Goal: Information Seeking & Learning: Find specific fact

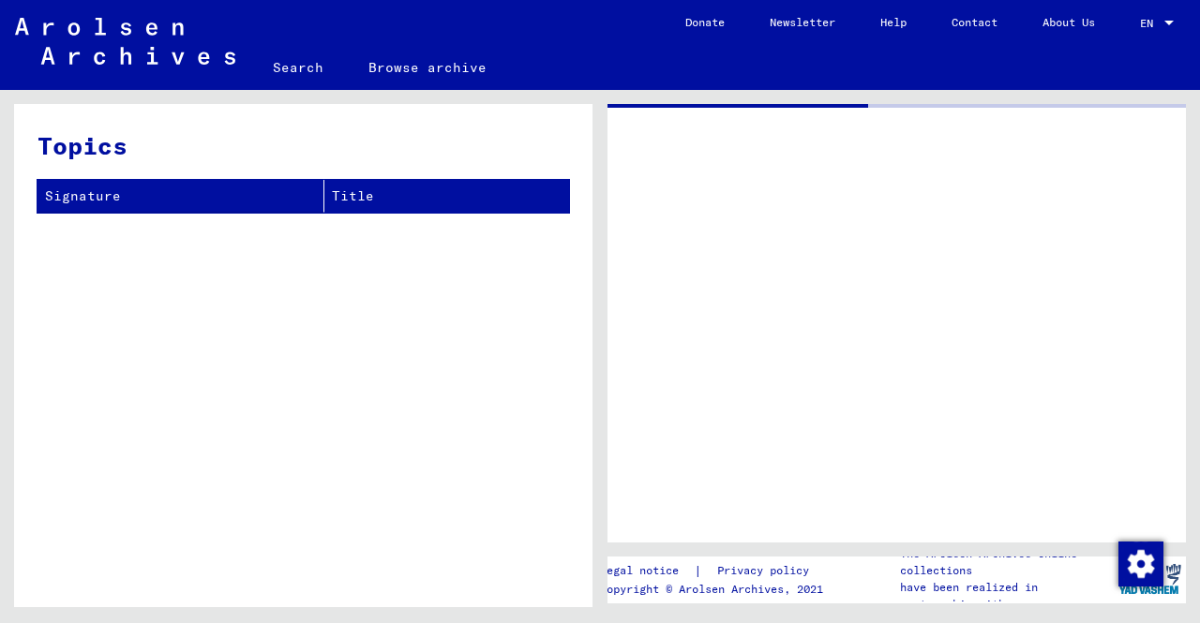
click at [709, 518] on div at bounding box center [896, 323] width 578 height 439
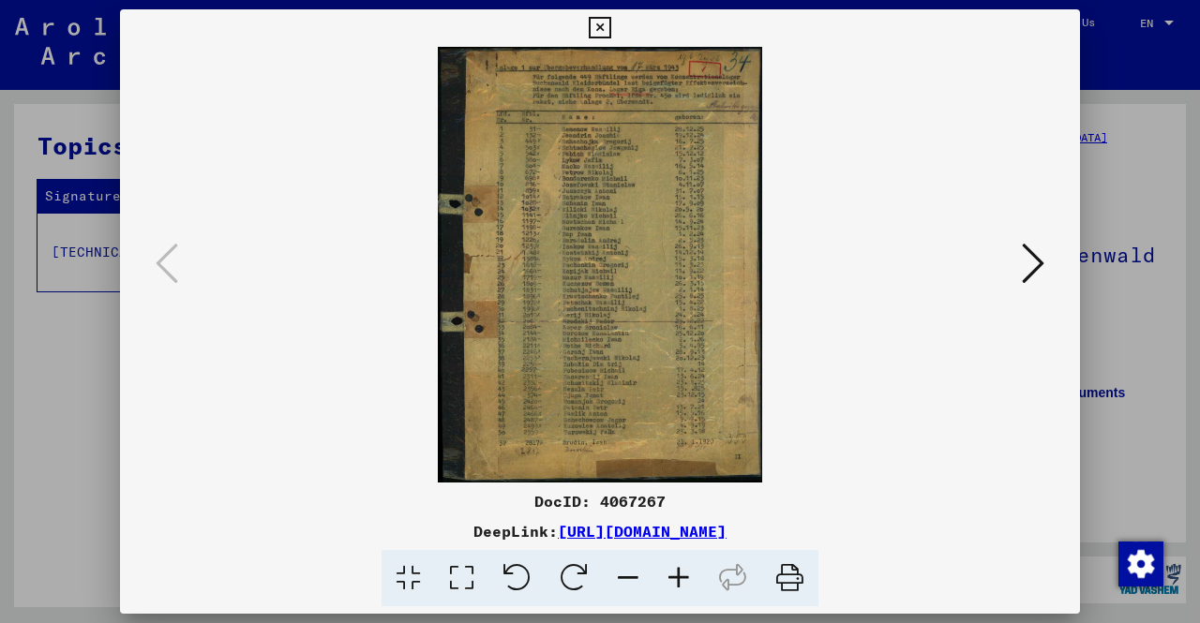
click at [687, 589] on icon at bounding box center [678, 578] width 51 height 57
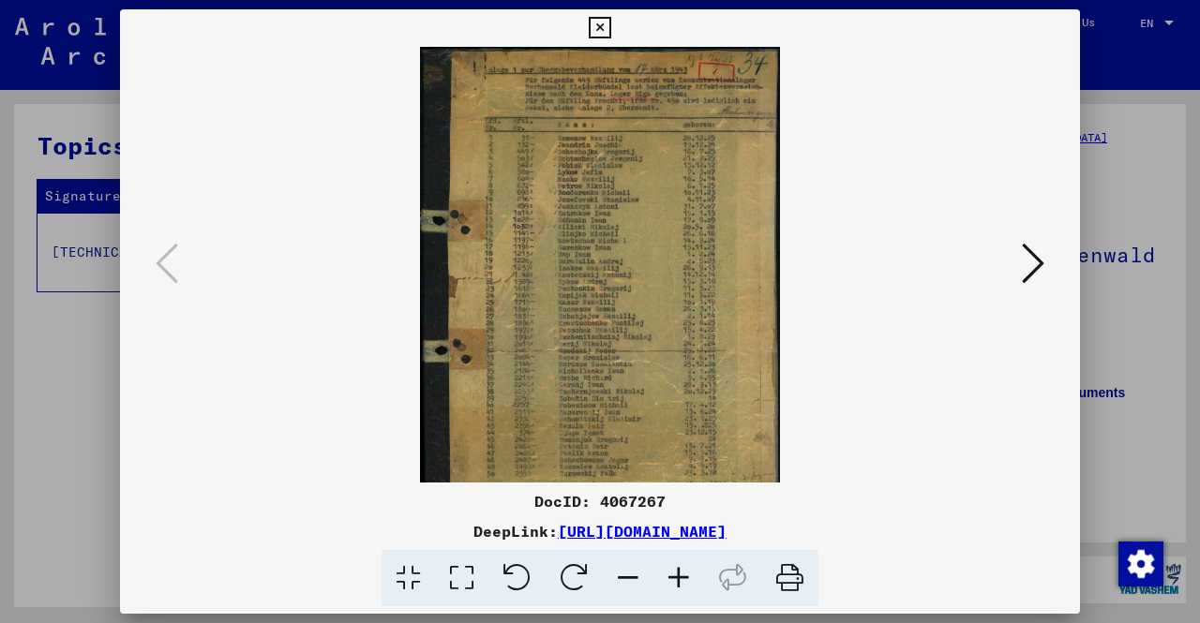
click at [687, 589] on icon at bounding box center [678, 578] width 51 height 57
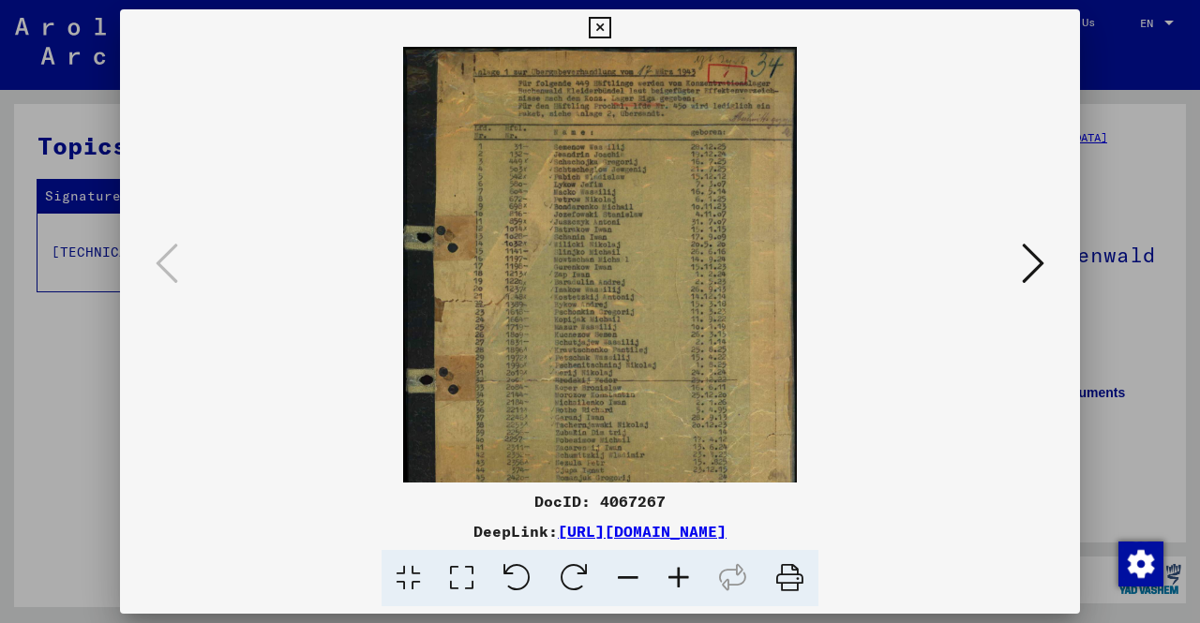
click at [687, 589] on icon at bounding box center [678, 578] width 51 height 57
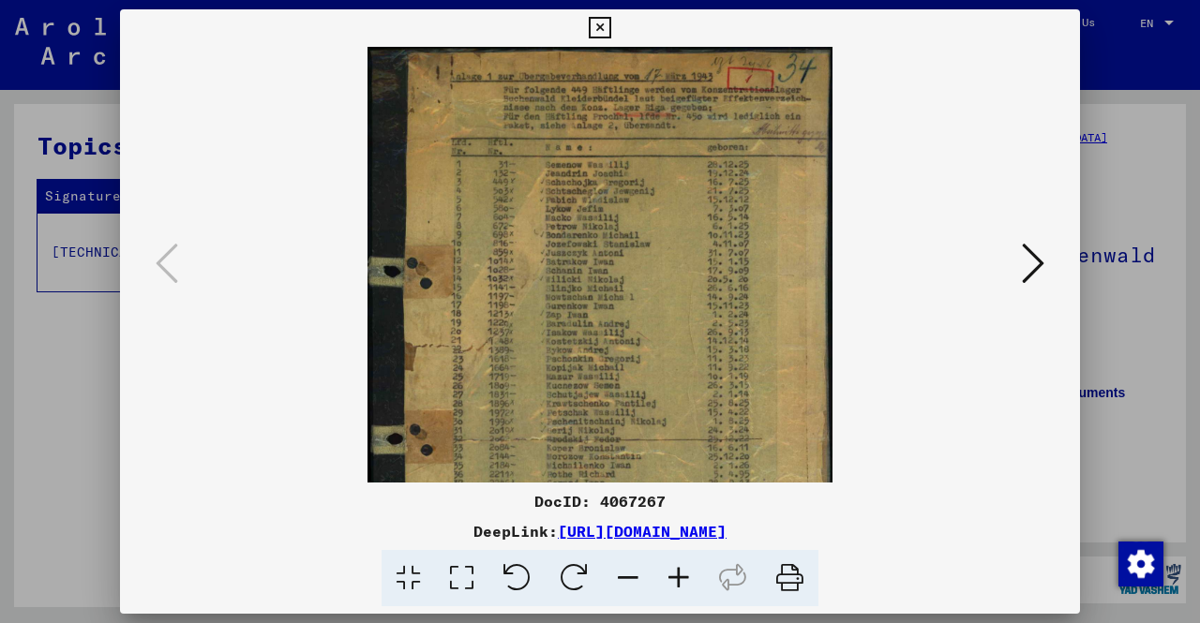
click at [687, 589] on icon at bounding box center [678, 578] width 51 height 57
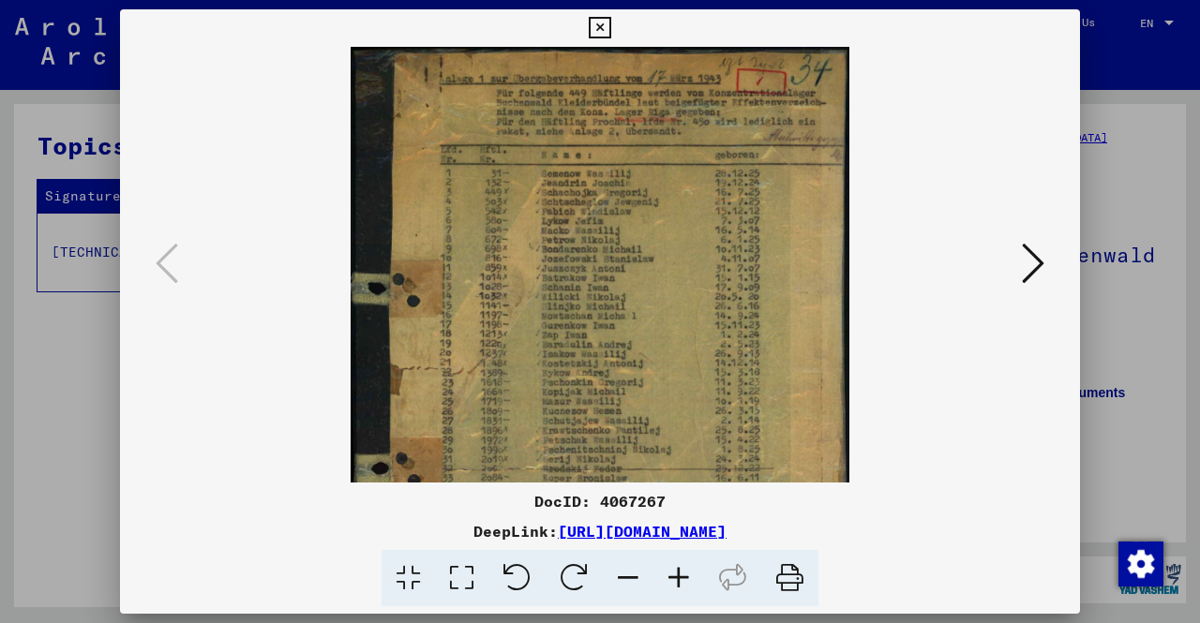
click at [687, 589] on icon at bounding box center [678, 578] width 51 height 57
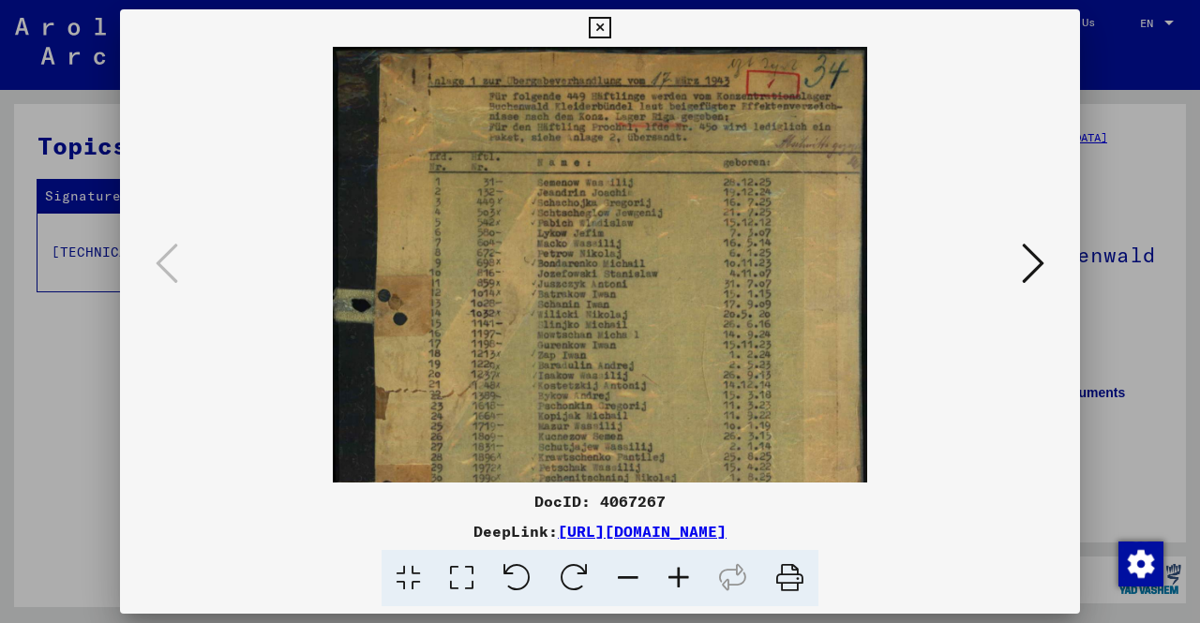
click at [687, 589] on icon at bounding box center [678, 578] width 51 height 57
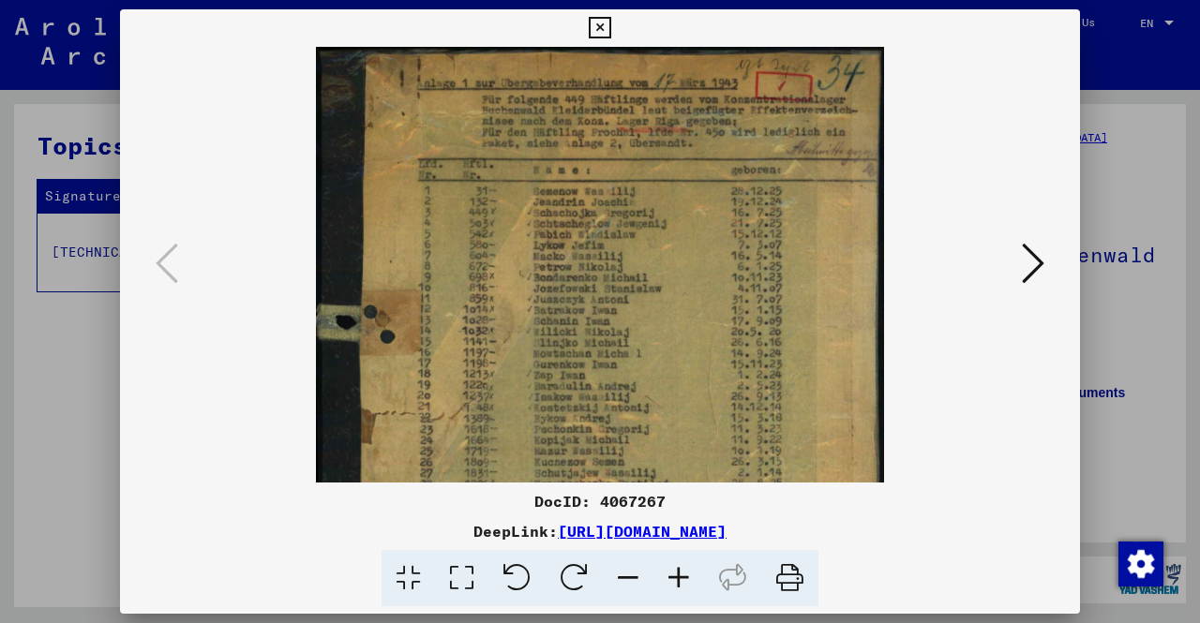
click at [687, 589] on icon at bounding box center [678, 578] width 51 height 57
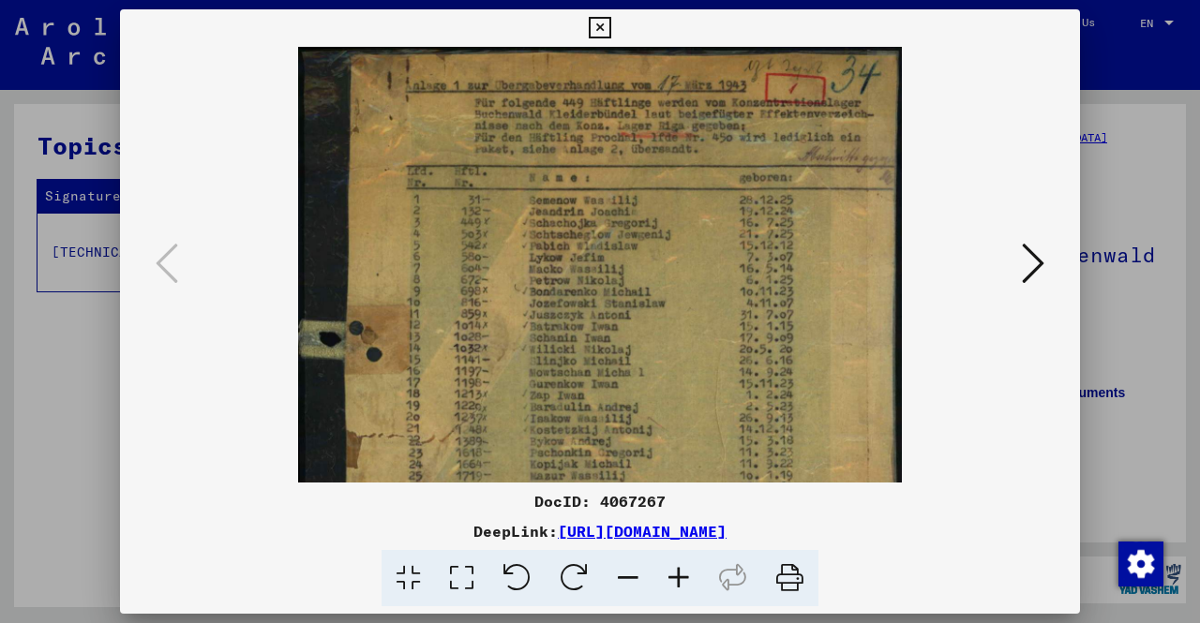
click at [1136, 365] on div at bounding box center [600, 311] width 1200 height 623
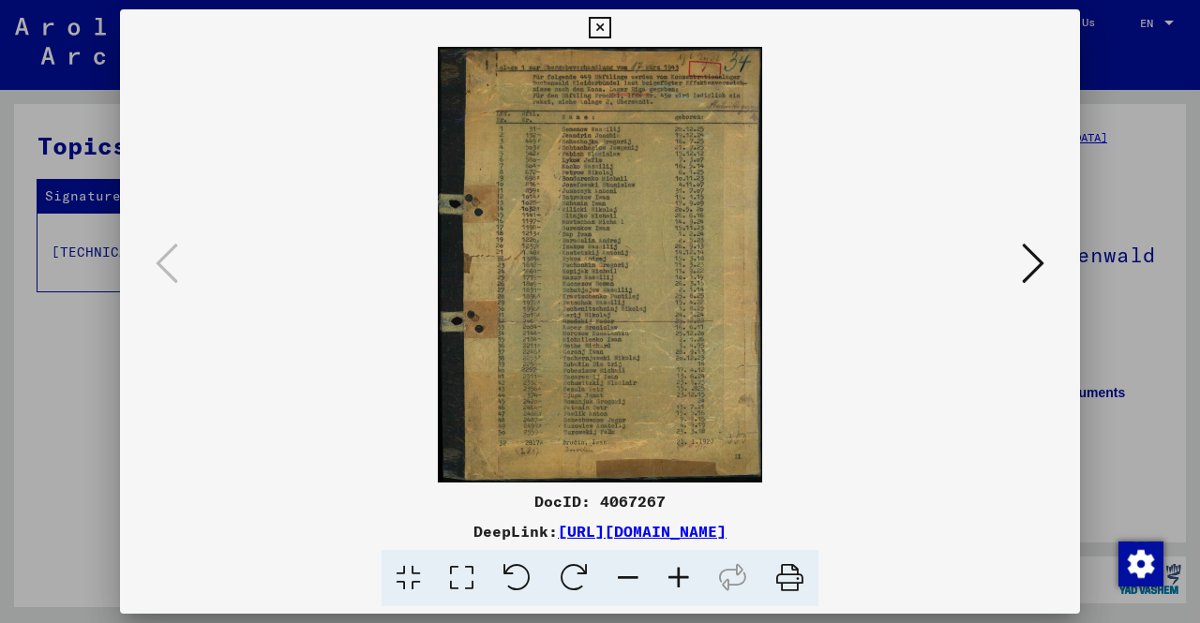
click at [0, 321] on div at bounding box center [600, 311] width 1200 height 623
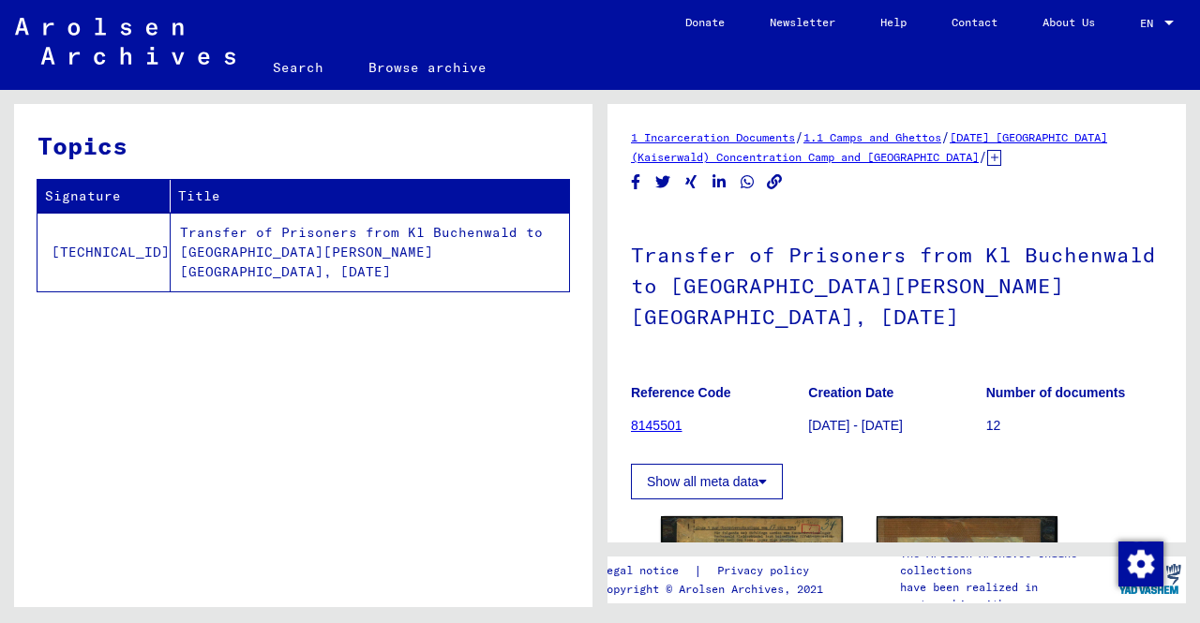
click at [0, 321] on div "Topics Signature Title [TECHNICAL_ID] Transfer of Prisoners from Kl Buchenwald …" at bounding box center [300, 348] width 600 height 517
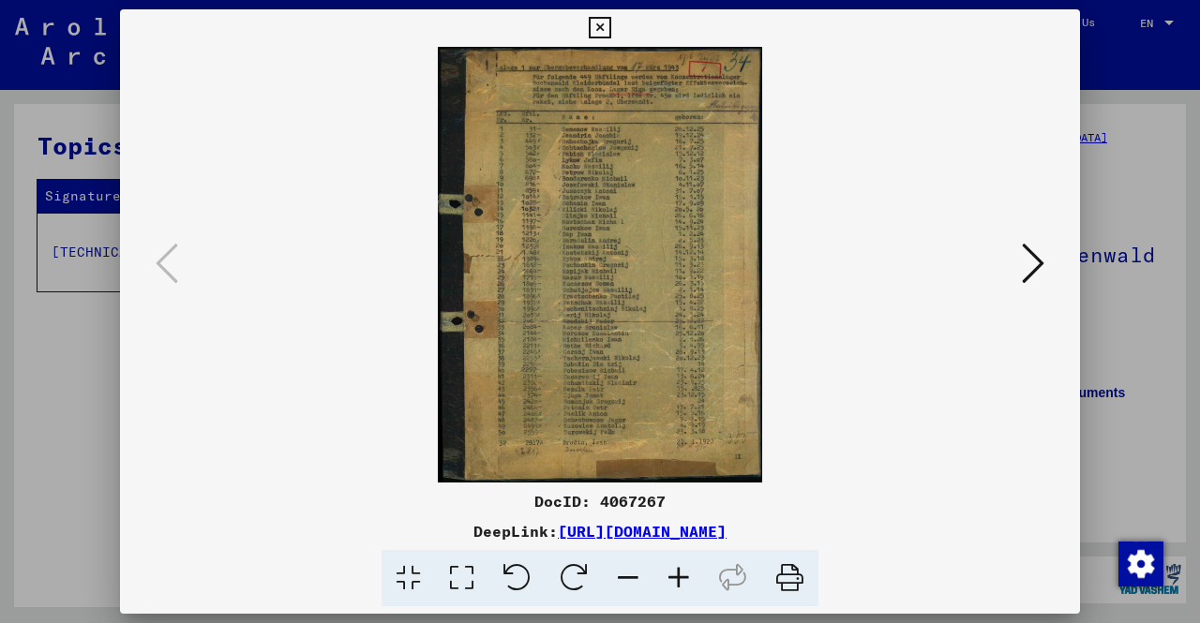
click at [677, 573] on icon at bounding box center [678, 578] width 51 height 57
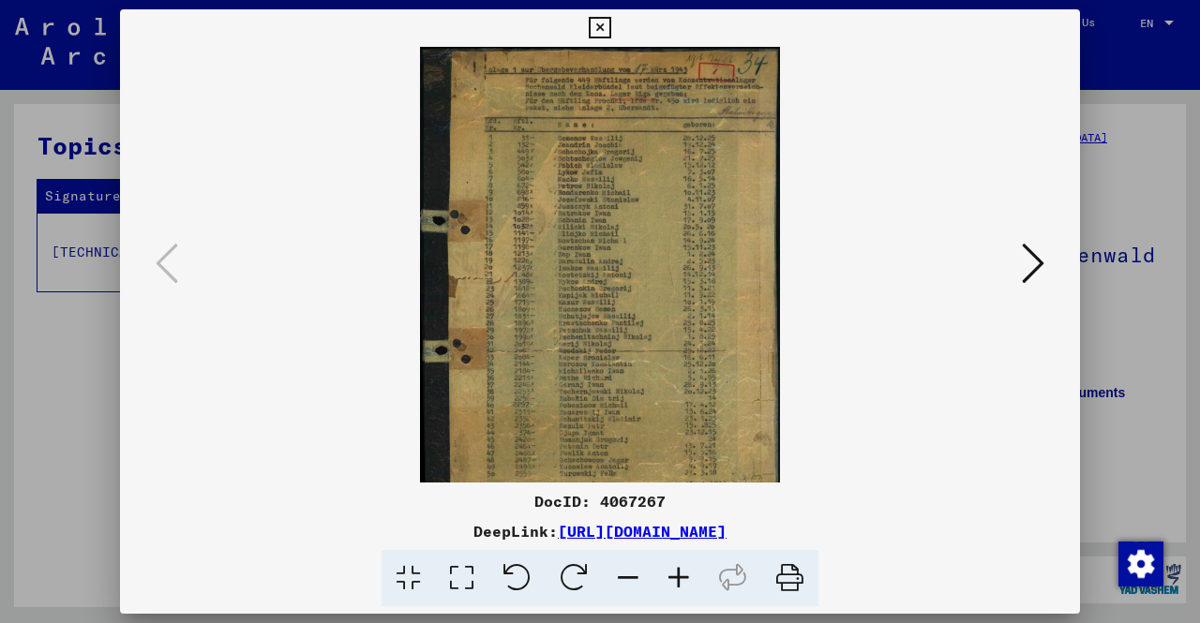
click at [677, 573] on icon at bounding box center [678, 578] width 51 height 57
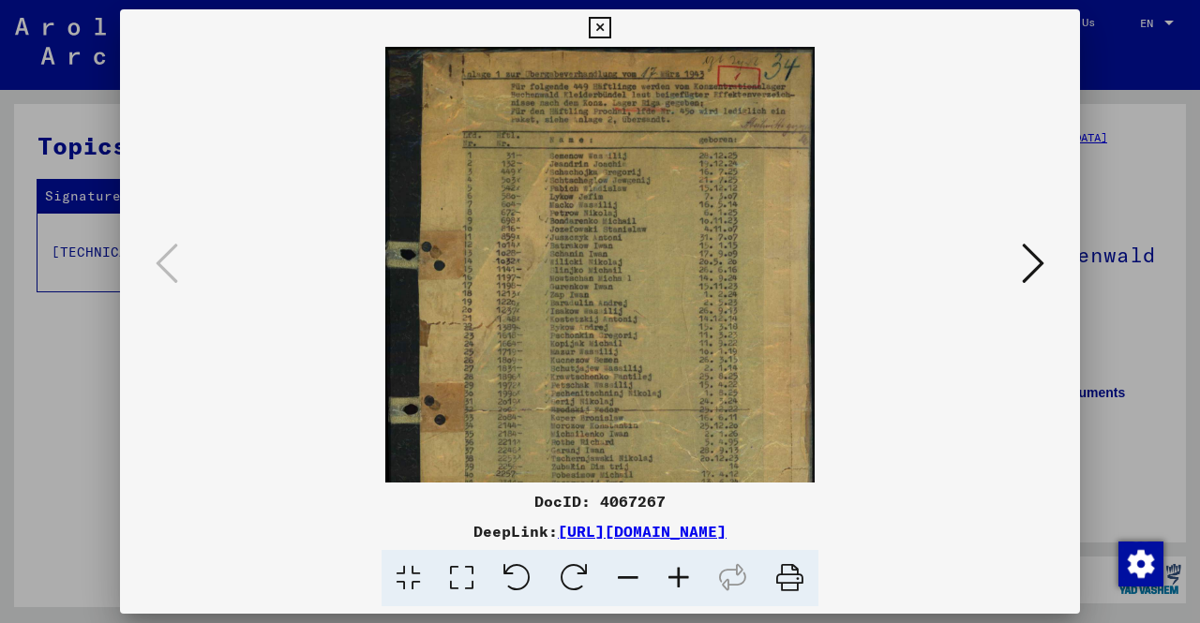
click at [677, 573] on icon at bounding box center [678, 578] width 51 height 57
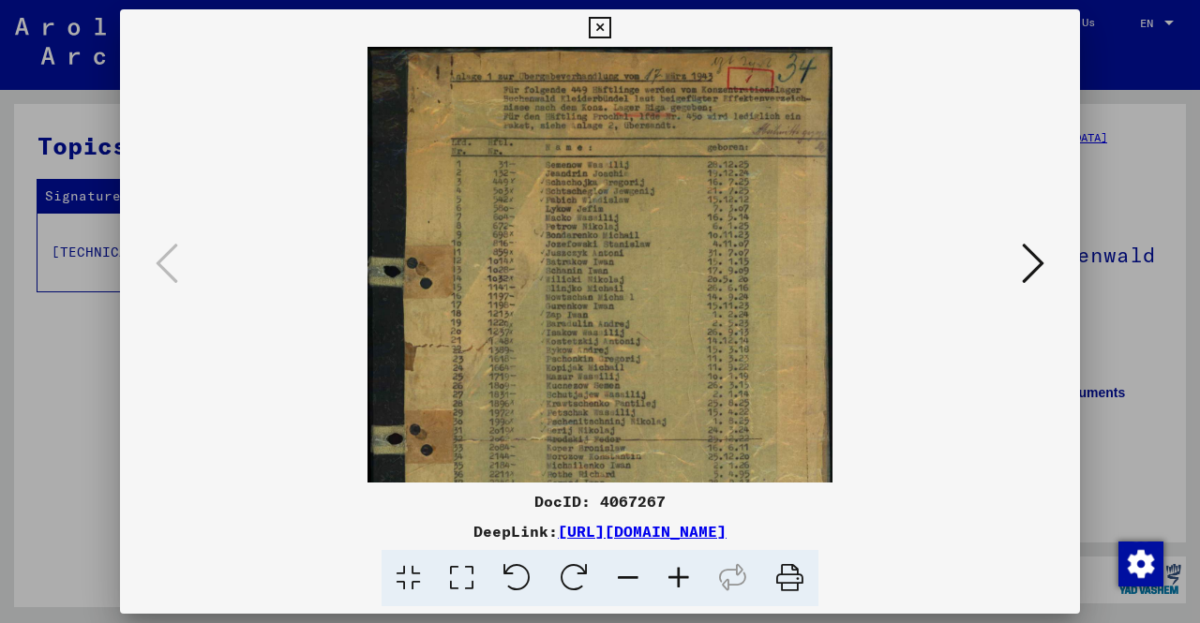
click at [0, 307] on div at bounding box center [600, 311] width 1200 height 623
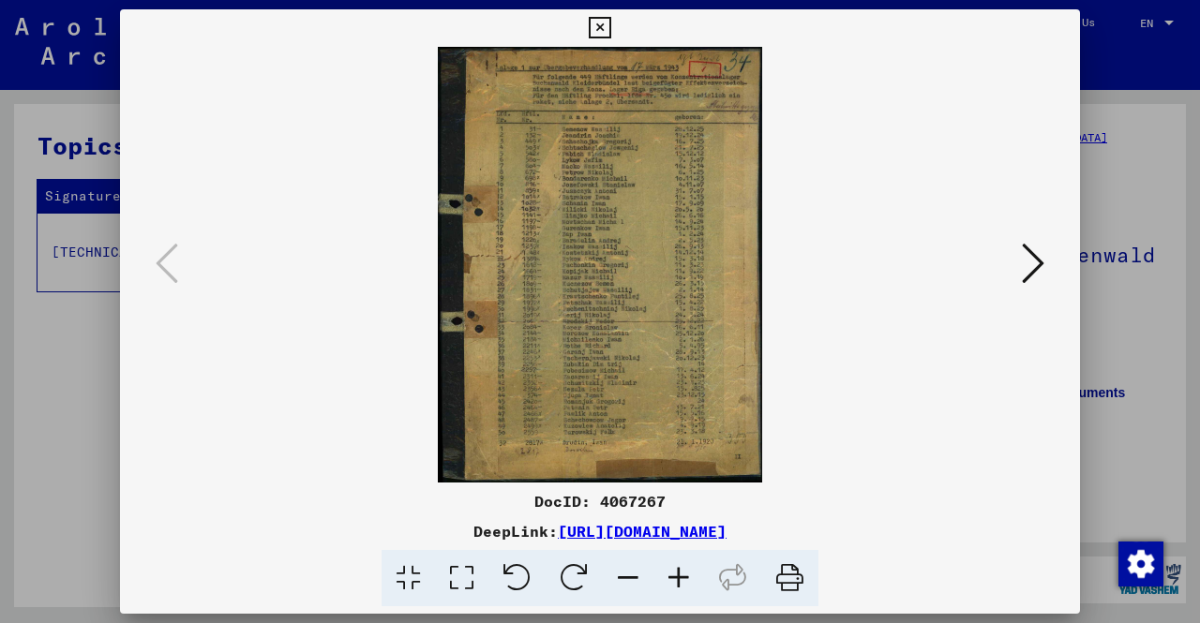
click at [681, 603] on icon at bounding box center [678, 578] width 51 height 57
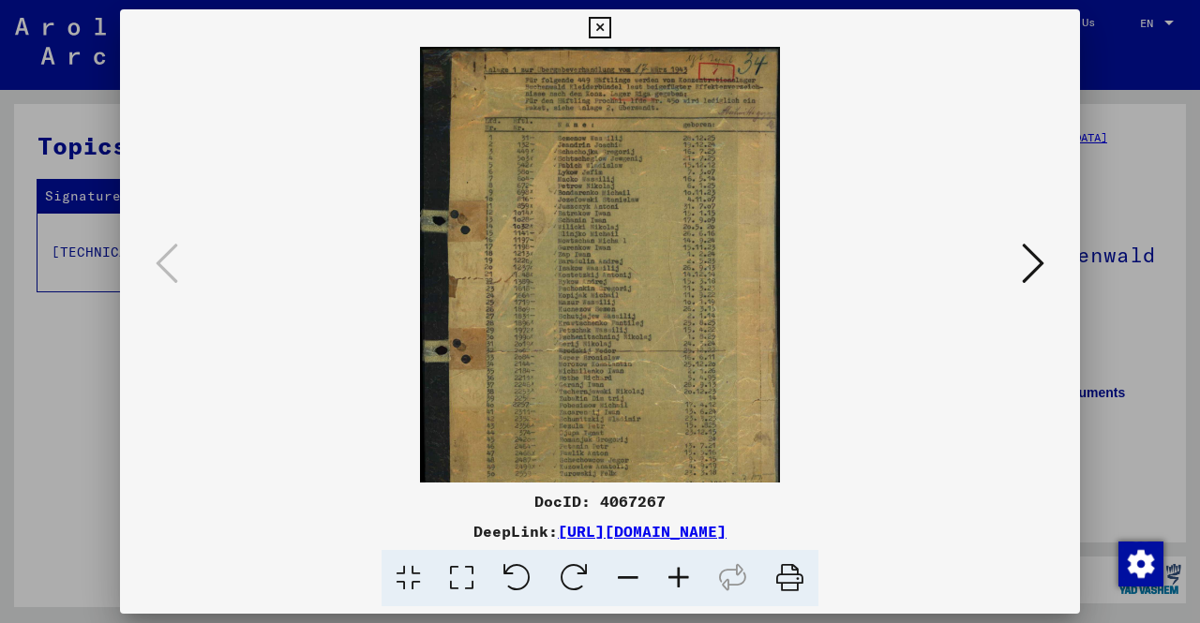
click at [681, 603] on icon at bounding box center [678, 578] width 51 height 57
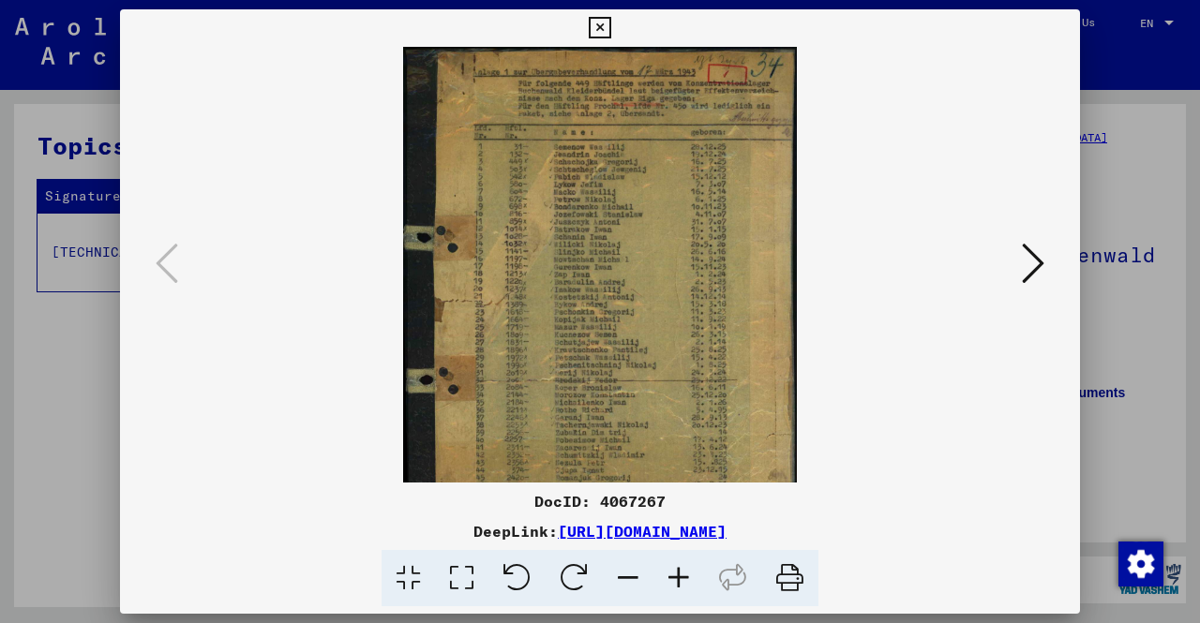
click at [681, 603] on icon at bounding box center [678, 578] width 51 height 57
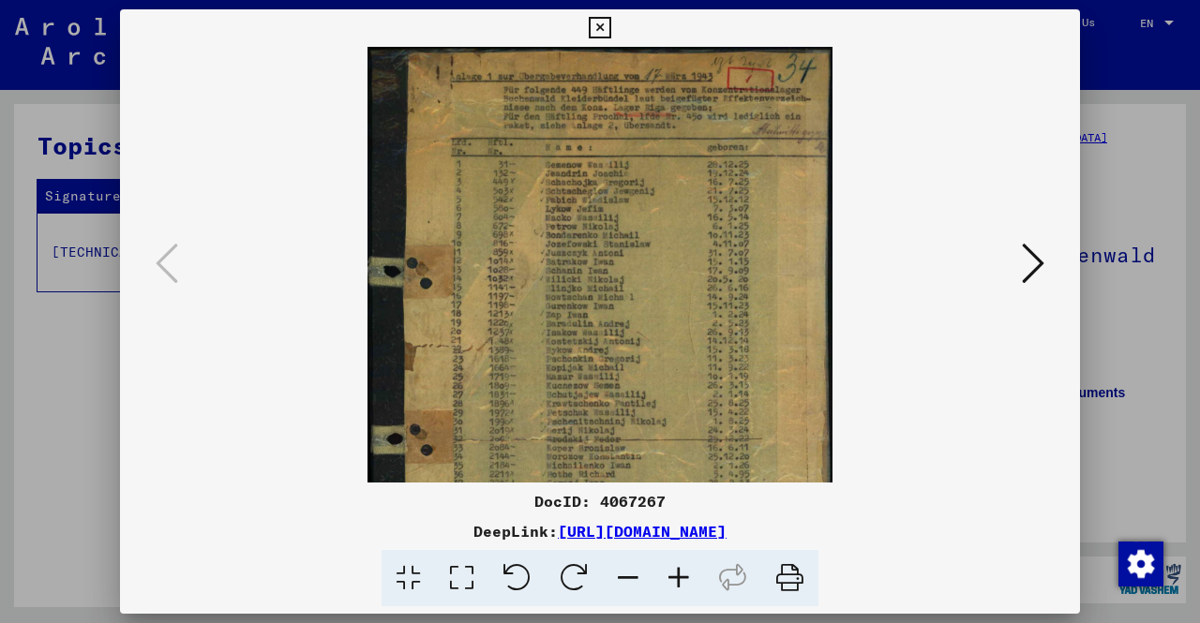
click at [681, 603] on icon at bounding box center [678, 578] width 51 height 57
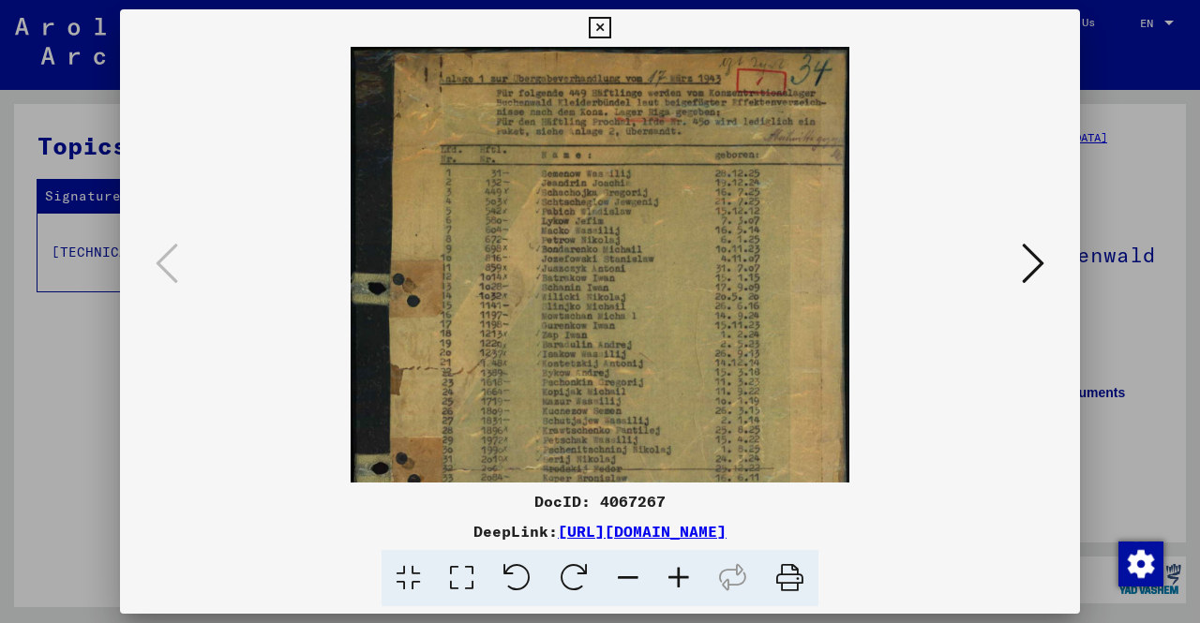
click at [681, 603] on icon at bounding box center [678, 578] width 51 height 57
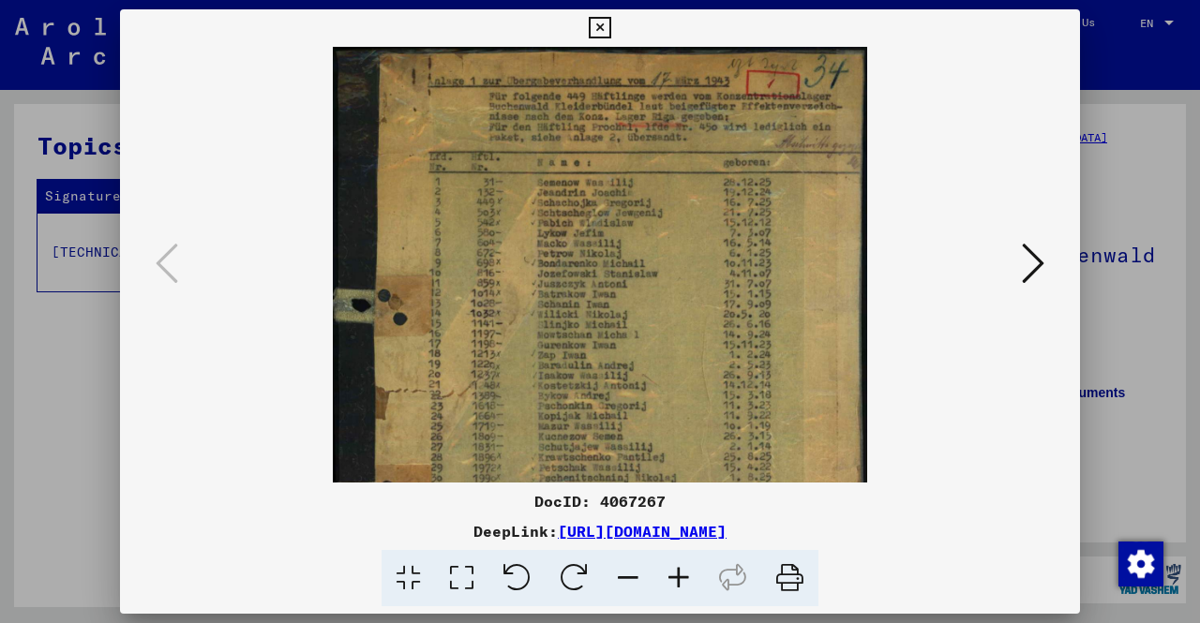
click at [681, 603] on icon at bounding box center [678, 578] width 51 height 57
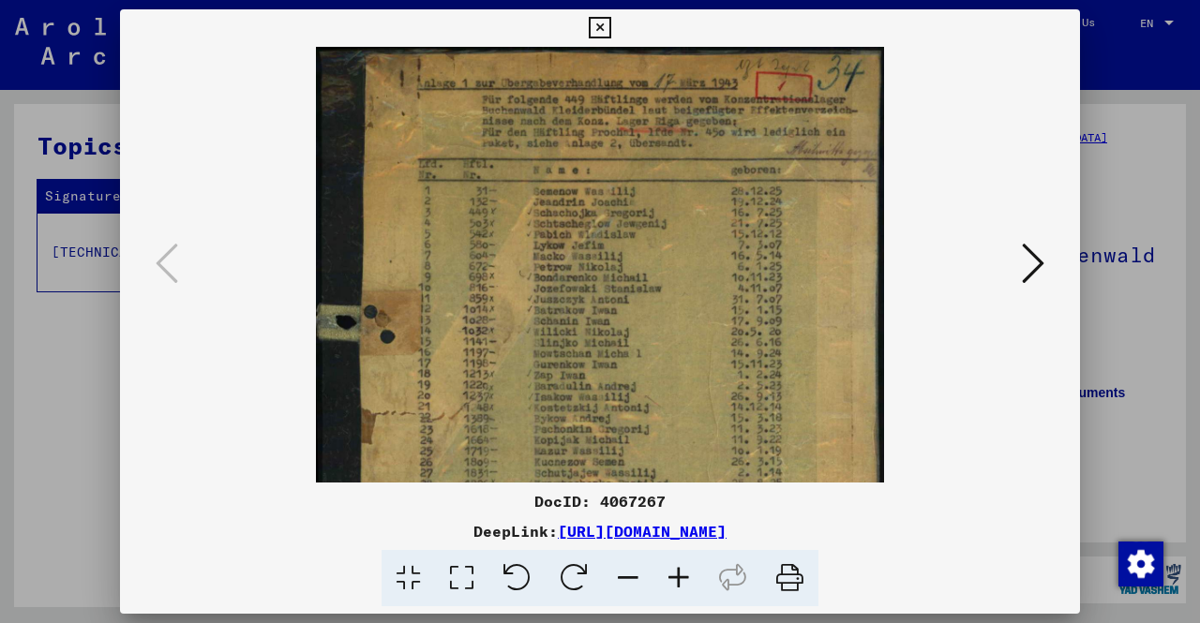
click at [681, 603] on icon at bounding box center [678, 578] width 51 height 57
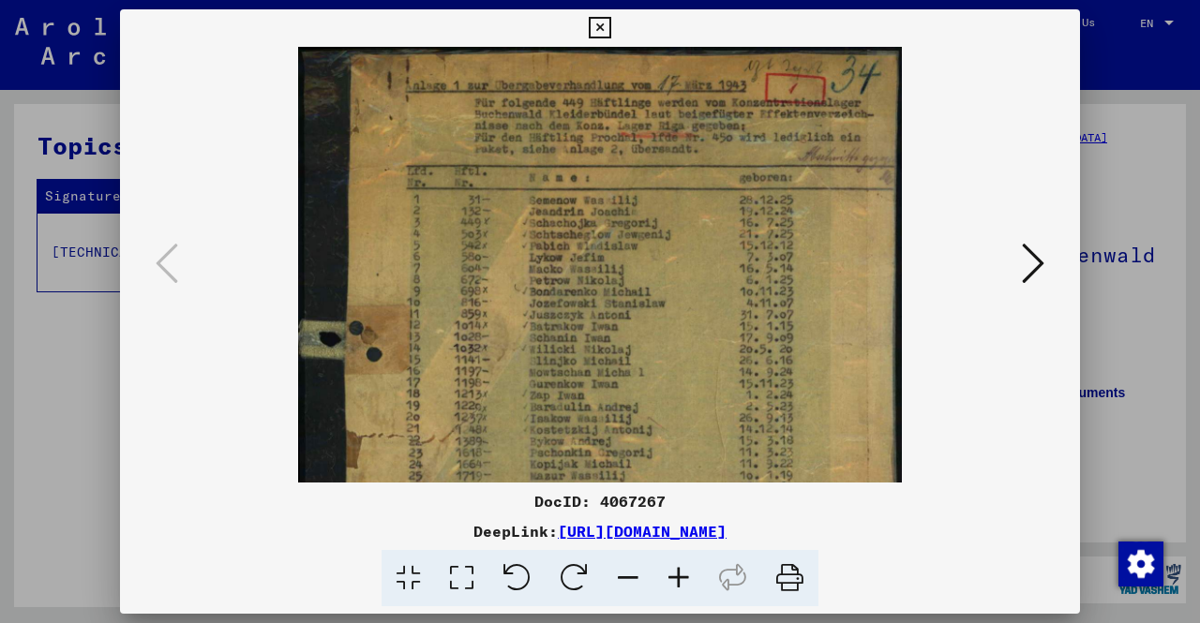
click at [681, 603] on icon at bounding box center [678, 578] width 51 height 57
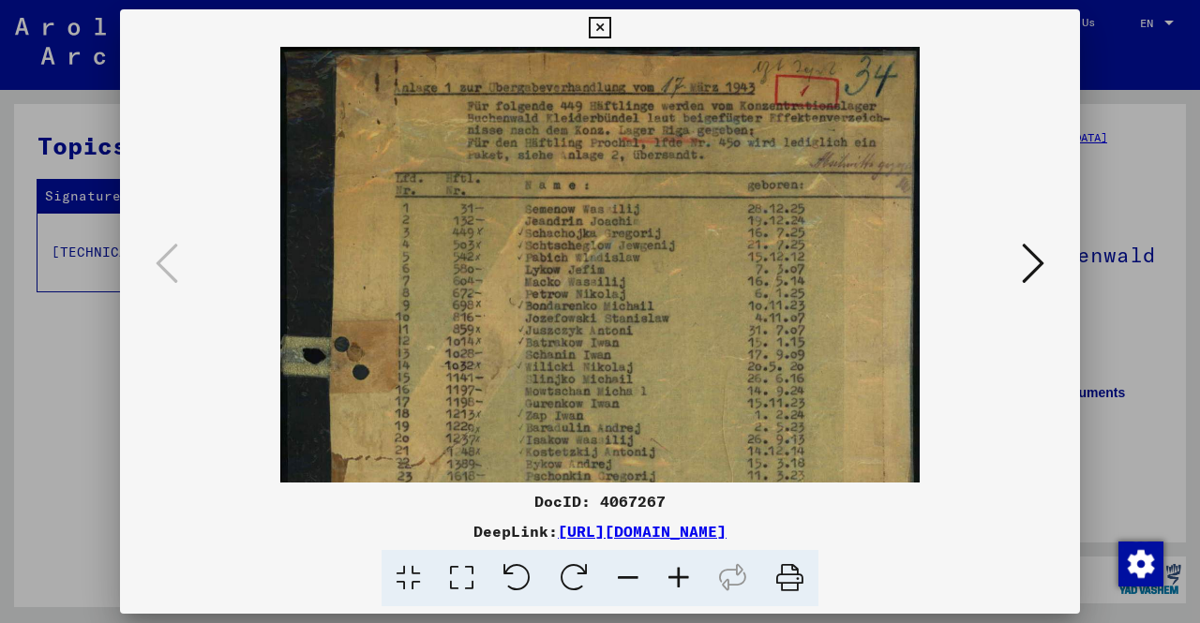
click at [0, 367] on div at bounding box center [600, 311] width 1200 height 623
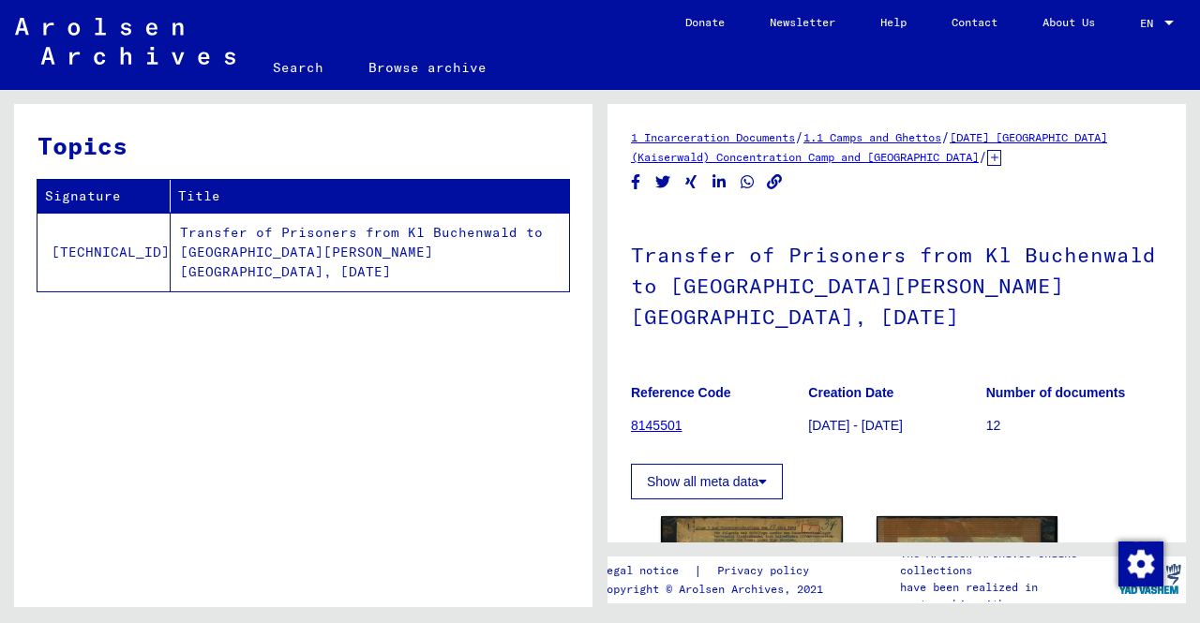
click at [334, 244] on td "Transfer of Prisoners from Kl Buchenwald to [GEOGRAPHIC_DATA][PERSON_NAME][GEOG…" at bounding box center [370, 252] width 398 height 79
click at [993, 157] on icon at bounding box center [994, 158] width 14 height 16
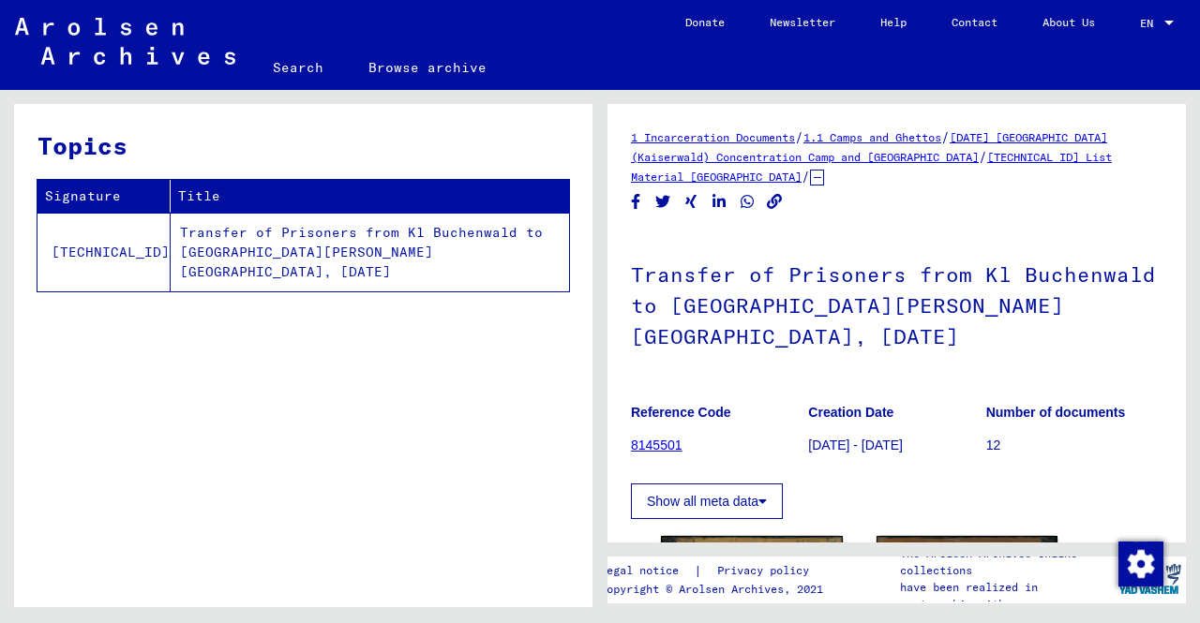
click at [962, 157] on link "[DATE] [GEOGRAPHIC_DATA] (Kaiserwald) Concentration Camp and [GEOGRAPHIC_DATA]" at bounding box center [869, 147] width 476 height 34
click at [919, 162] on link "[DATE] [GEOGRAPHIC_DATA] (Kaiserwald) Concentration Camp and [GEOGRAPHIC_DATA]" at bounding box center [869, 147] width 476 height 34
click at [1024, 134] on link "[DATE] [GEOGRAPHIC_DATA] (Kaiserwald) Concentration Camp and [GEOGRAPHIC_DATA]" at bounding box center [869, 147] width 476 height 34
click at [939, 140] on link "1.1 Camps and Ghettos" at bounding box center [872, 137] width 138 height 14
click at [1017, 163] on link "[TECHNICAL_ID] List Material [GEOGRAPHIC_DATA]" at bounding box center [871, 167] width 481 height 34
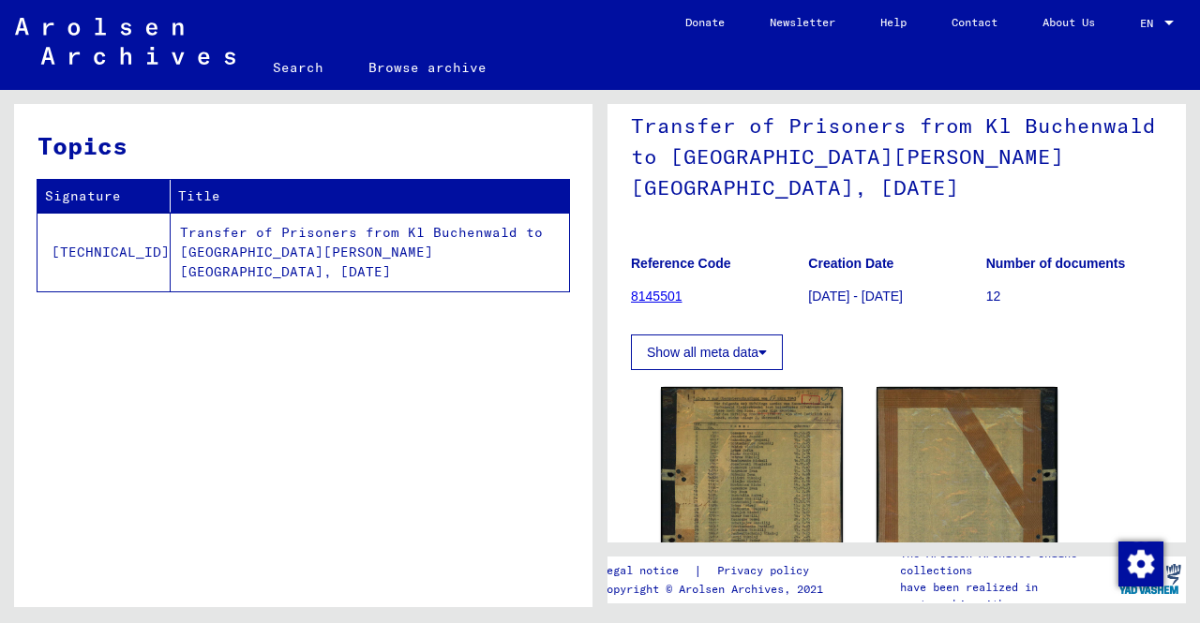
scroll to position [187, 0]
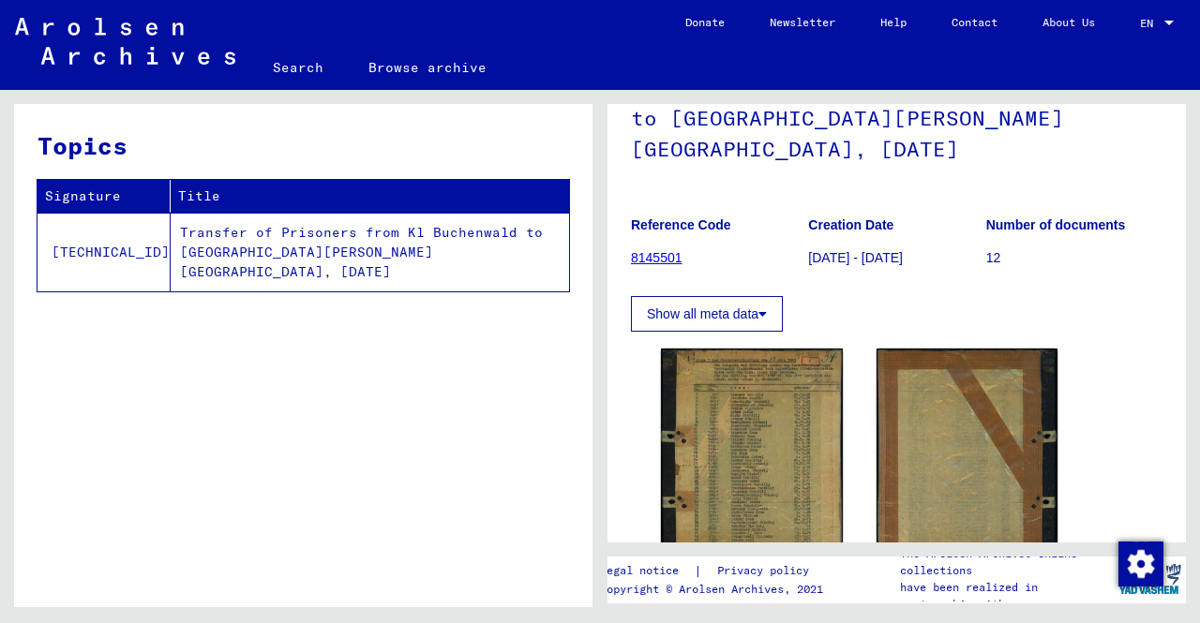
click at [668, 250] on link "8145501" at bounding box center [657, 257] width 52 height 15
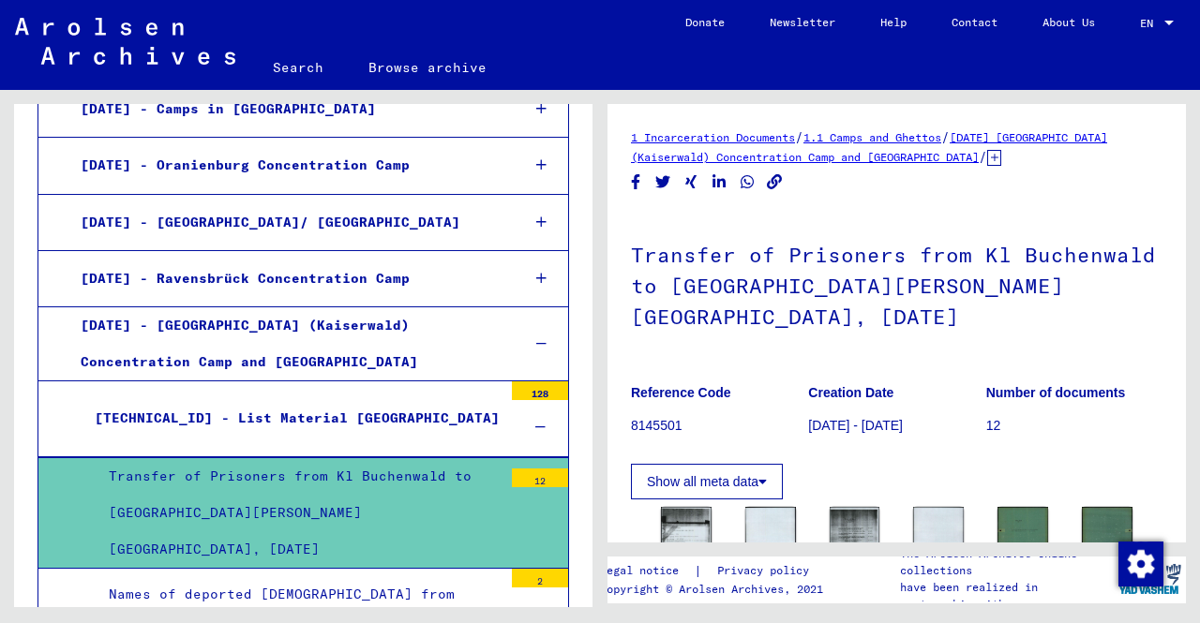
click at [427, 576] on div "Names of deported [DEMOGRAPHIC_DATA] from [GEOGRAPHIC_DATA] to [GEOGRAPHIC_DATA…" at bounding box center [299, 612] width 408 height 73
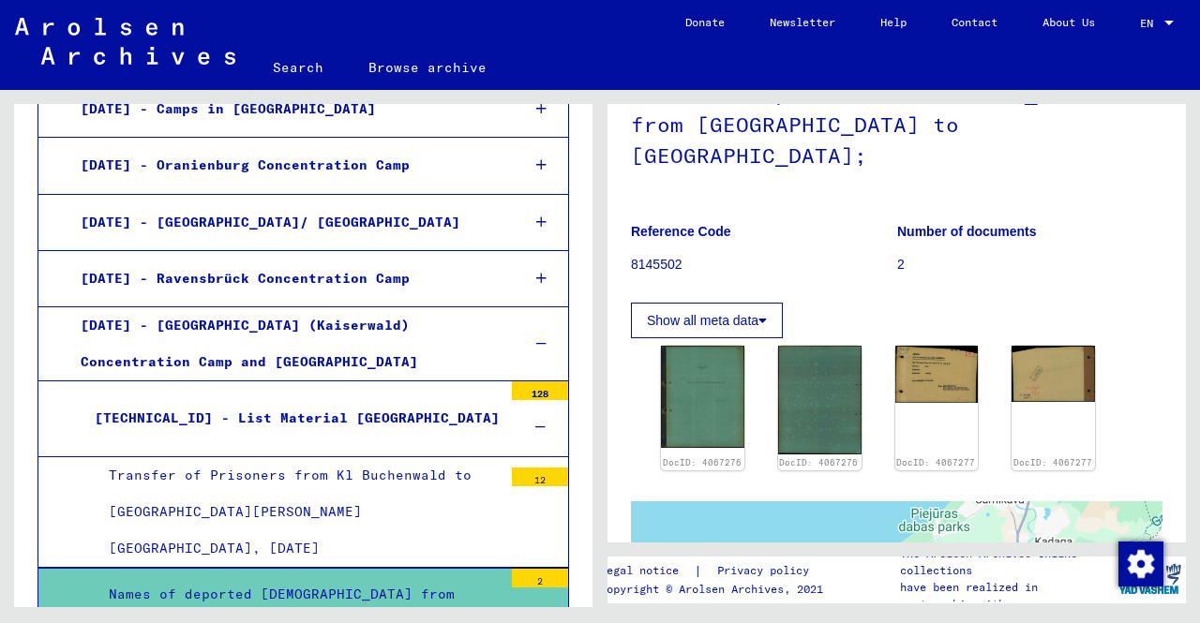
scroll to position [187, 0]
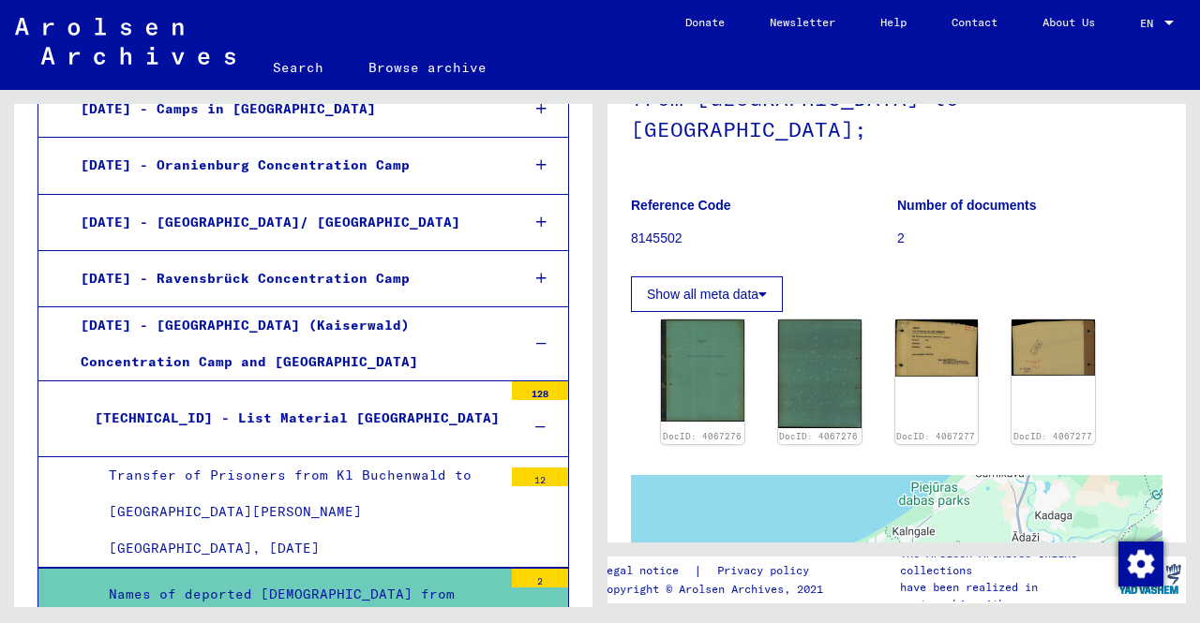
click at [337, 457] on div "Transfer of Prisoners from Kl Buchenwald to [GEOGRAPHIC_DATA][PERSON_NAME][GEOG…" at bounding box center [299, 512] width 408 height 111
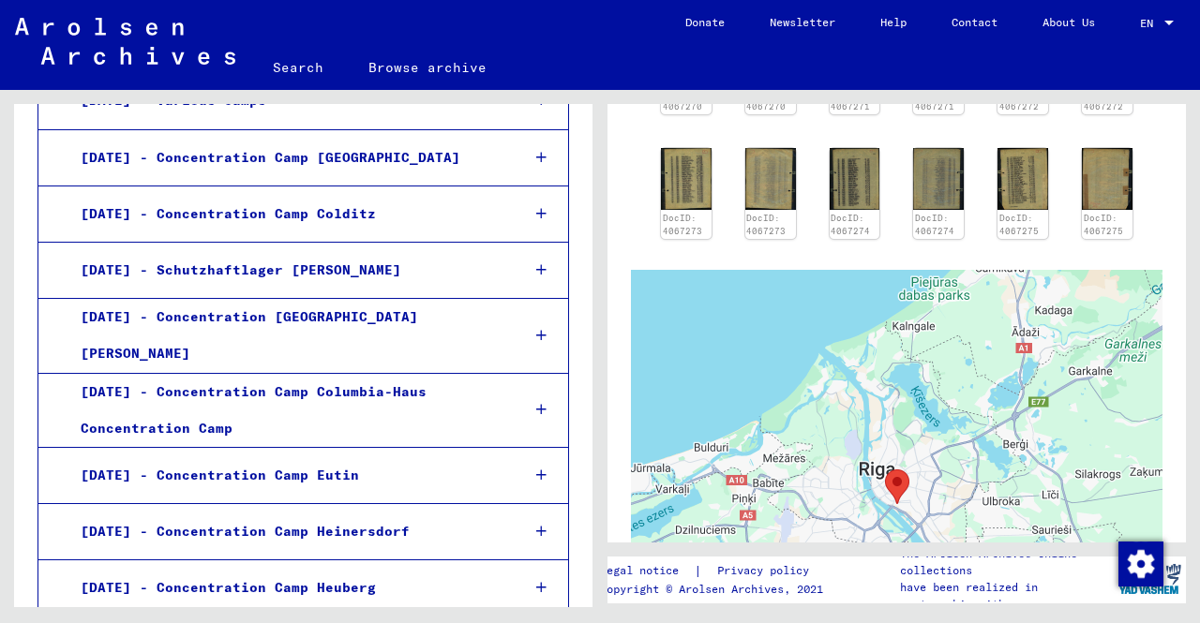
scroll to position [4150, 0]
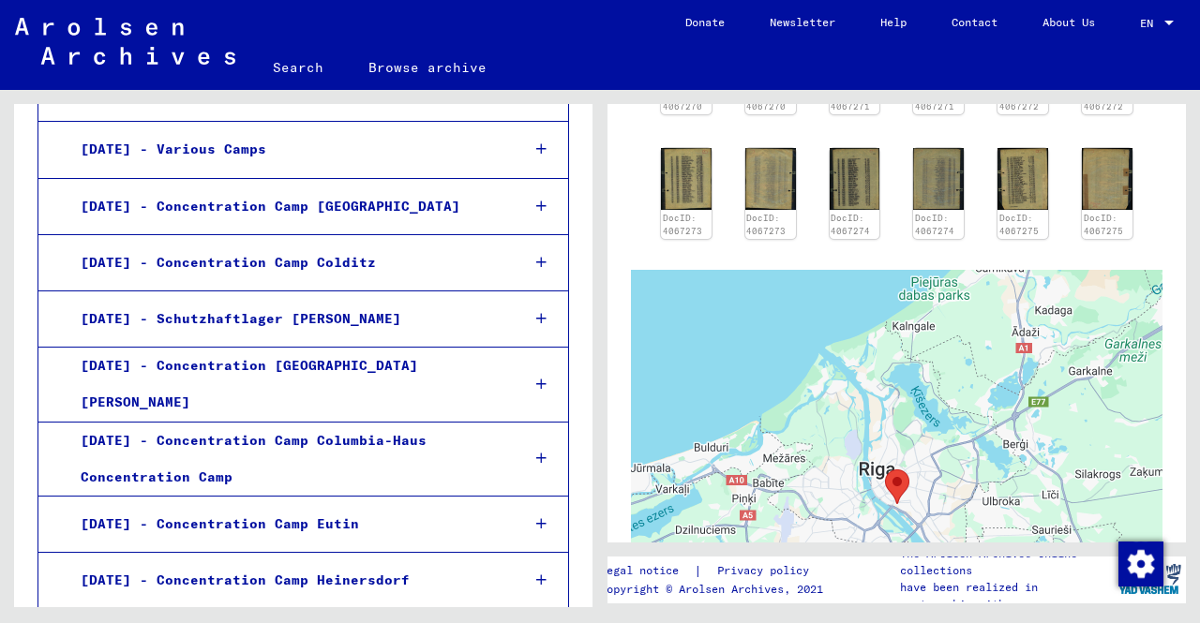
click at [307, 74] on link "Search" at bounding box center [298, 67] width 96 height 45
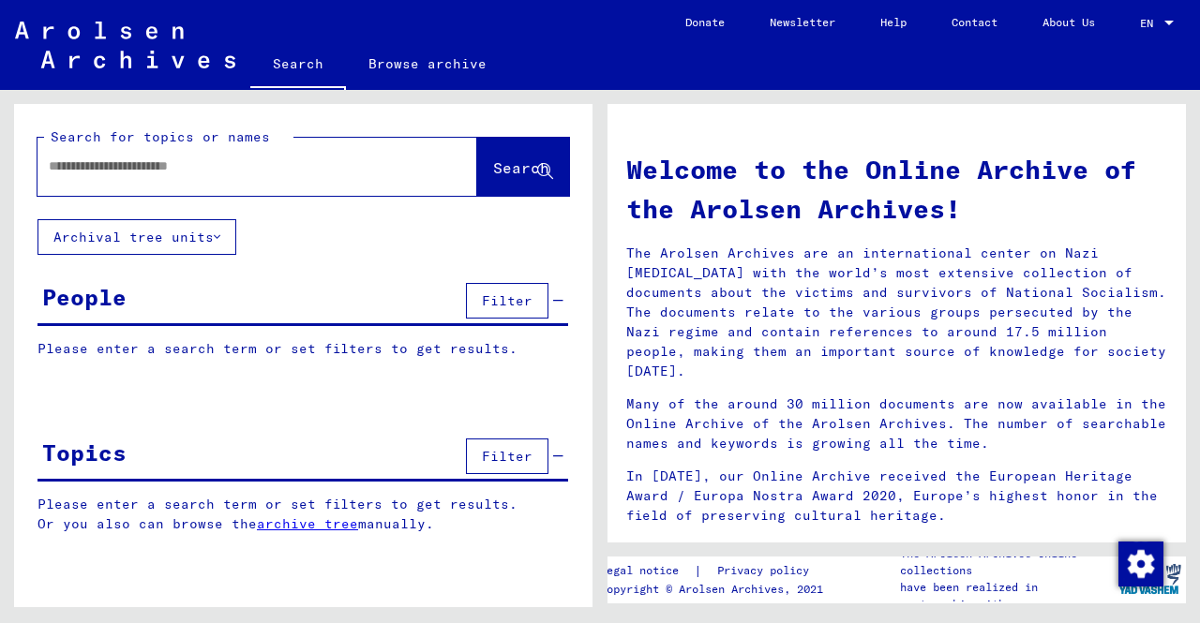
click at [303, 166] on input "text" at bounding box center [235, 167] width 372 height 20
type input "**********"
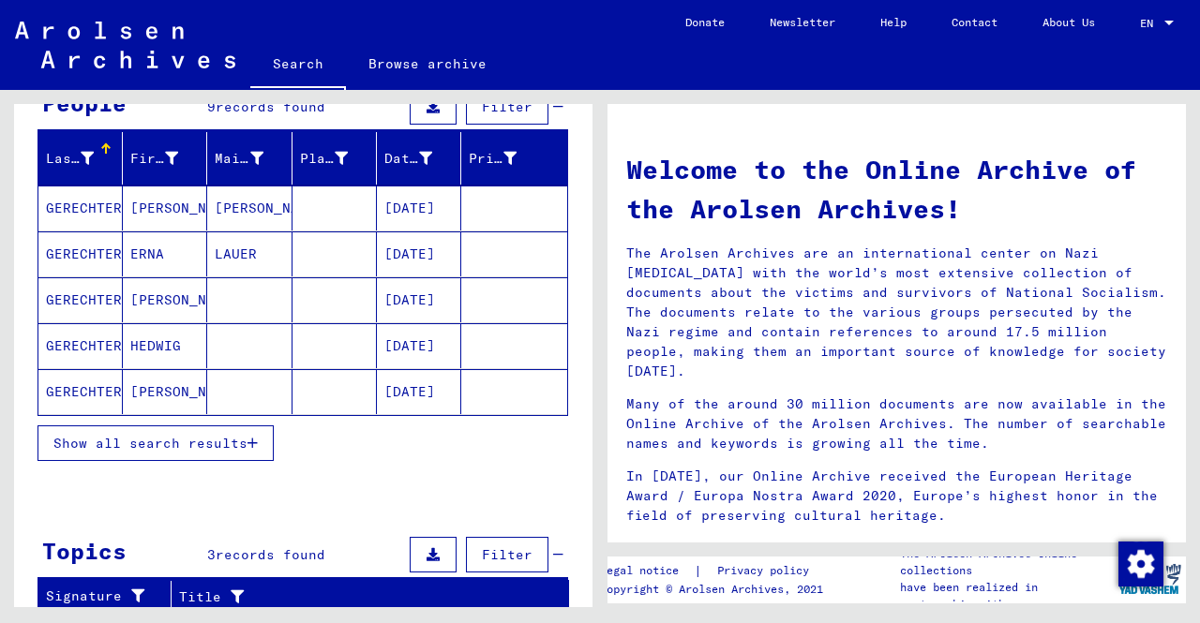
scroll to position [469, 0]
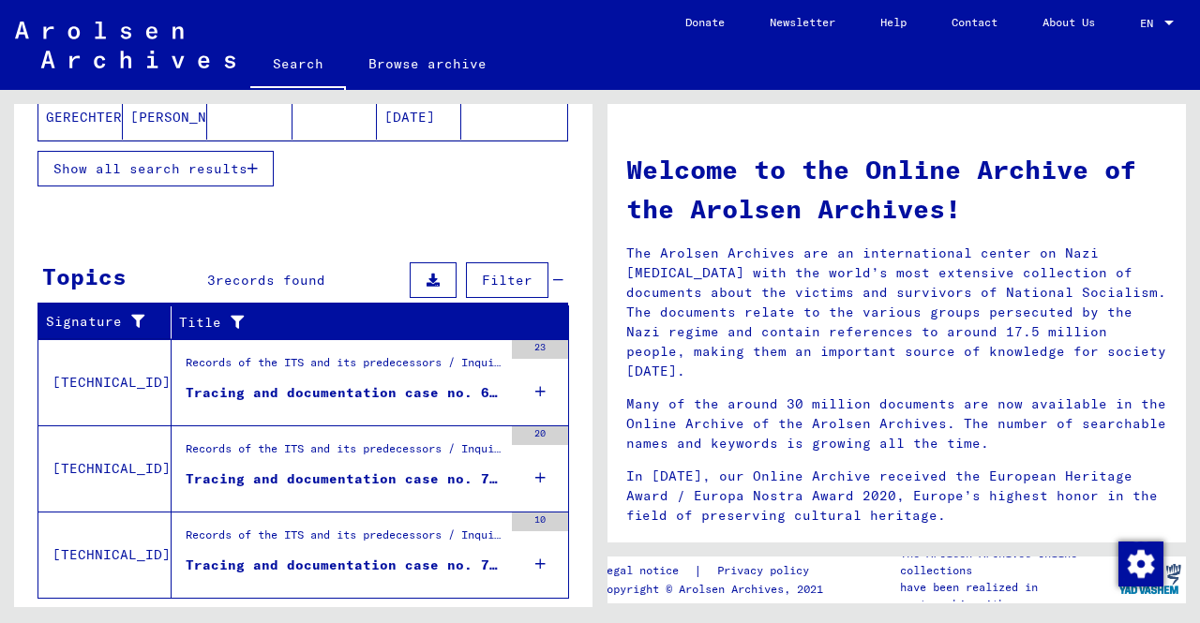
click at [222, 416] on div "Records of the ITS and its predecessors / Inquiry processing / ITS case files a…" at bounding box center [337, 382] width 331 height 85
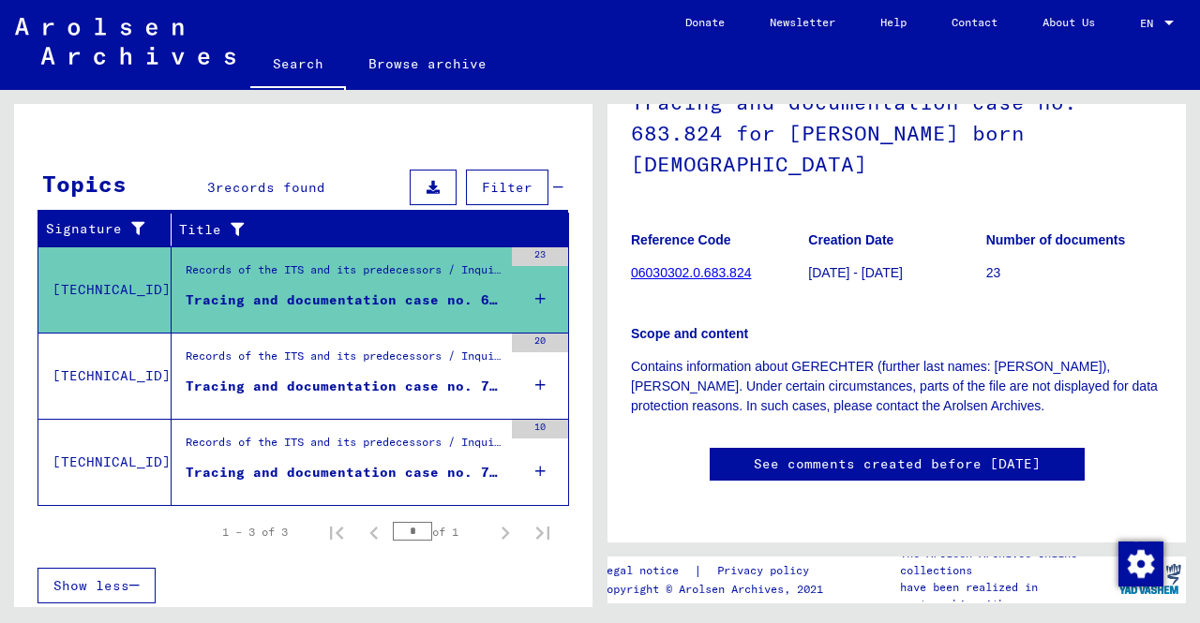
scroll to position [187, 0]
click at [686, 265] on link "06030302.0.683.824" at bounding box center [691, 272] width 120 height 15
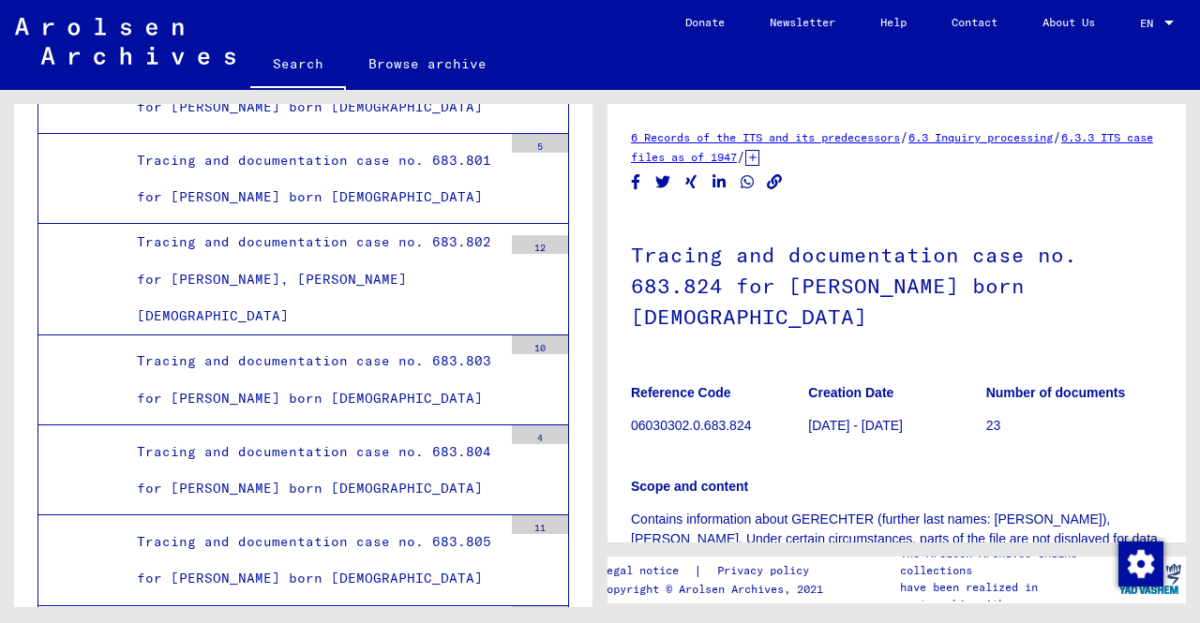
click at [762, 260] on h1 "Tracing and documentation case no. 683.824 for [PERSON_NAME] born [DEMOGRAPHIC_…" at bounding box center [896, 284] width 531 height 144
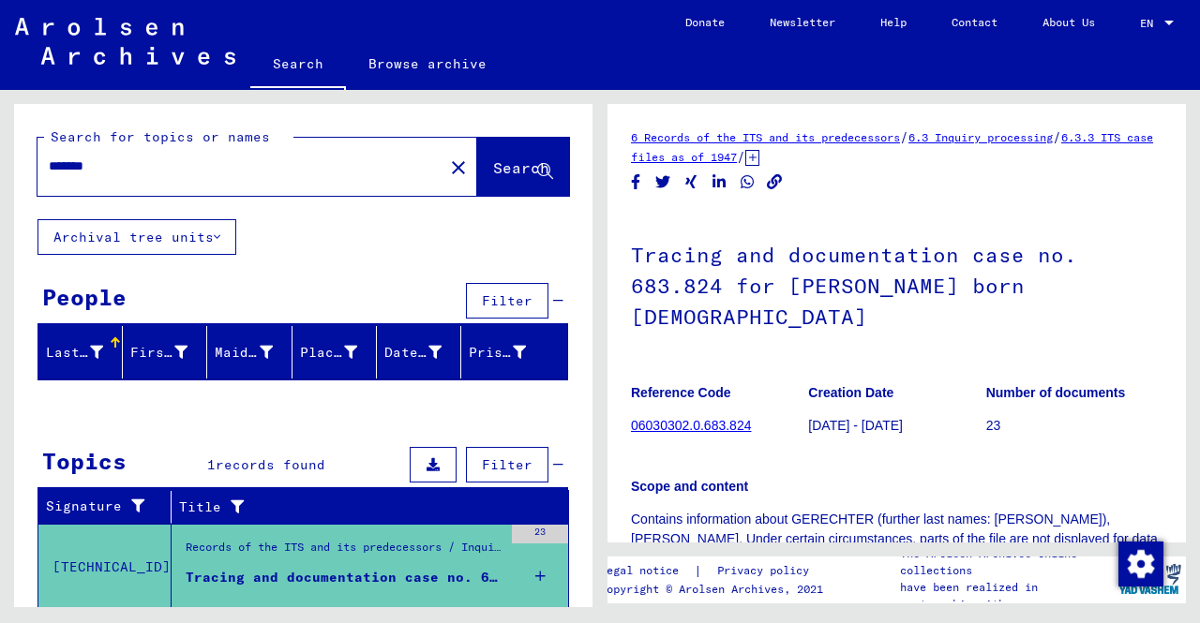
drag, startPoint x: 306, startPoint y: 164, endPoint x: 0, endPoint y: 170, distance: 306.6
click at [0, 170] on div "Search for topics or names ******* close Search Archival tree units People Filt…" at bounding box center [300, 348] width 600 height 517
type input "**********"
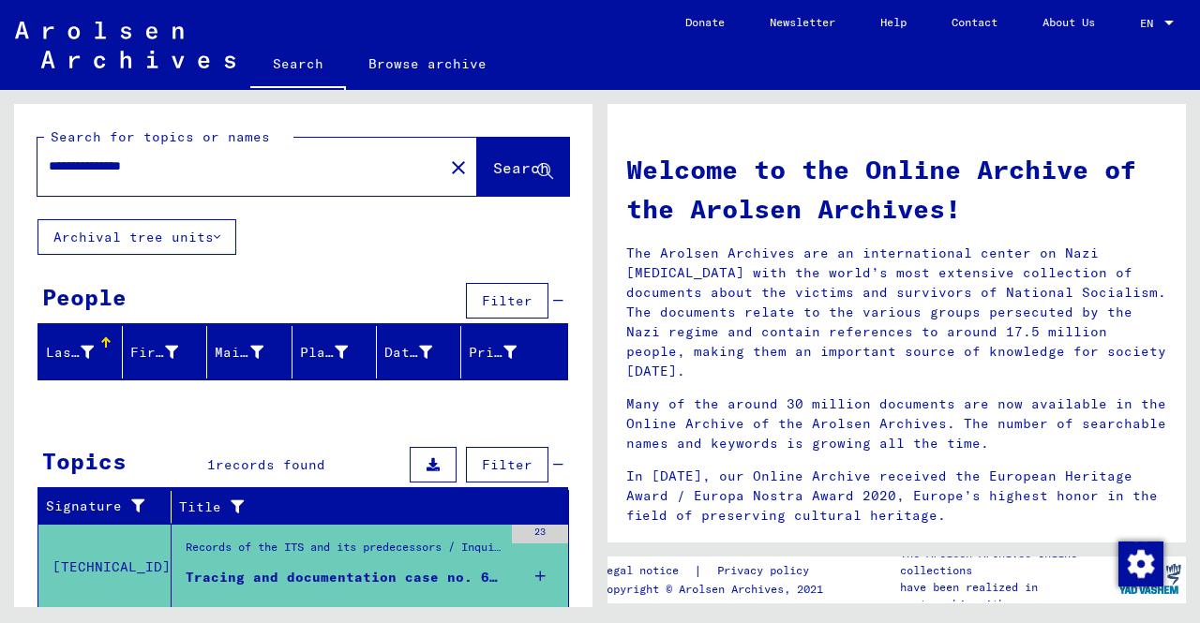
click at [493, 168] on span "Search" at bounding box center [521, 167] width 56 height 19
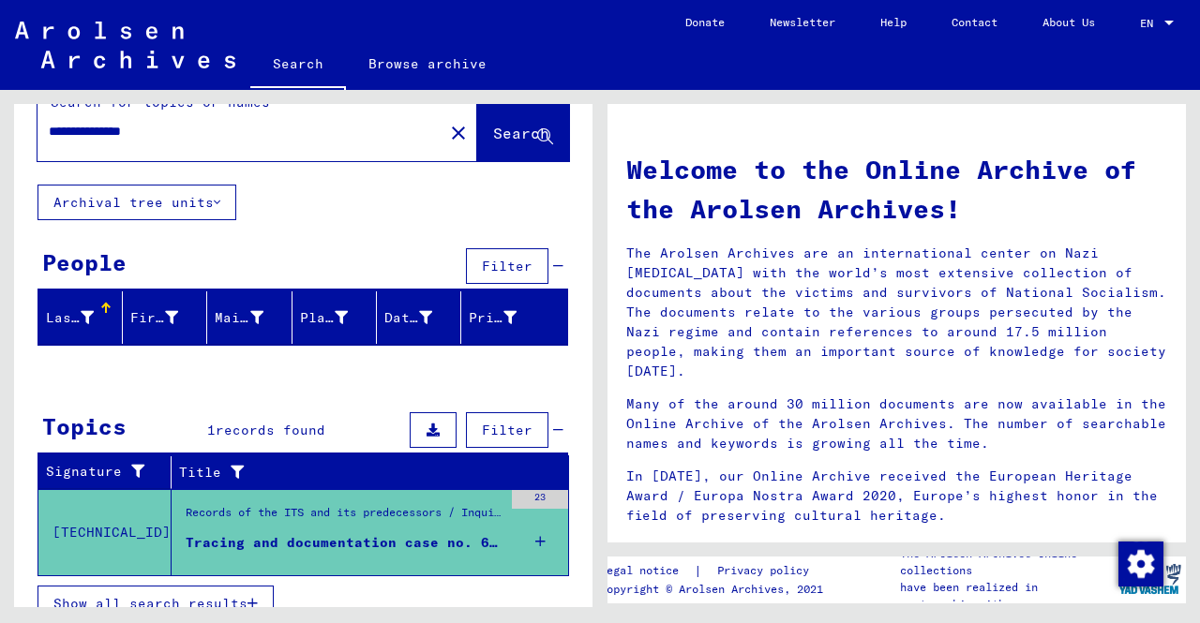
scroll to position [52, 0]
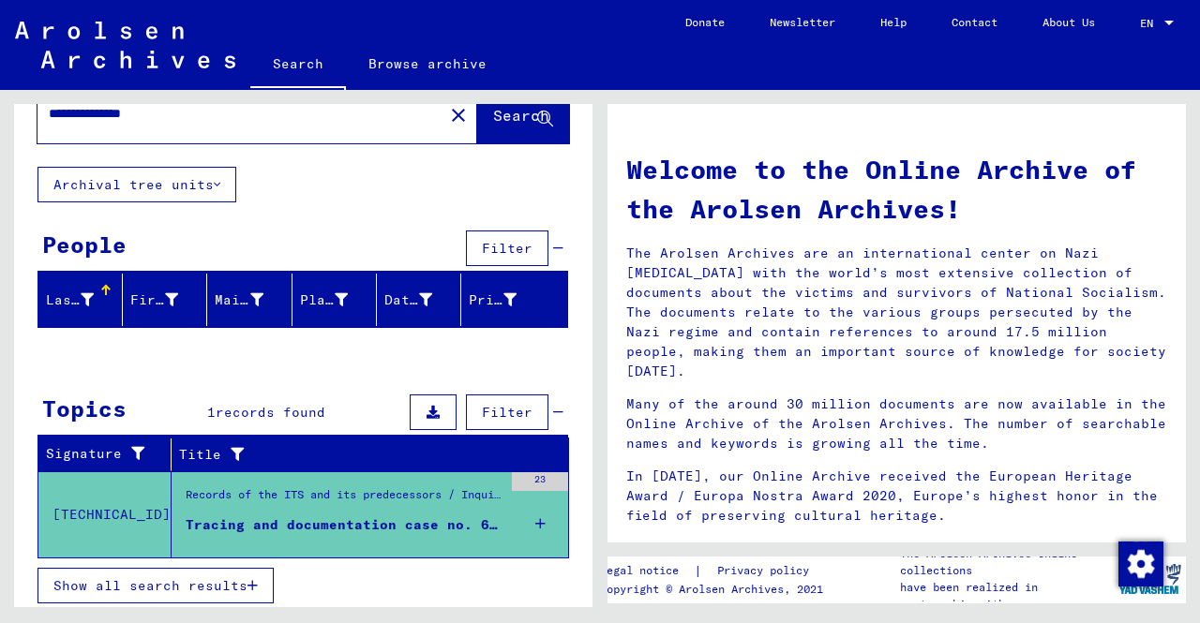
click at [195, 593] on button "Show all search results" at bounding box center [155, 586] width 236 height 36
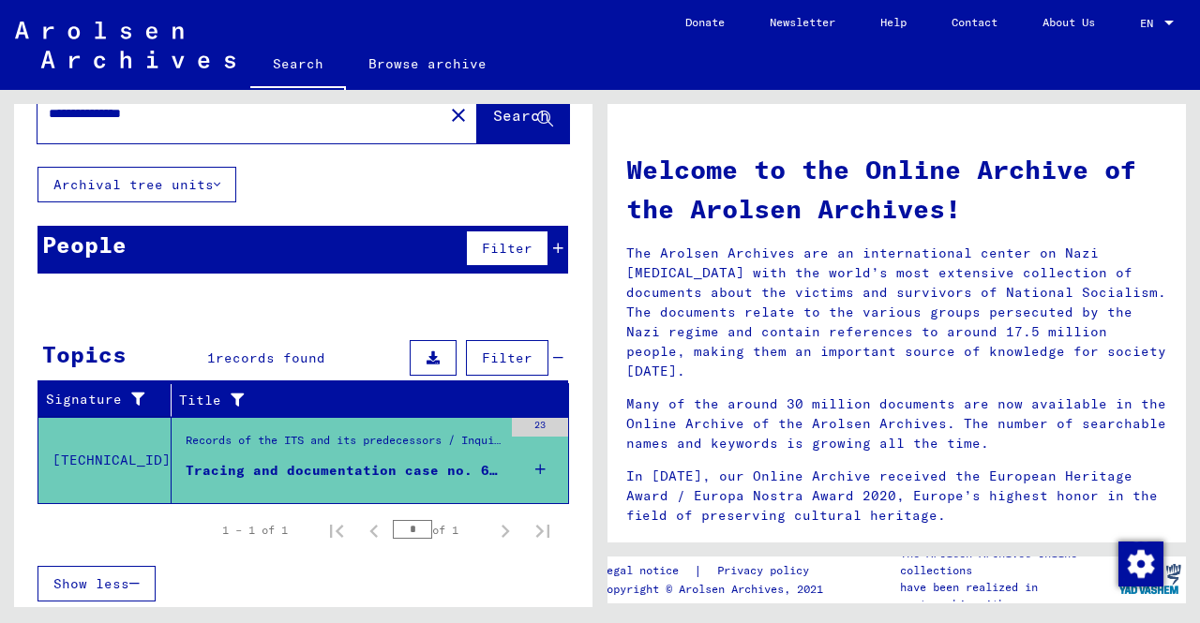
scroll to position [52, 0]
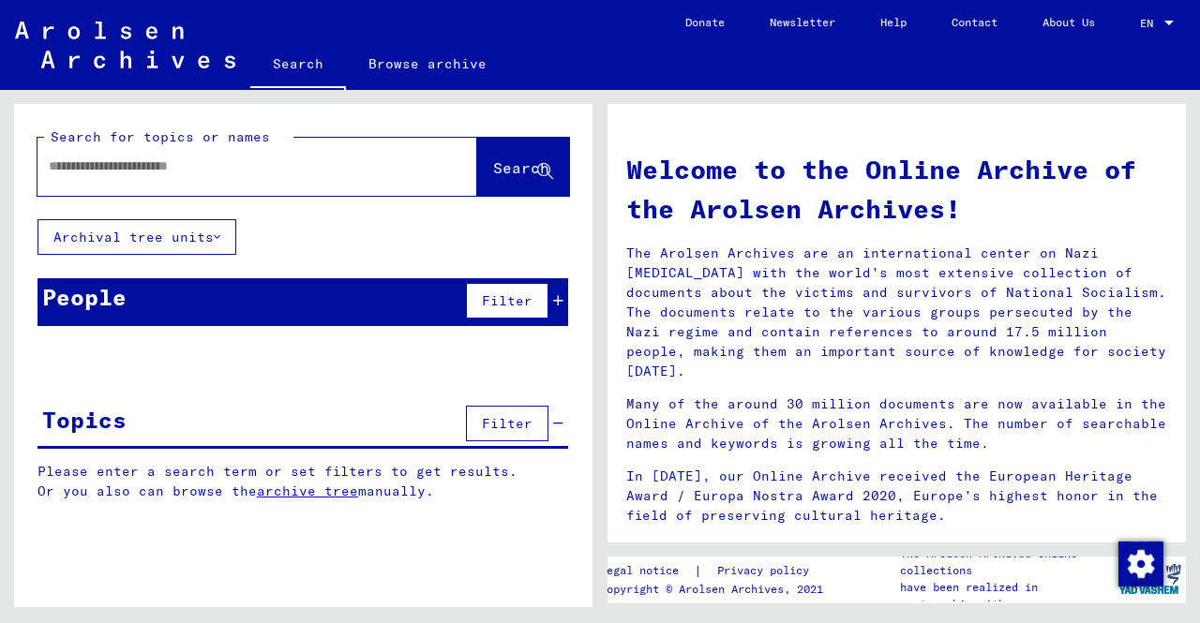
click at [184, 165] on input "text" at bounding box center [235, 167] width 372 height 20
type input "**********"
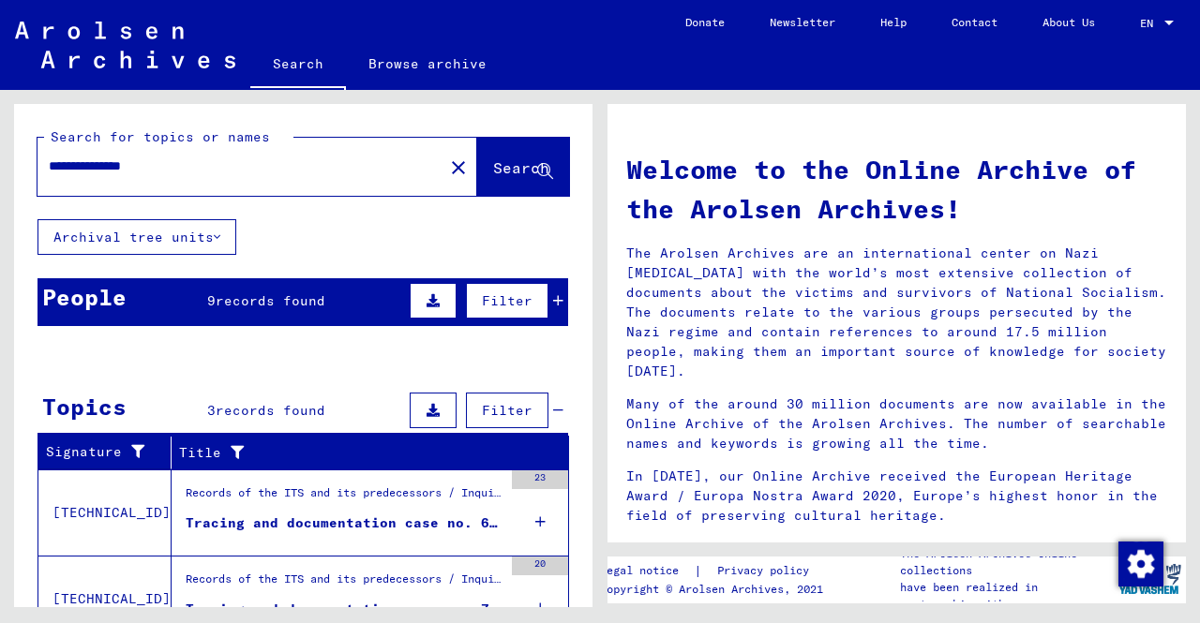
click at [242, 300] on span "records found" at bounding box center [271, 300] width 110 height 17
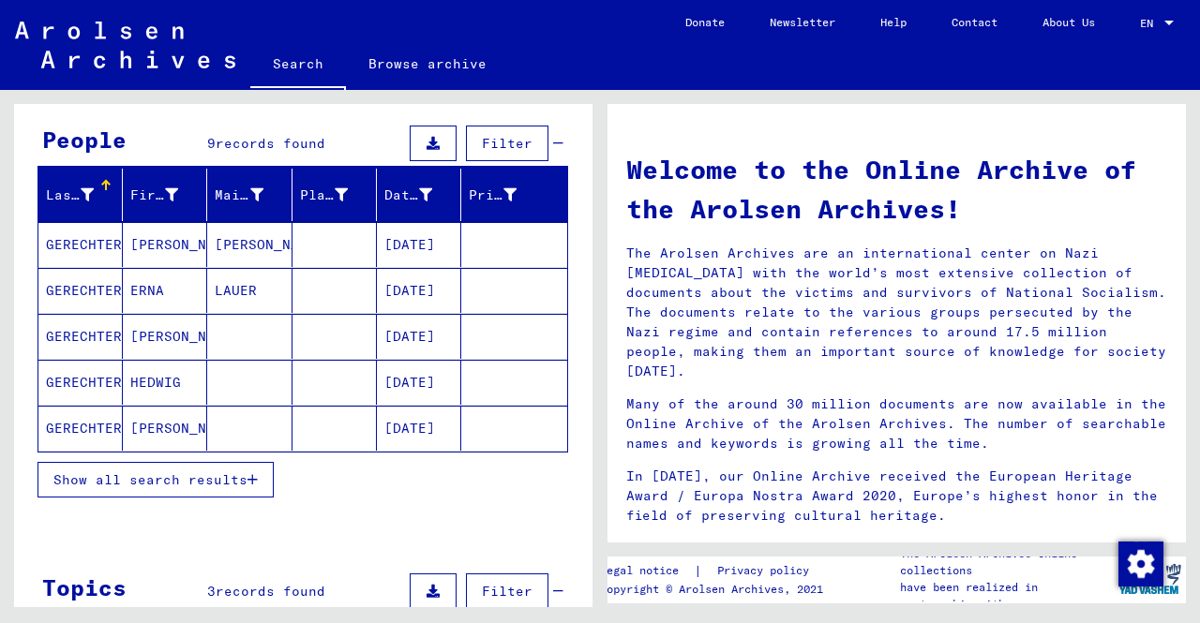
scroll to position [187, 0]
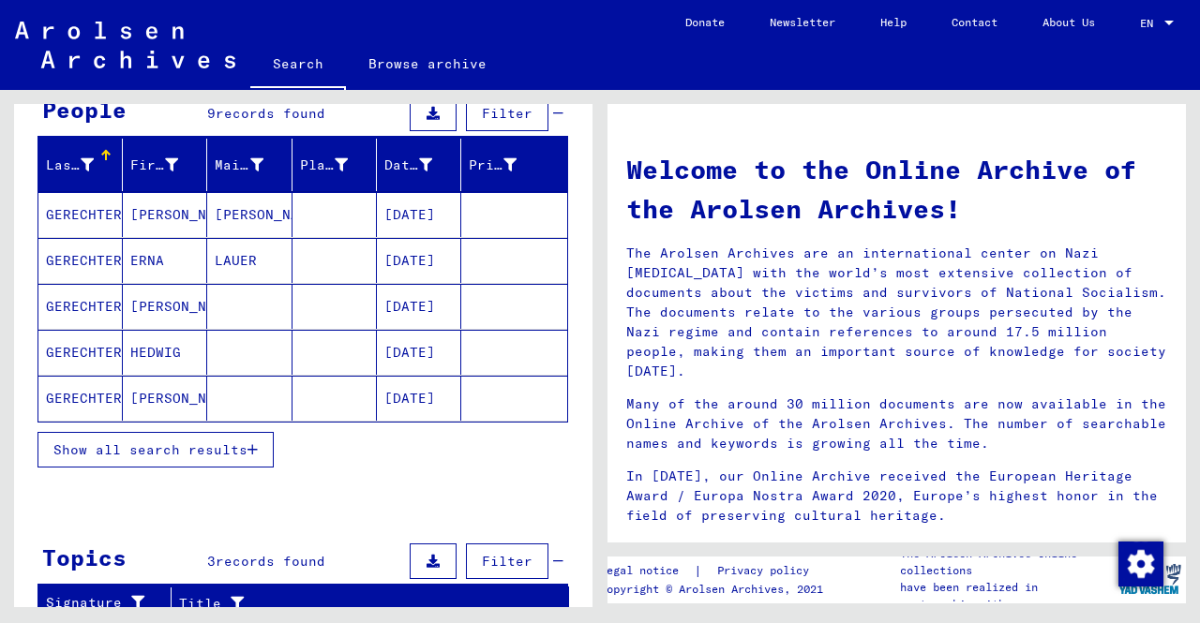
click at [196, 450] on span "Show all search results" at bounding box center [150, 449] width 194 height 17
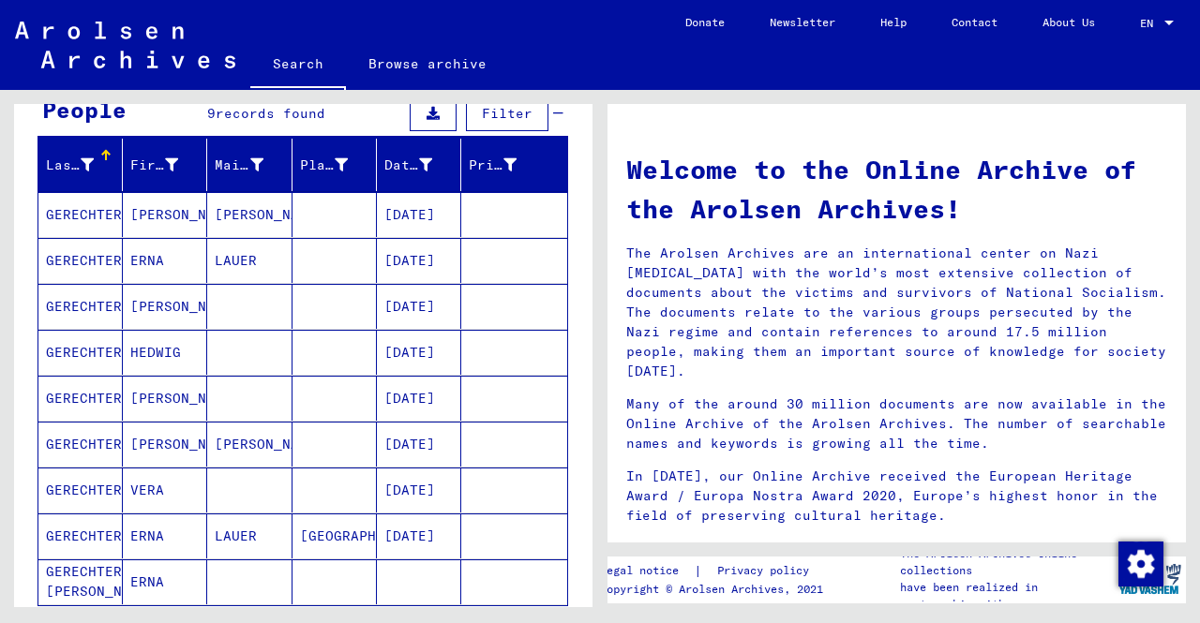
click at [176, 606] on div "1 – 9 of 9 * of 1" at bounding box center [302, 632] width 531 height 52
click at [167, 585] on mat-cell "ERNA" at bounding box center [165, 582] width 84 height 45
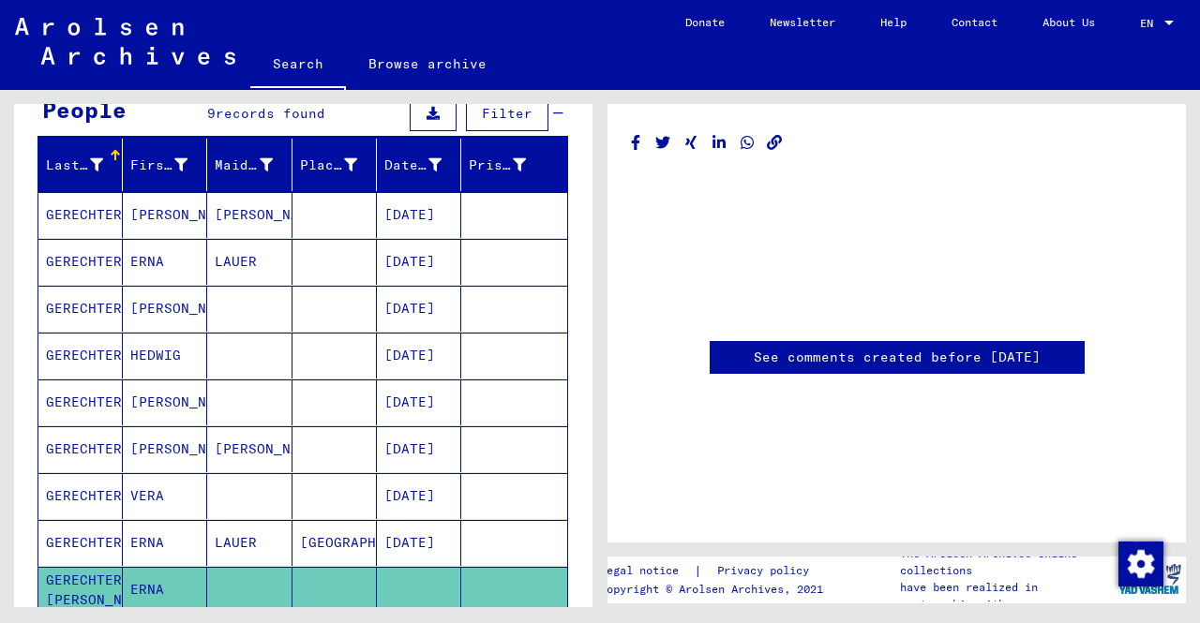
click at [166, 584] on mat-cell "ERNA" at bounding box center [165, 590] width 84 height 46
click at [270, 555] on mat-cell "LAUER" at bounding box center [249, 543] width 84 height 46
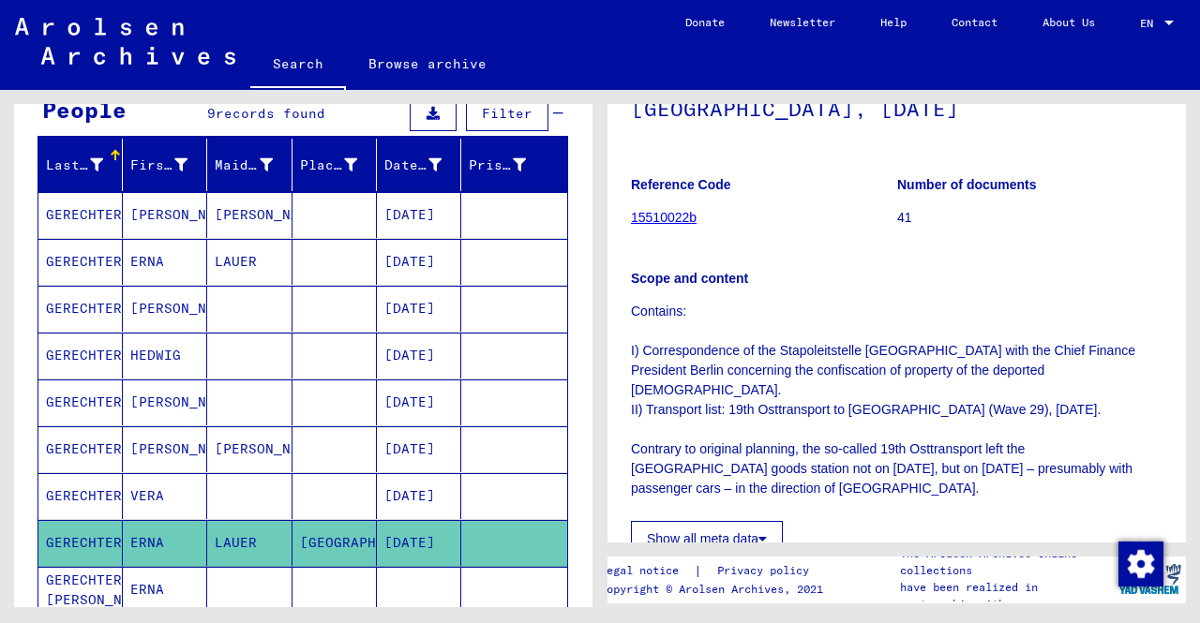
scroll to position [187, 0]
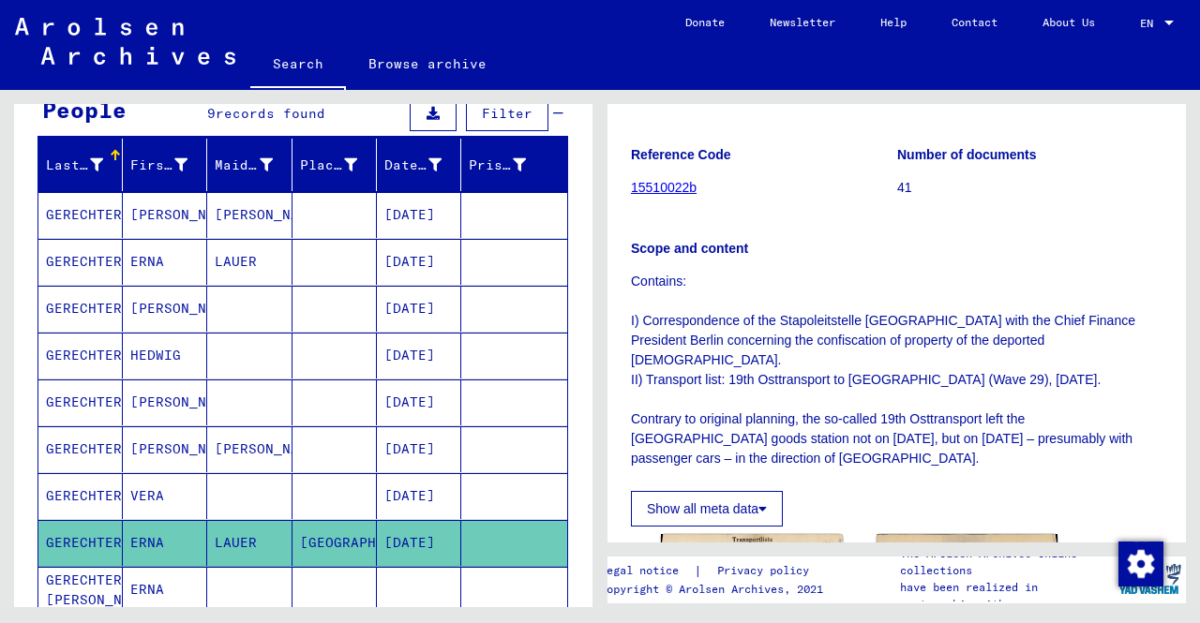
click at [962, 389] on p "Contains: I) Correspondence of the Stapoleitstelle [GEOGRAPHIC_DATA] with the C…" at bounding box center [896, 370] width 531 height 197
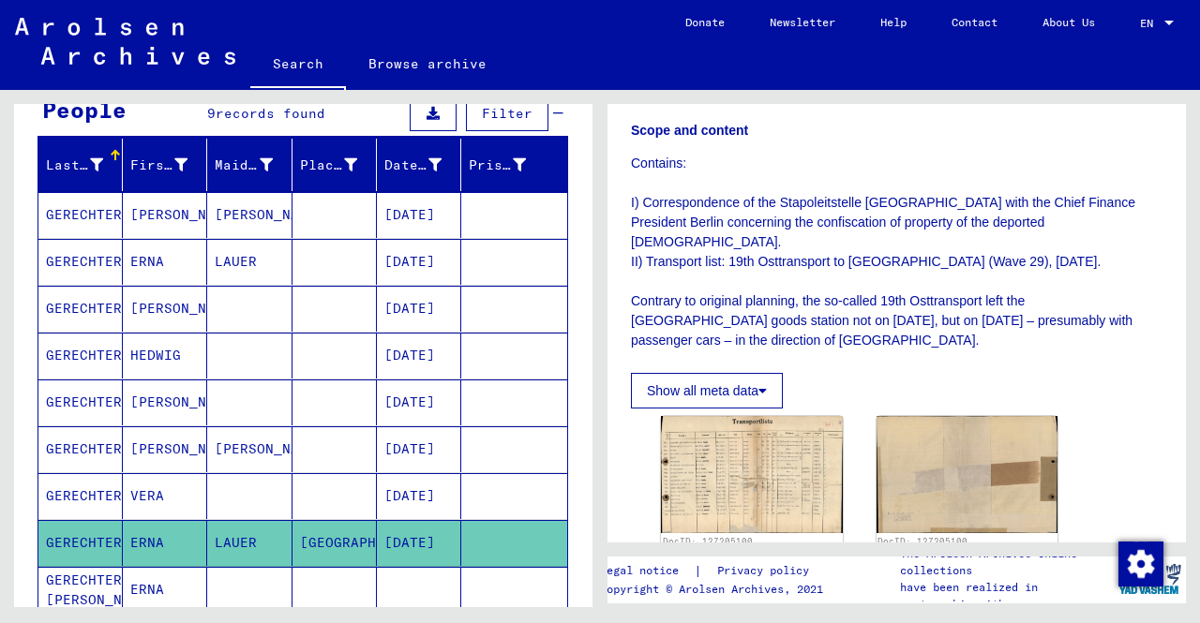
scroll to position [281, 0]
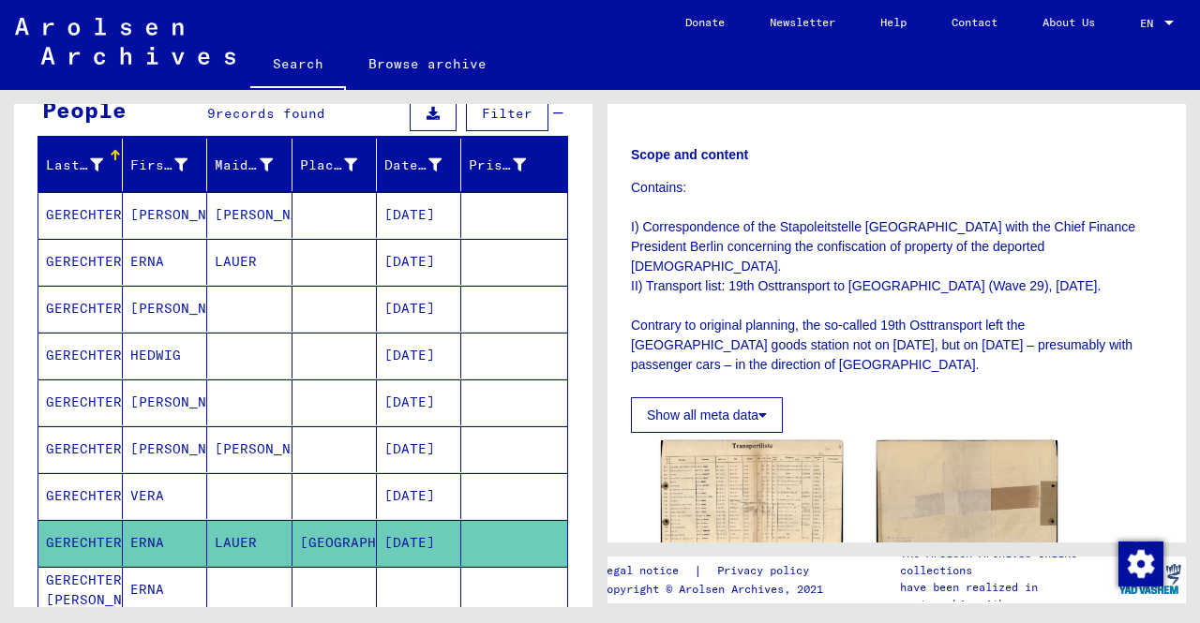
click at [767, 420] on icon at bounding box center [762, 415] width 8 height 13
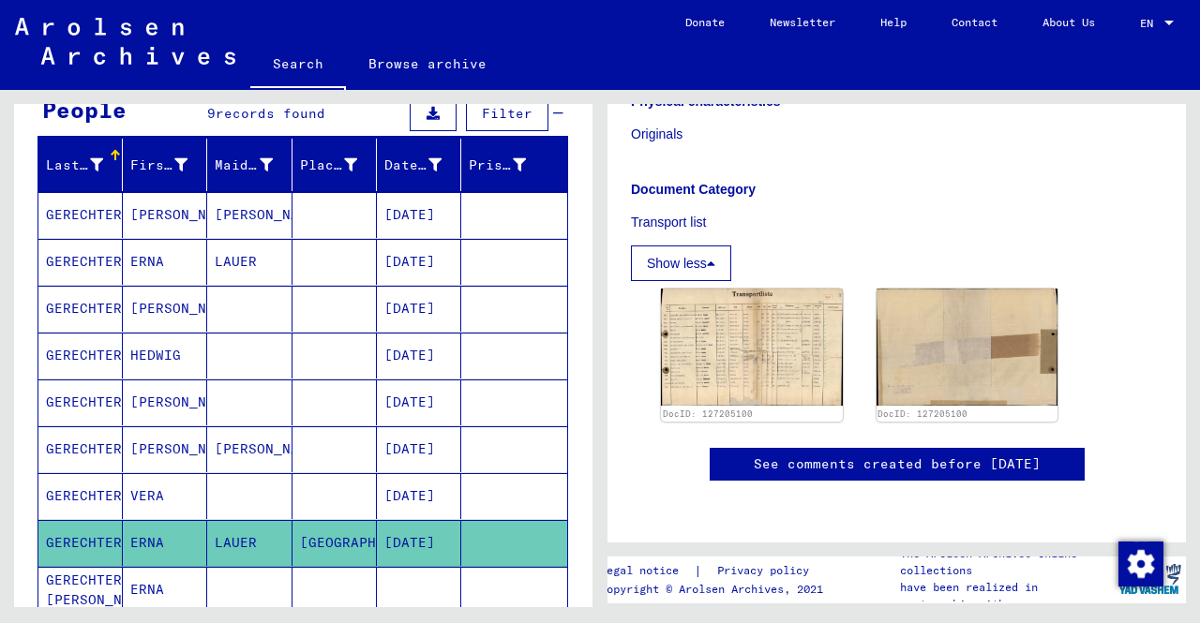
scroll to position [844, 0]
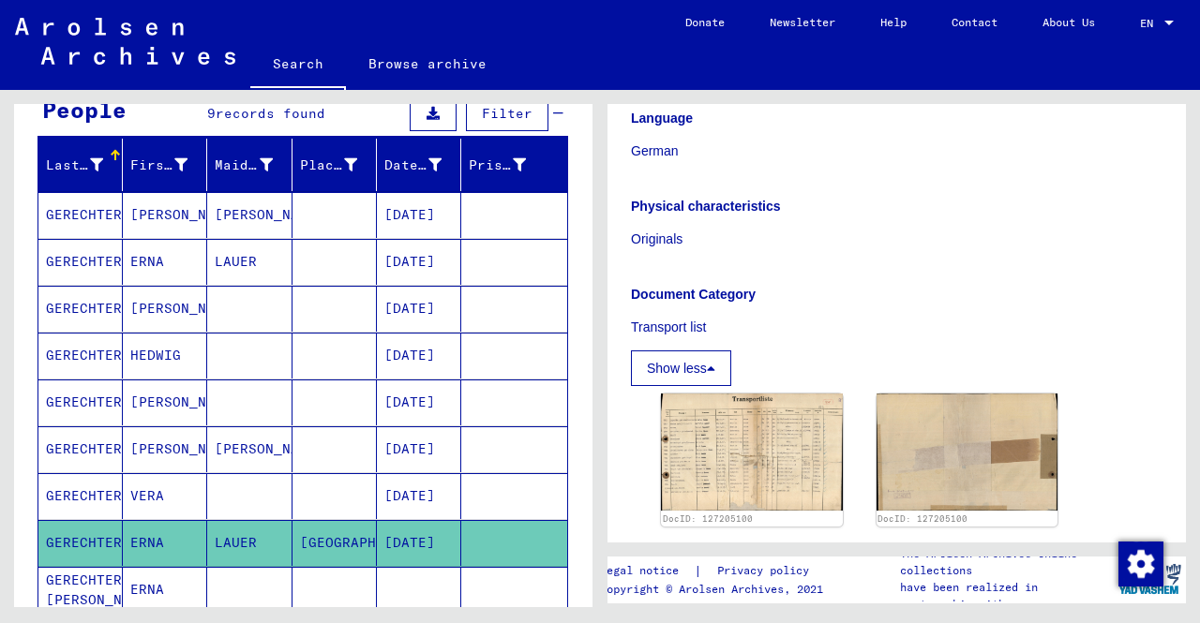
click at [720, 361] on button "Show less" at bounding box center [681, 369] width 100 height 36
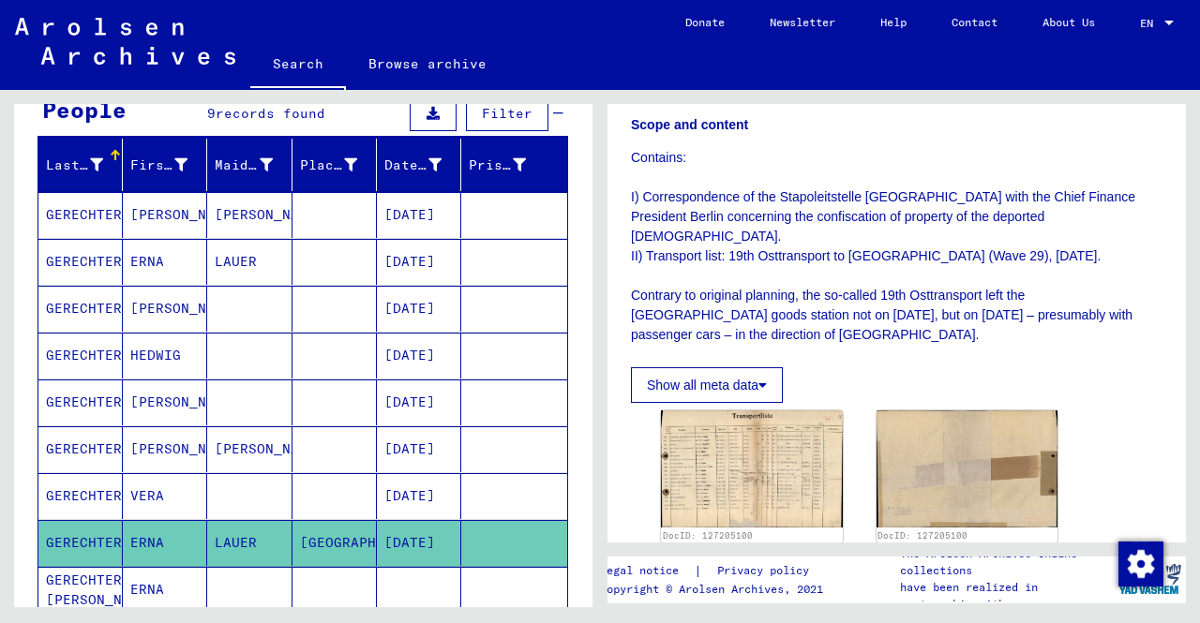
scroll to position [320, 0]
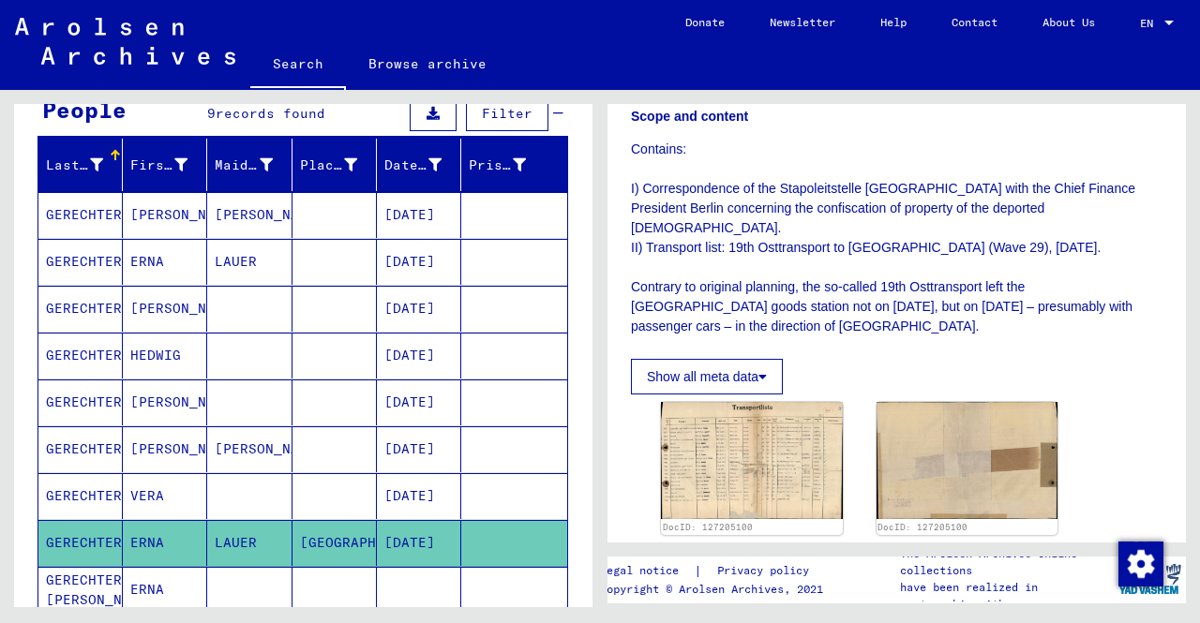
click at [1065, 317] on p "Contains: I) Correspondence of the Stapoleitstelle [GEOGRAPHIC_DATA] with the C…" at bounding box center [896, 238] width 531 height 197
click at [306, 495] on mat-cell at bounding box center [334, 496] width 84 height 46
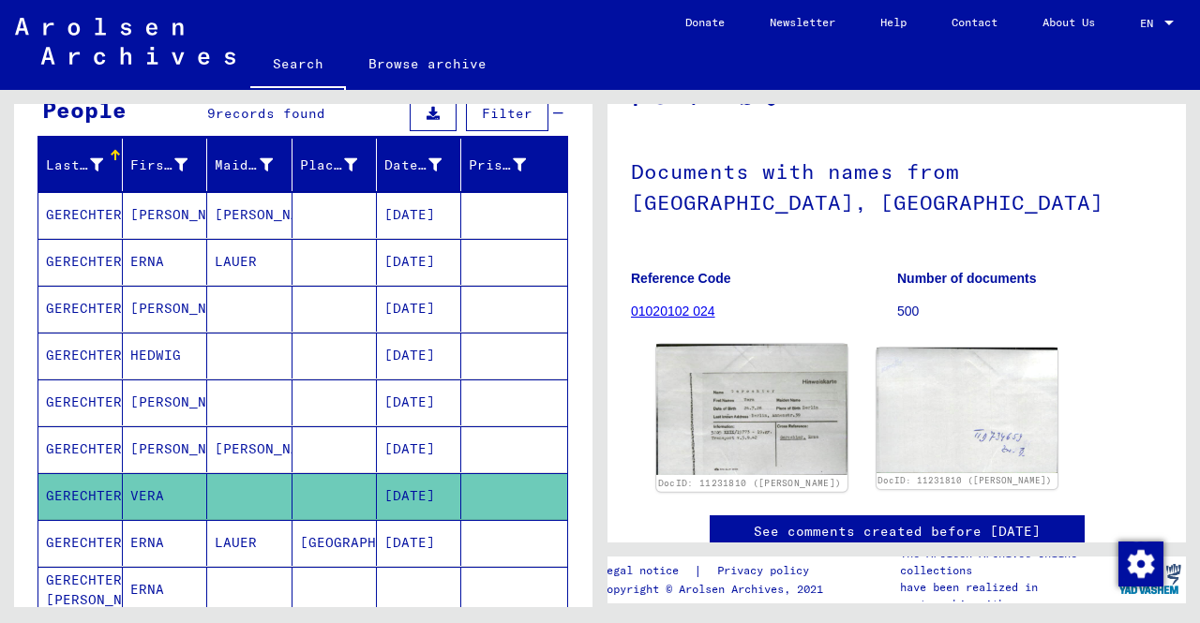
scroll to position [94, 0]
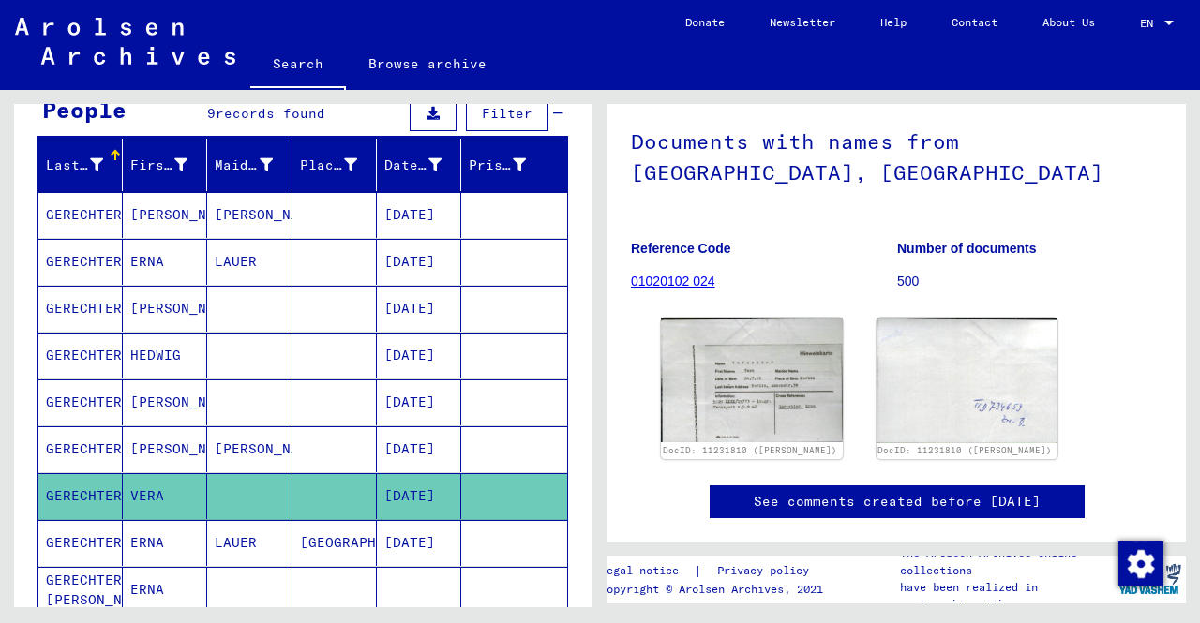
click at [295, 537] on mat-cell "[GEOGRAPHIC_DATA]" at bounding box center [334, 543] width 84 height 46
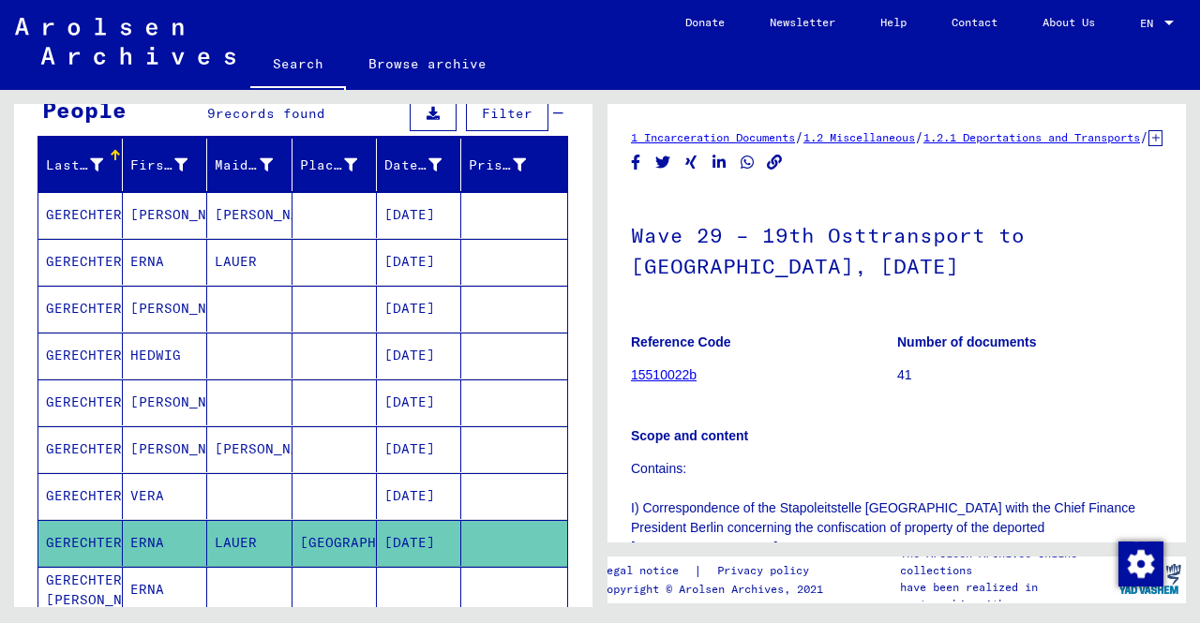
click at [224, 366] on mat-cell at bounding box center [249, 356] width 84 height 46
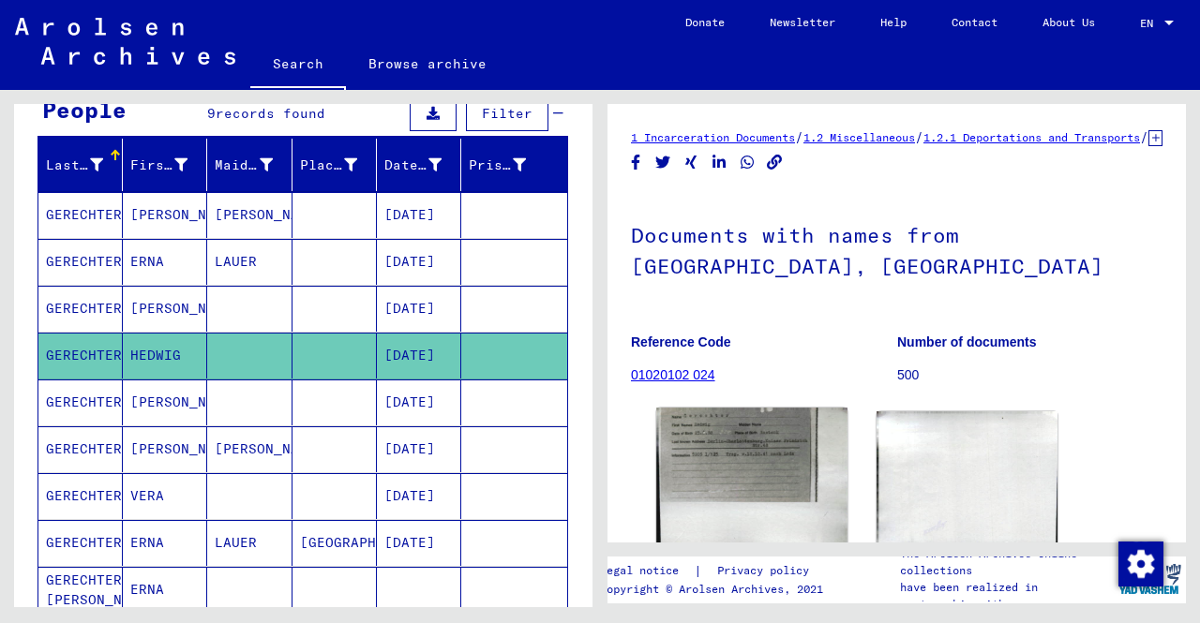
click at [688, 466] on img at bounding box center [751, 477] width 190 height 139
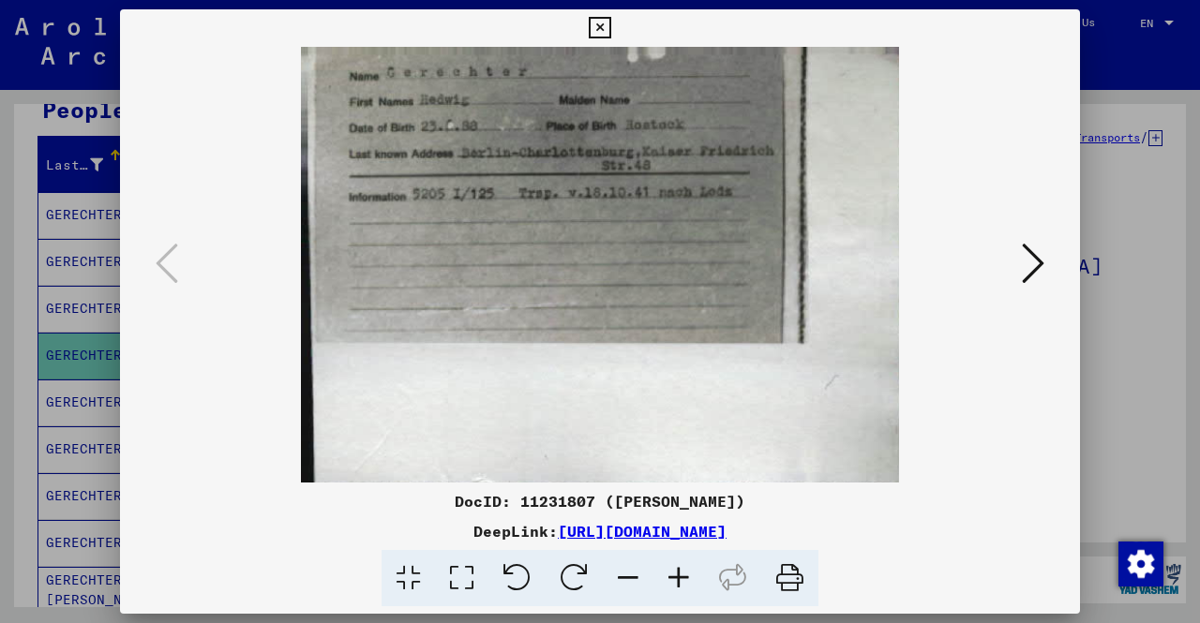
click at [0, 340] on div at bounding box center [600, 311] width 1200 height 623
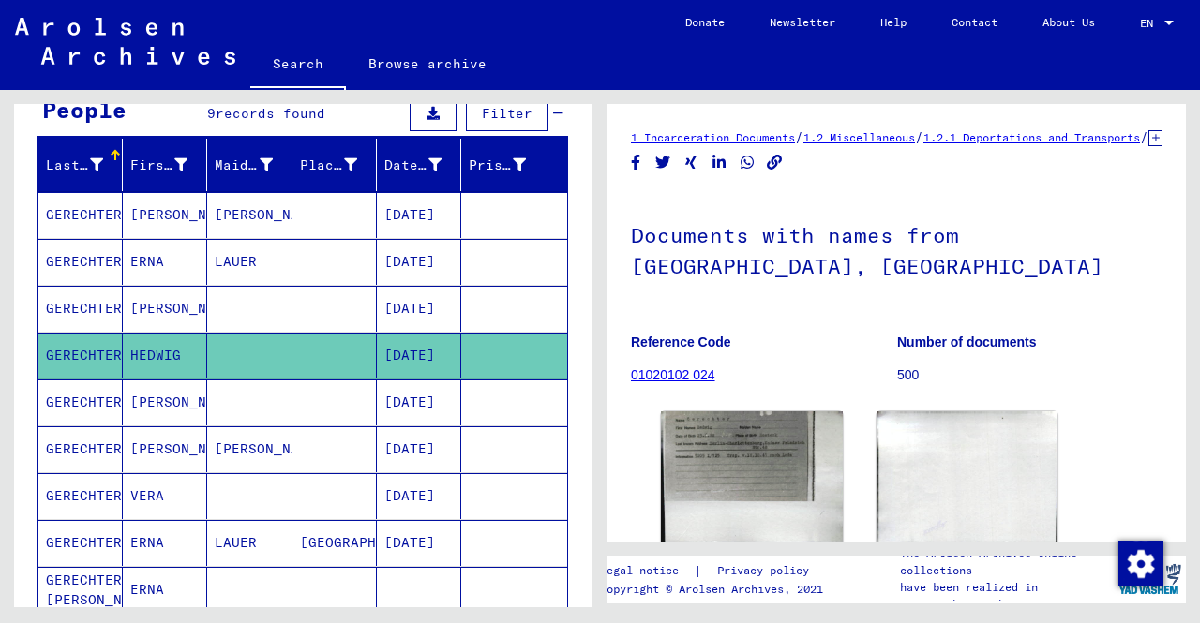
click at [82, 306] on mat-cell "GERECHTER" at bounding box center [80, 309] width 84 height 46
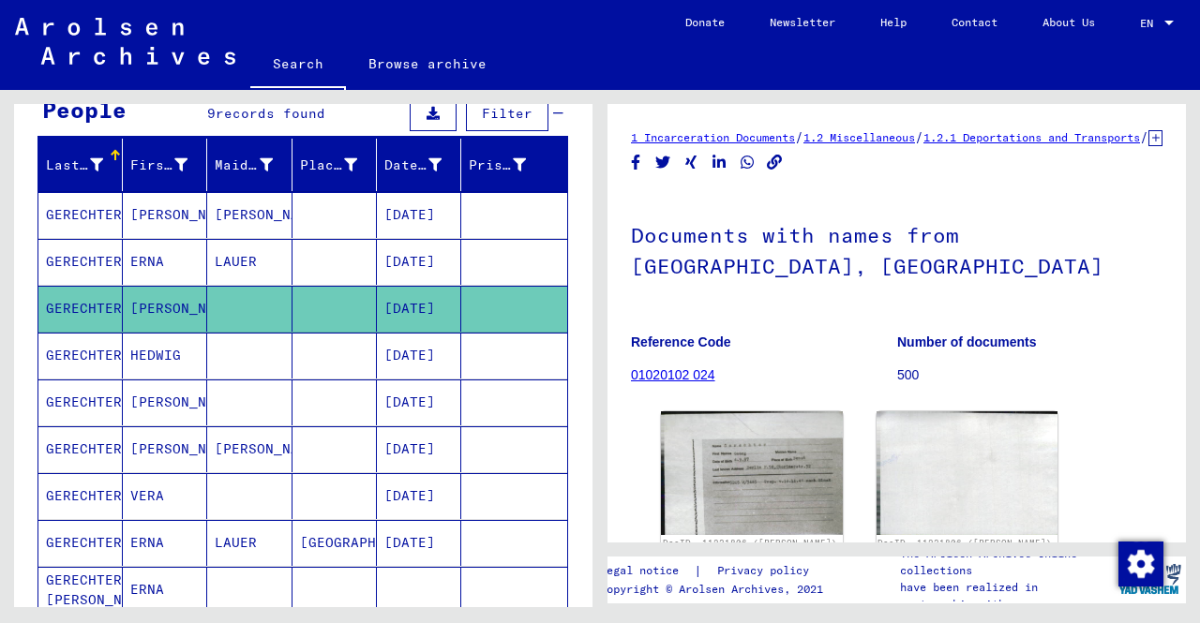
click at [95, 258] on mat-cell "GERECHTER" at bounding box center [80, 262] width 84 height 46
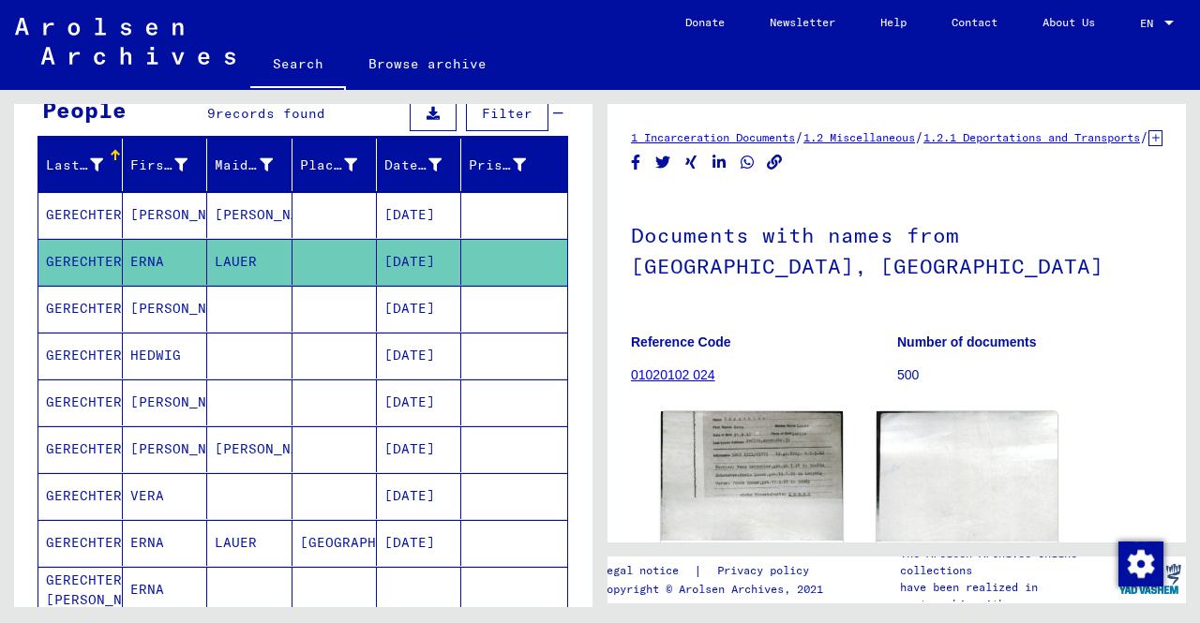
click at [102, 296] on mat-cell "GERECHTER" at bounding box center [80, 309] width 84 height 46
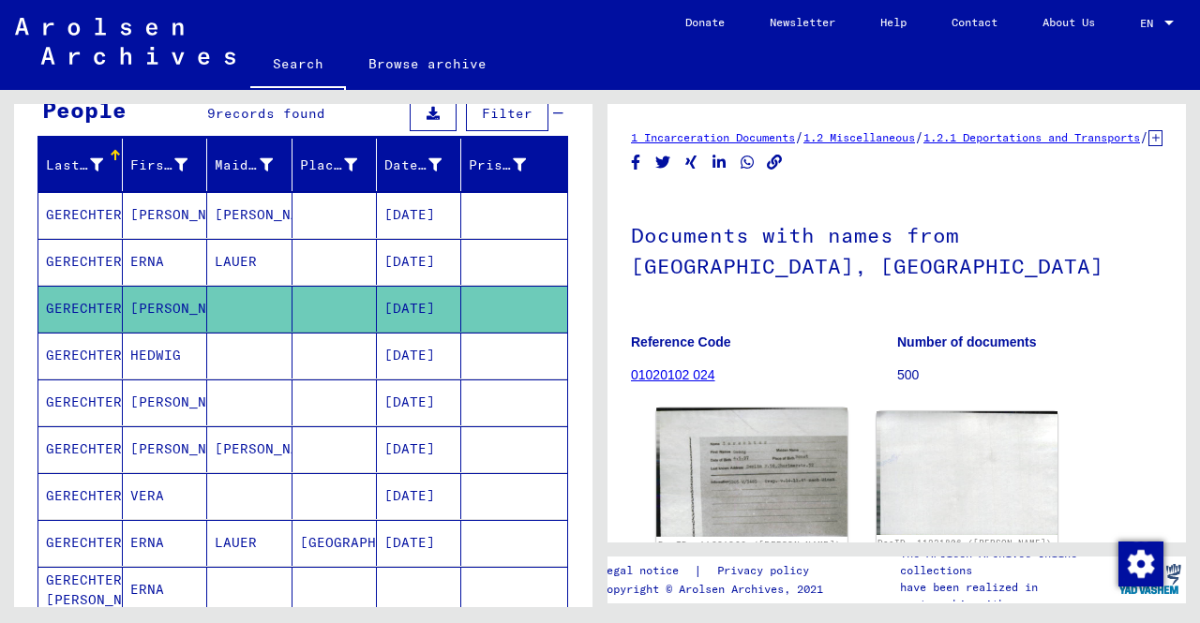
click at [781, 460] on img at bounding box center [751, 473] width 190 height 129
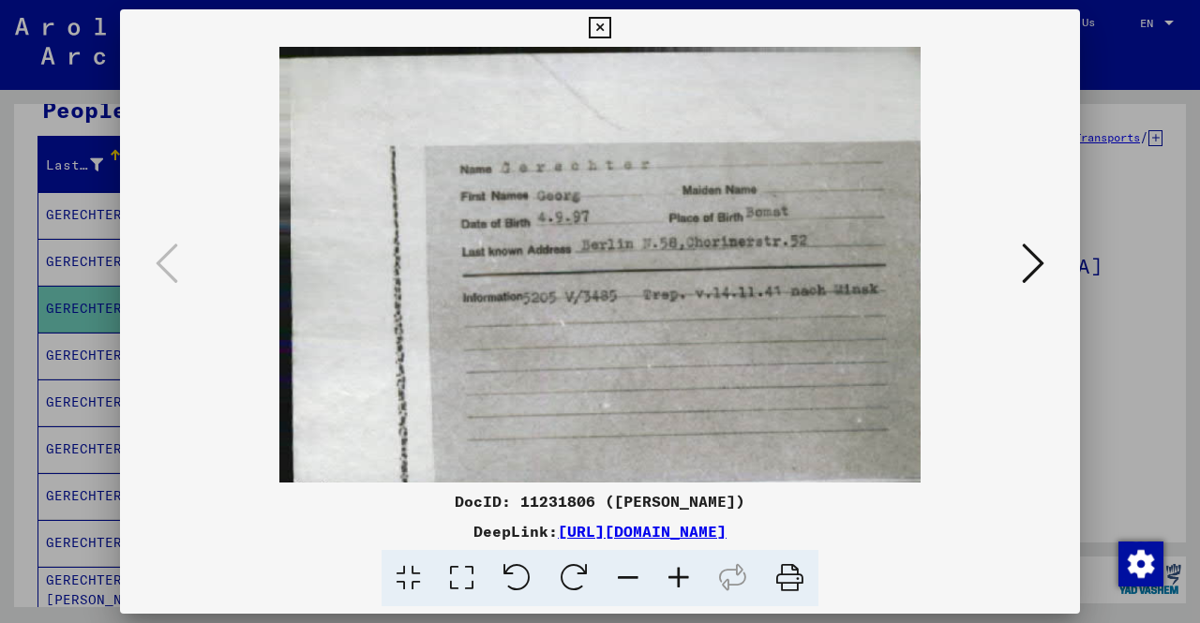
click at [19, 314] on div at bounding box center [600, 311] width 1200 height 623
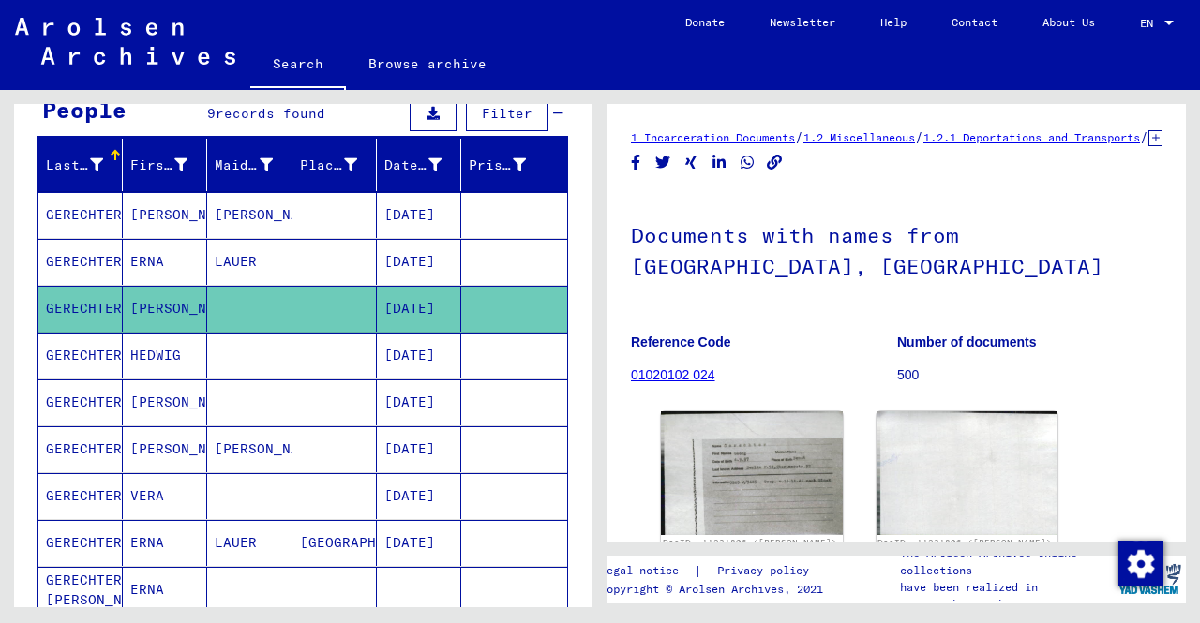
click at [159, 257] on mat-cell "ERNA" at bounding box center [165, 262] width 84 height 46
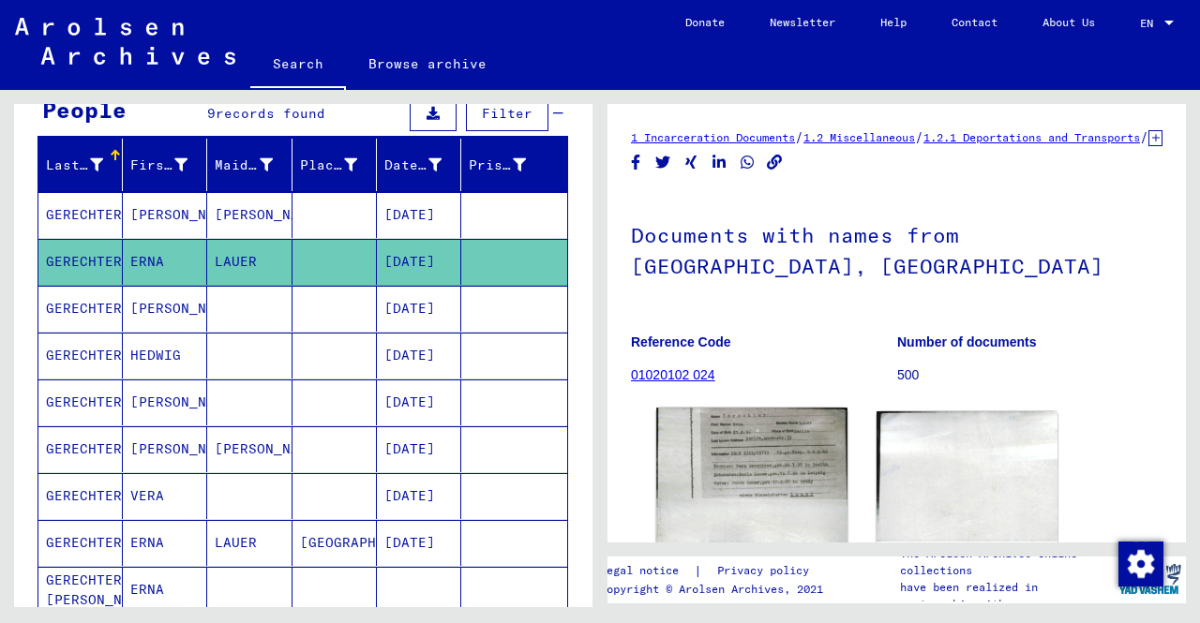
click at [764, 471] on img at bounding box center [751, 475] width 190 height 135
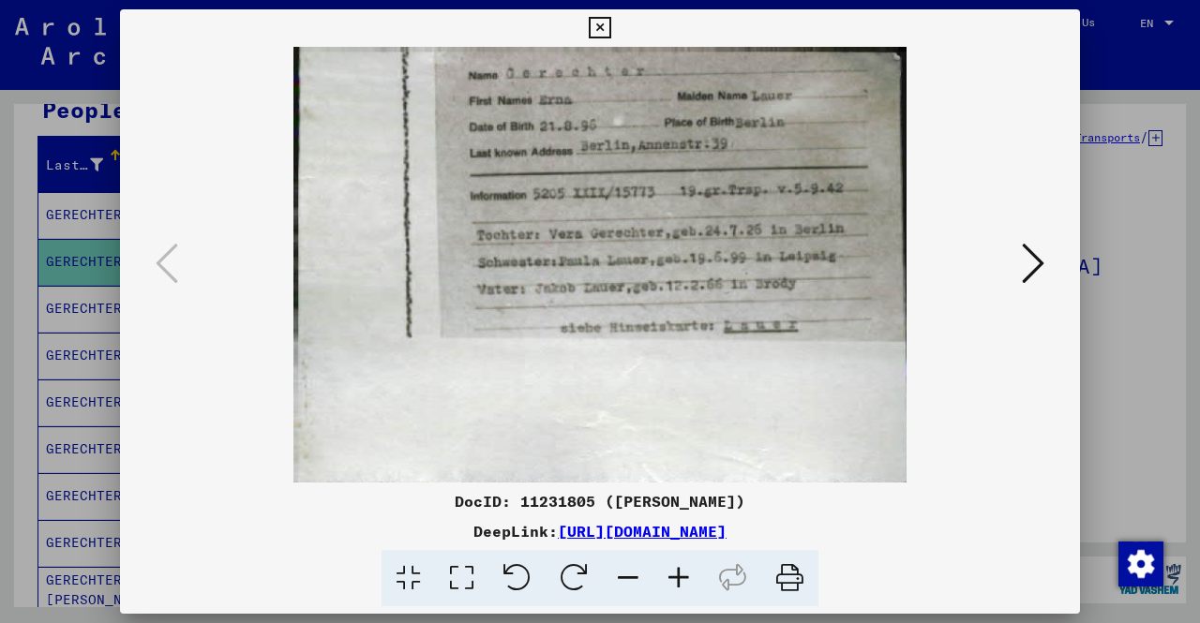
click at [757, 468] on img at bounding box center [600, 265] width 832 height 436
click at [705, 428] on img at bounding box center [600, 265] width 832 height 436
click at [1097, 397] on div at bounding box center [600, 311] width 1200 height 623
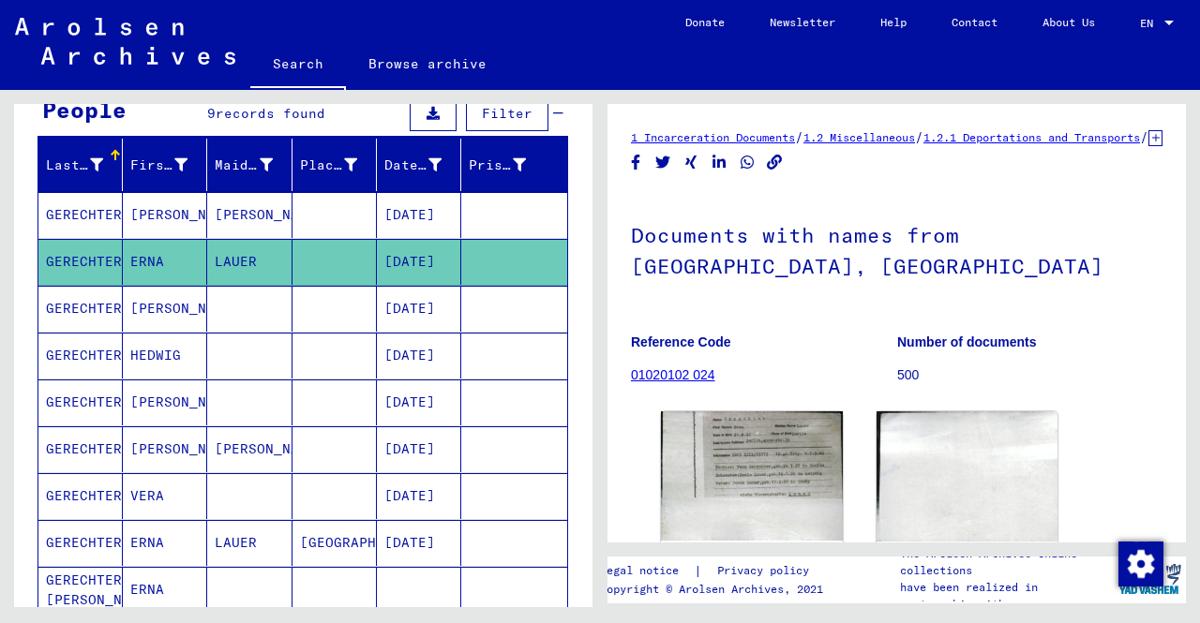
scroll to position [187, 0]
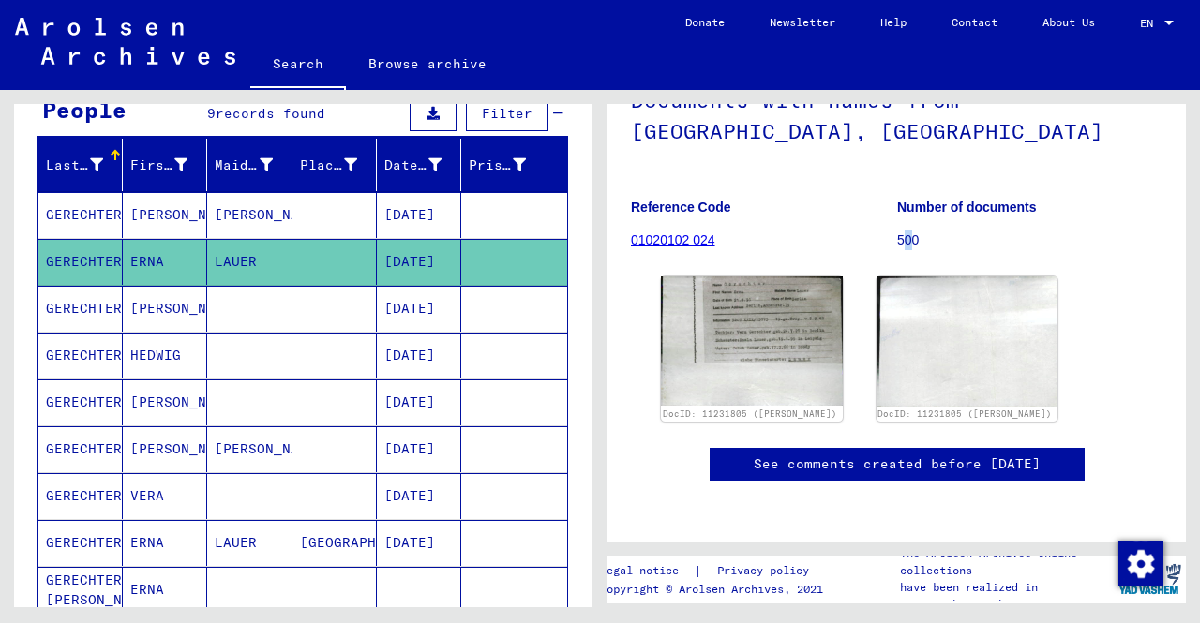
click at [901, 231] on p "500" at bounding box center [1029, 241] width 265 height 20
click at [866, 198] on p "Reference Code" at bounding box center [763, 208] width 265 height 20
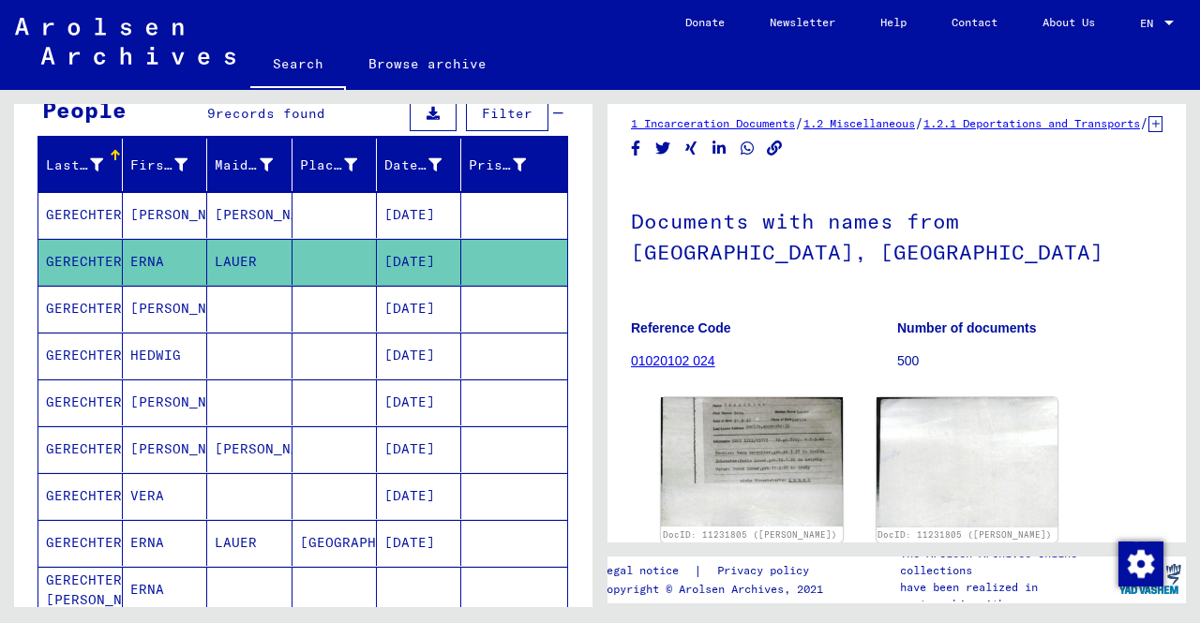
scroll to position [0, 0]
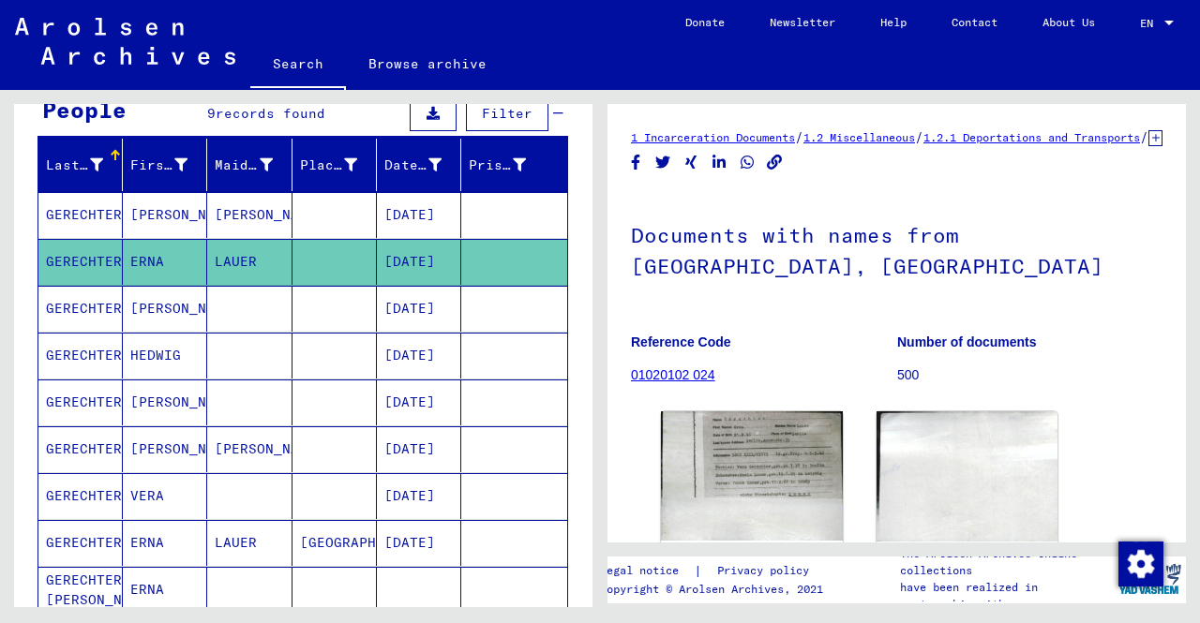
click at [1148, 146] on icon at bounding box center [1155, 138] width 14 height 16
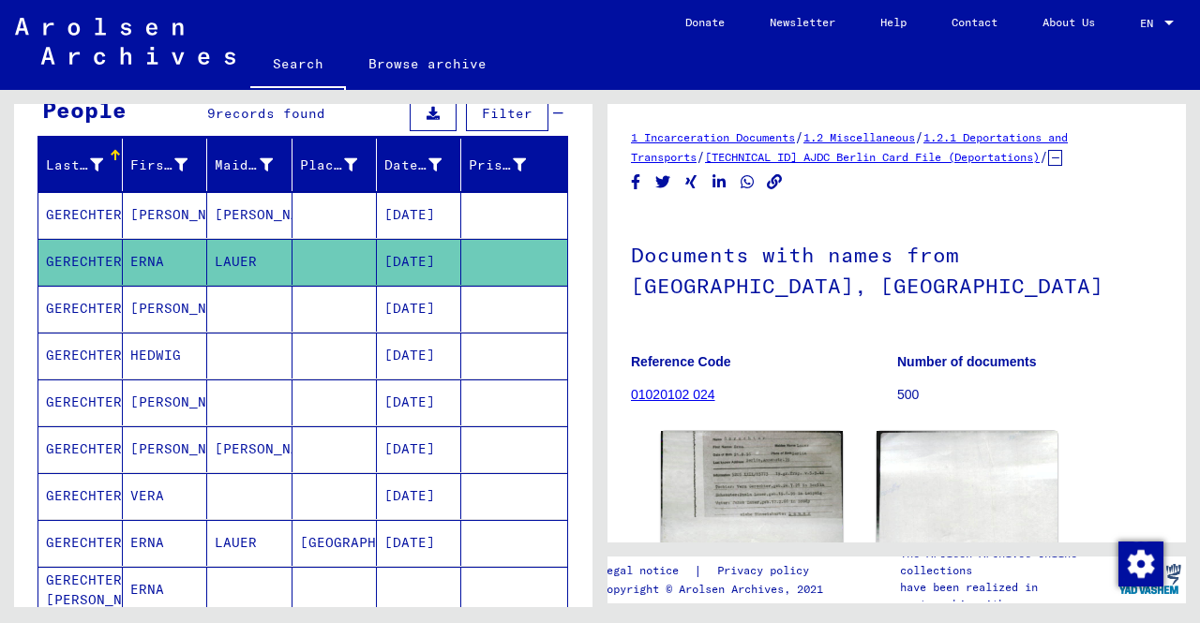
click at [885, 157] on link "[TECHNICAL_ID] AJDC Berlin Card File (Deportations)" at bounding box center [872, 157] width 335 height 14
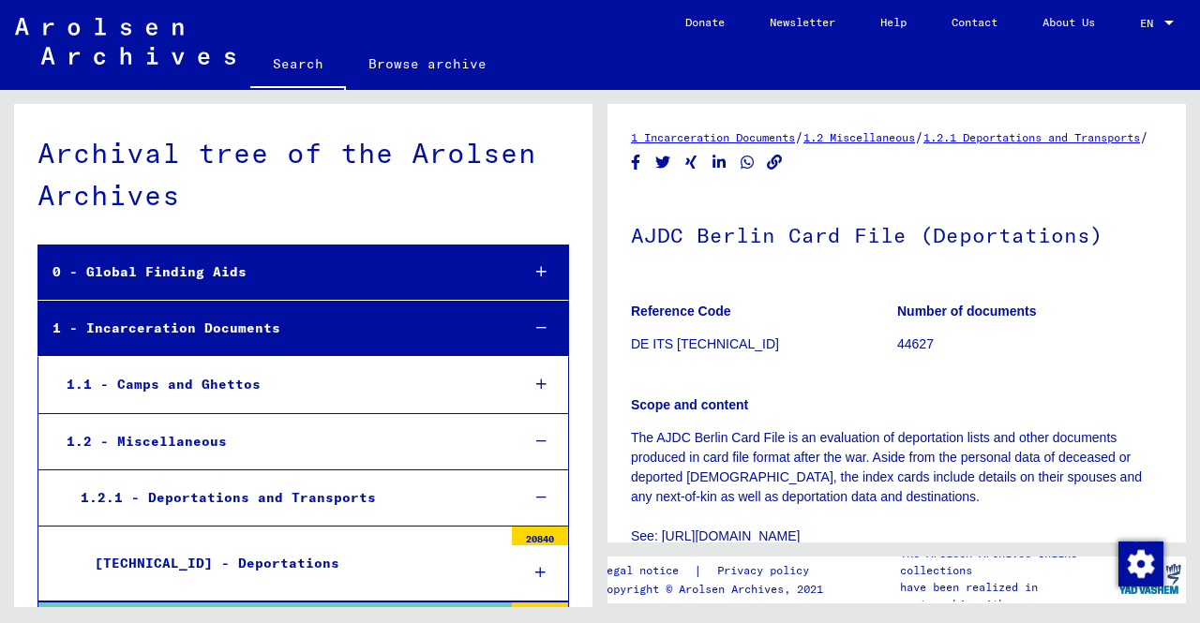
scroll to position [311, 0]
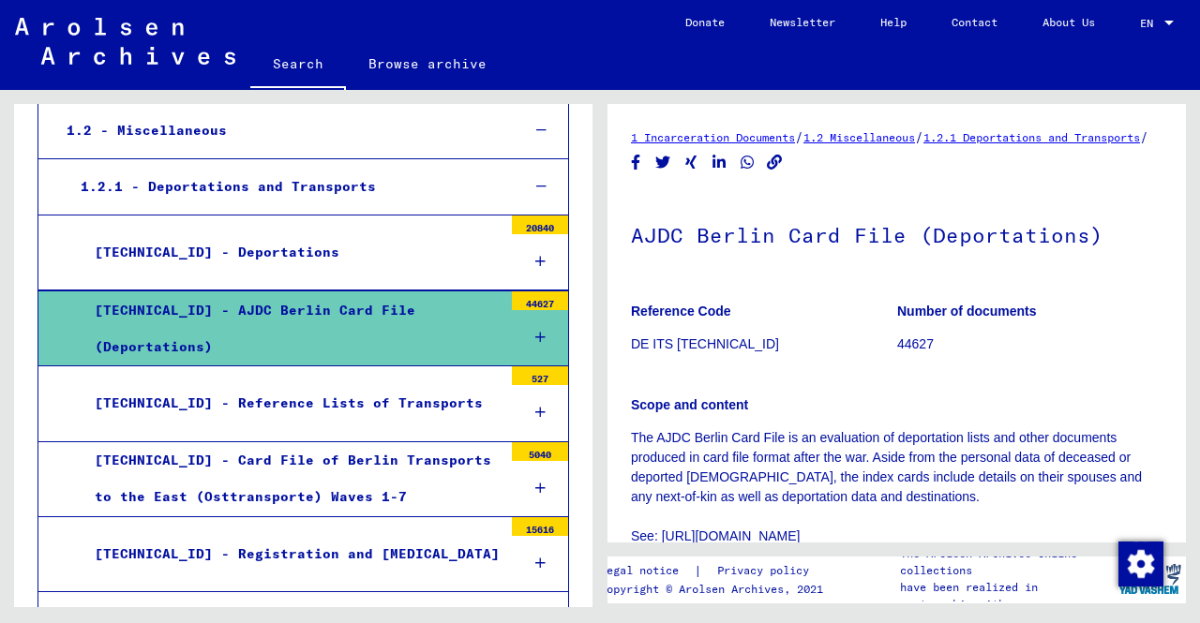
click at [535, 333] on icon at bounding box center [540, 337] width 10 height 13
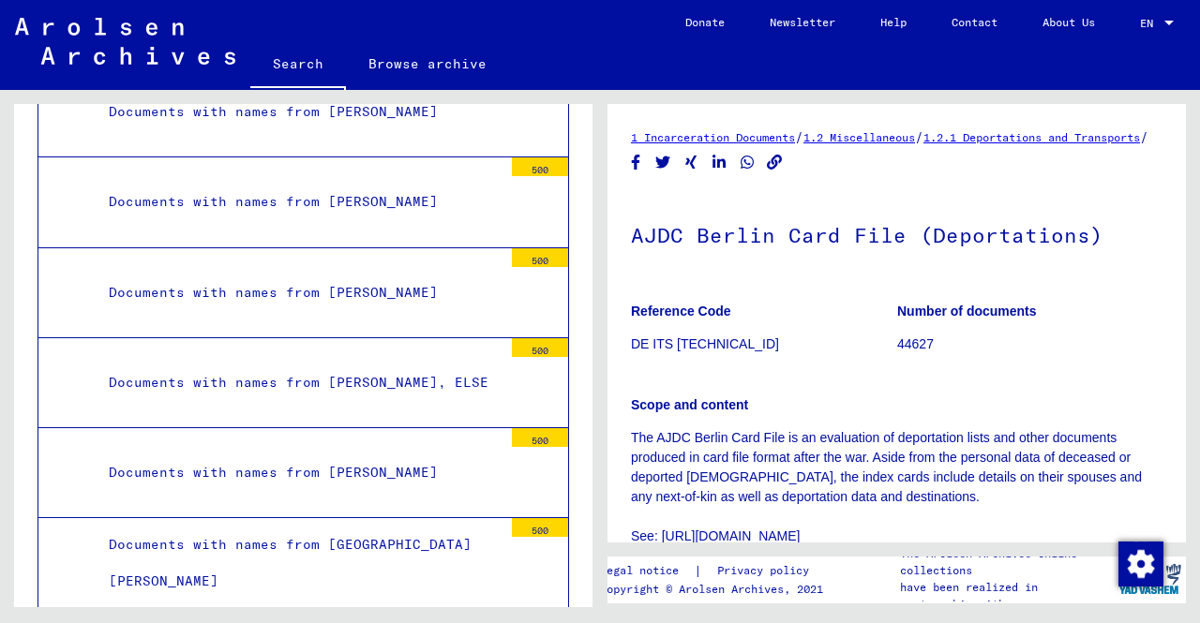
scroll to position [967, 0]
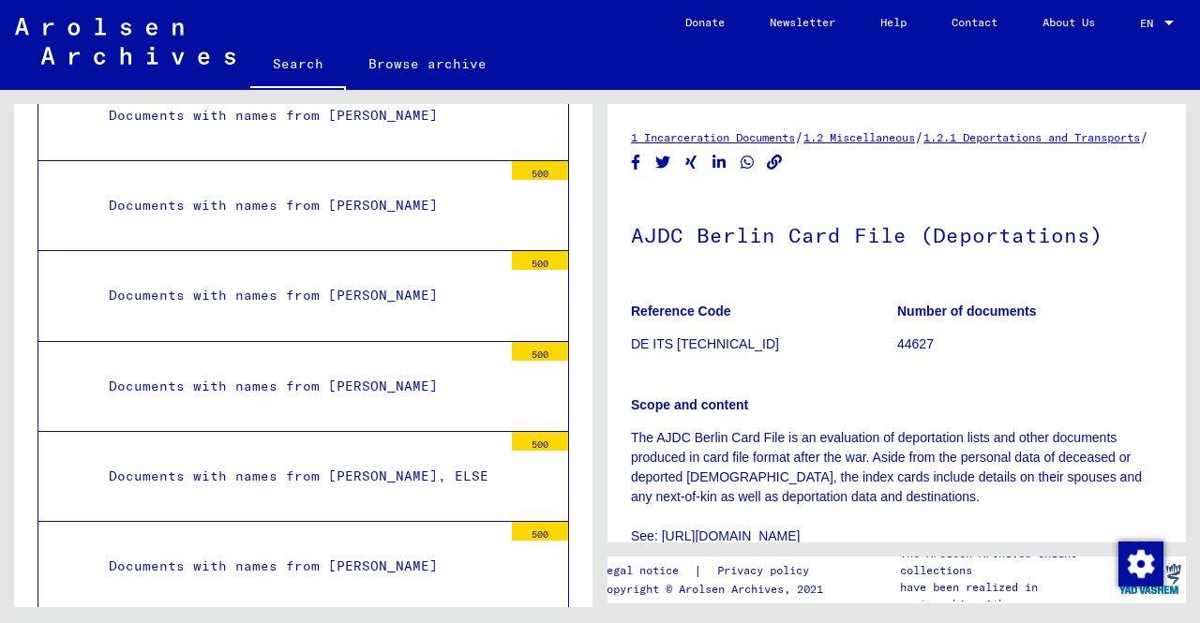
click at [405, 305] on div "Documents with names from [PERSON_NAME]" at bounding box center [299, 295] width 408 height 37
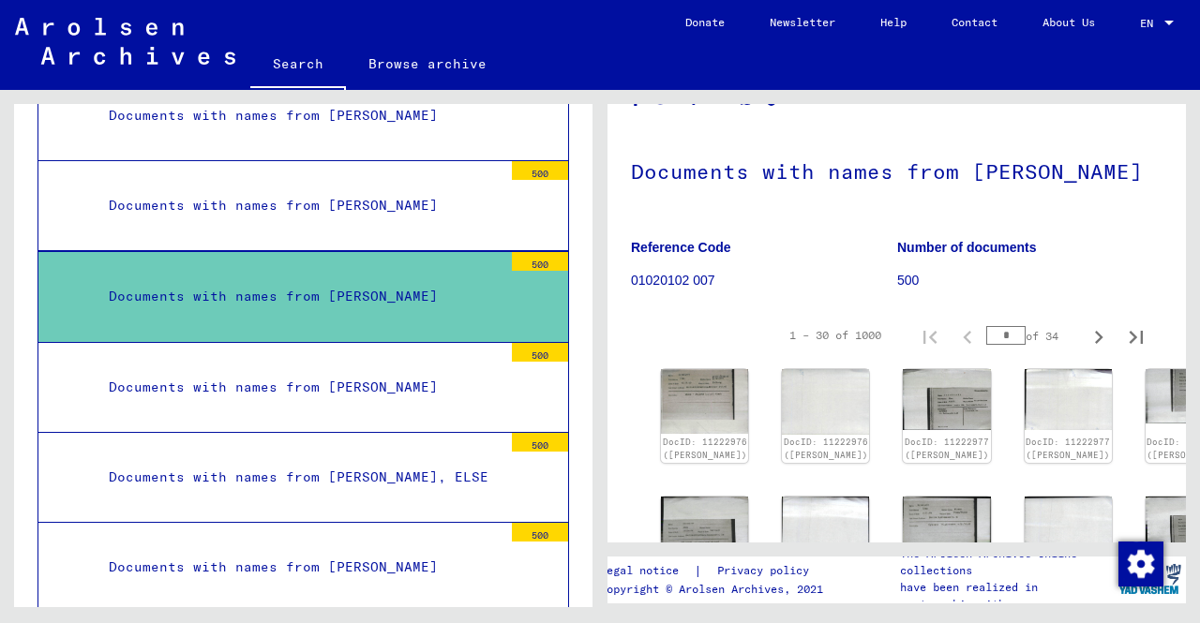
scroll to position [187, 0]
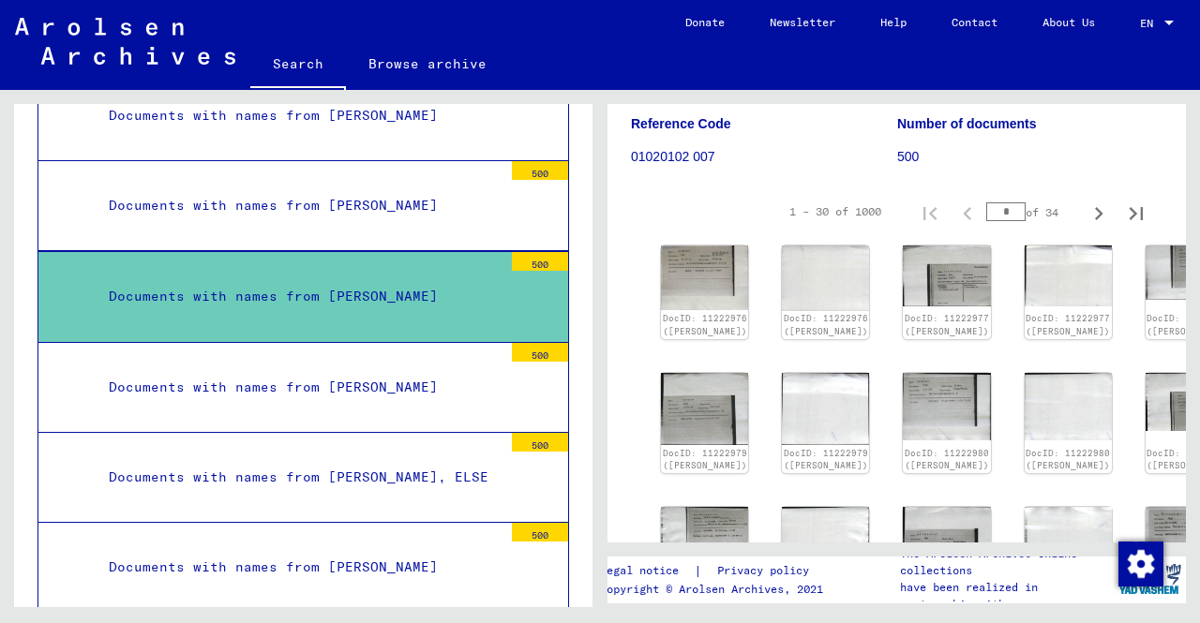
click at [641, 320] on div "DocID: 11222976 ([PERSON_NAME]) DocID: 11222976 ([PERSON_NAME]) DocID: 11222977…" at bounding box center [896, 566] width 531 height 657
click at [687, 312] on img at bounding box center [705, 278] width 92 height 68
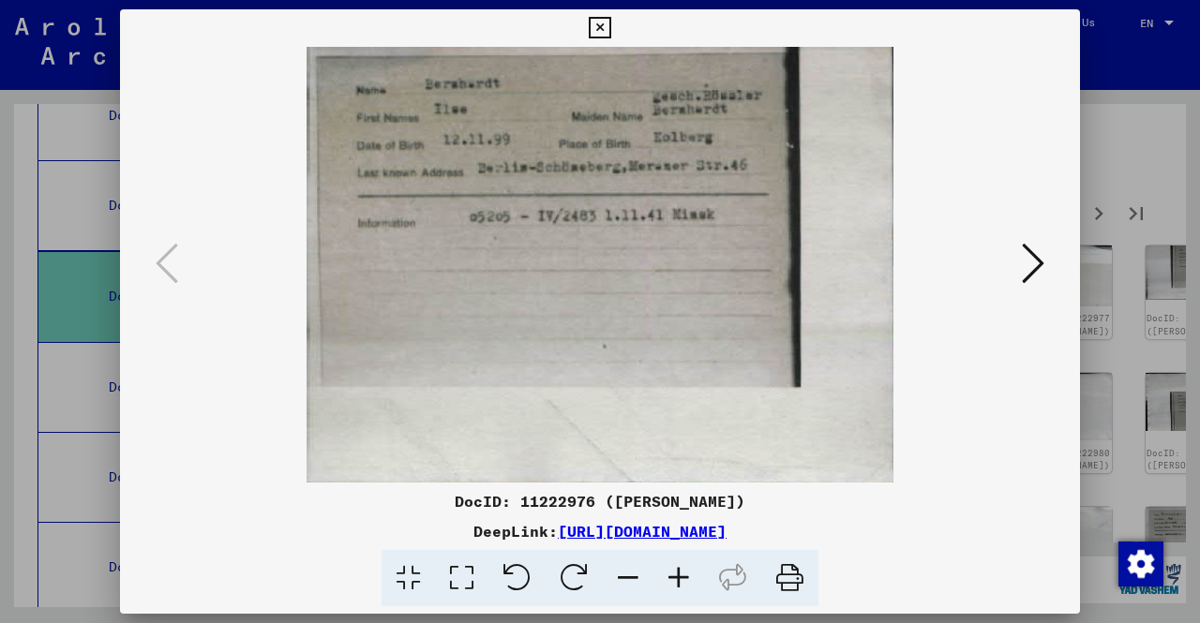
click at [1022, 265] on icon at bounding box center [1033, 263] width 22 height 45
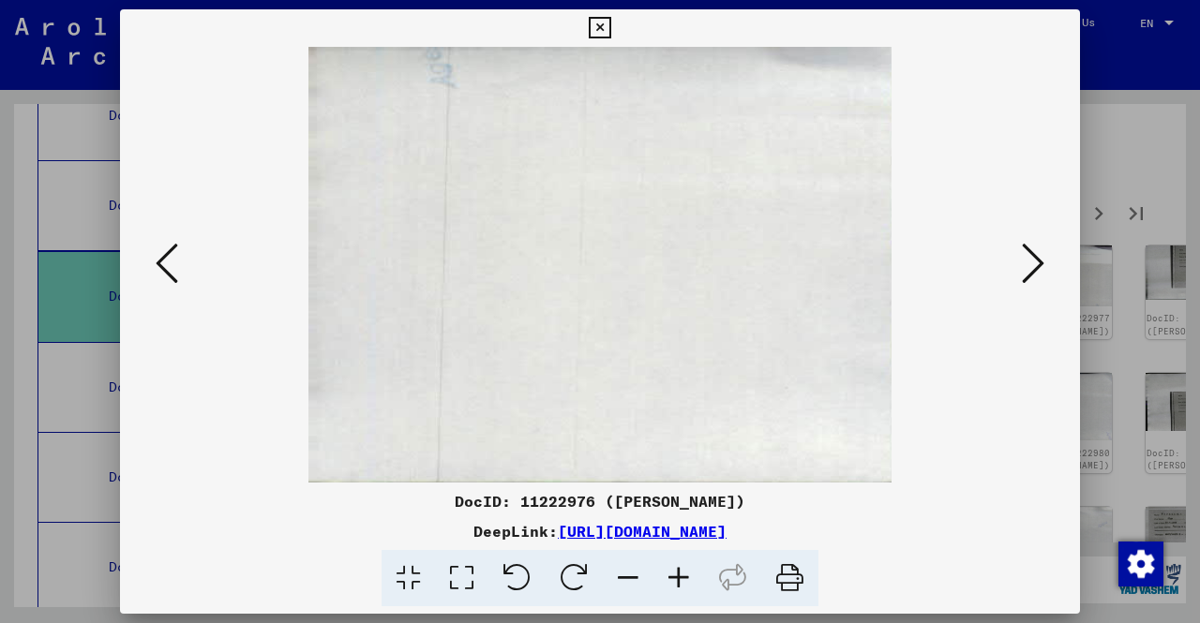
click at [1022, 265] on icon at bounding box center [1033, 263] width 22 height 45
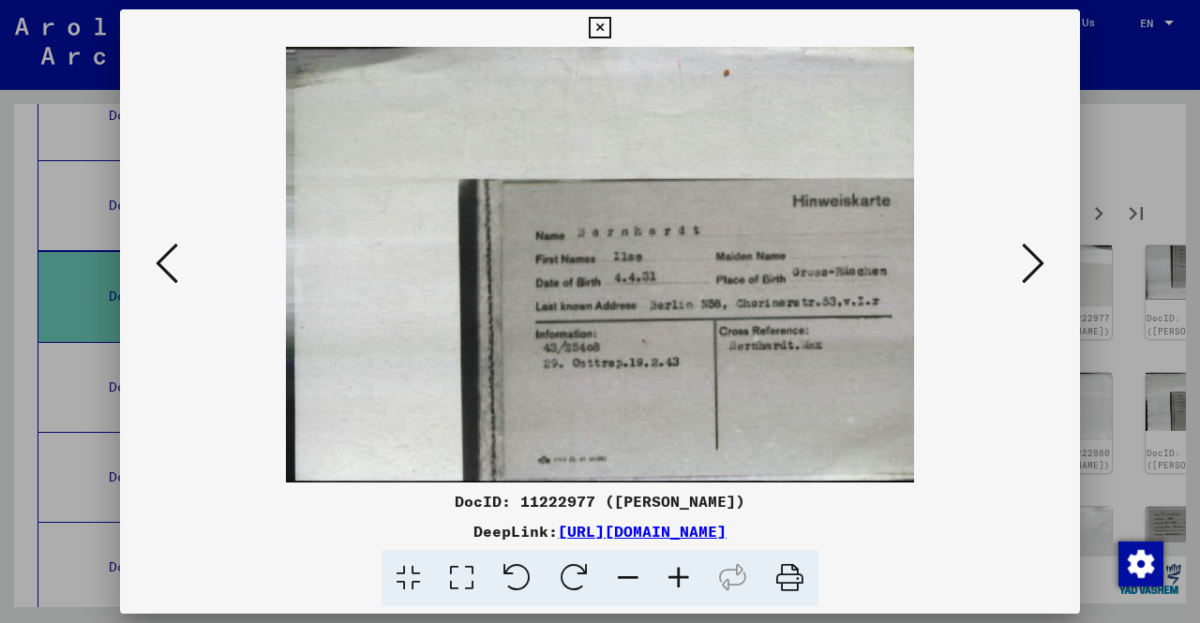
click at [1022, 265] on icon at bounding box center [1033, 263] width 22 height 45
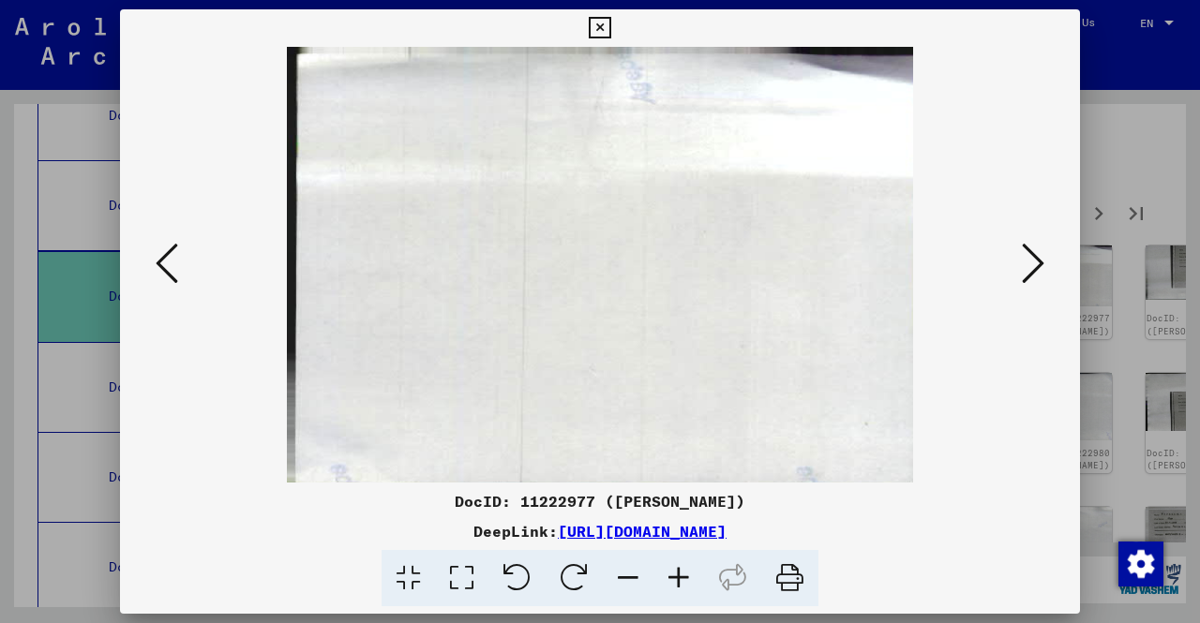
click at [1022, 265] on icon at bounding box center [1033, 263] width 22 height 45
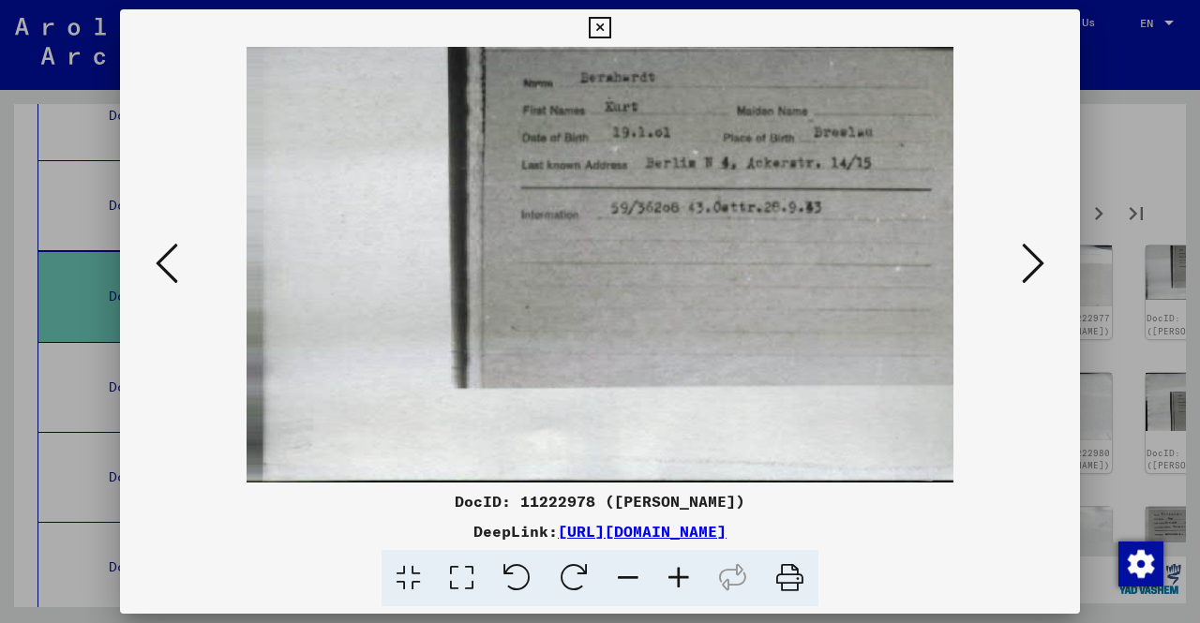
click at [190, 263] on img at bounding box center [600, 265] width 832 height 436
click at [1022, 260] on icon at bounding box center [1033, 263] width 22 height 45
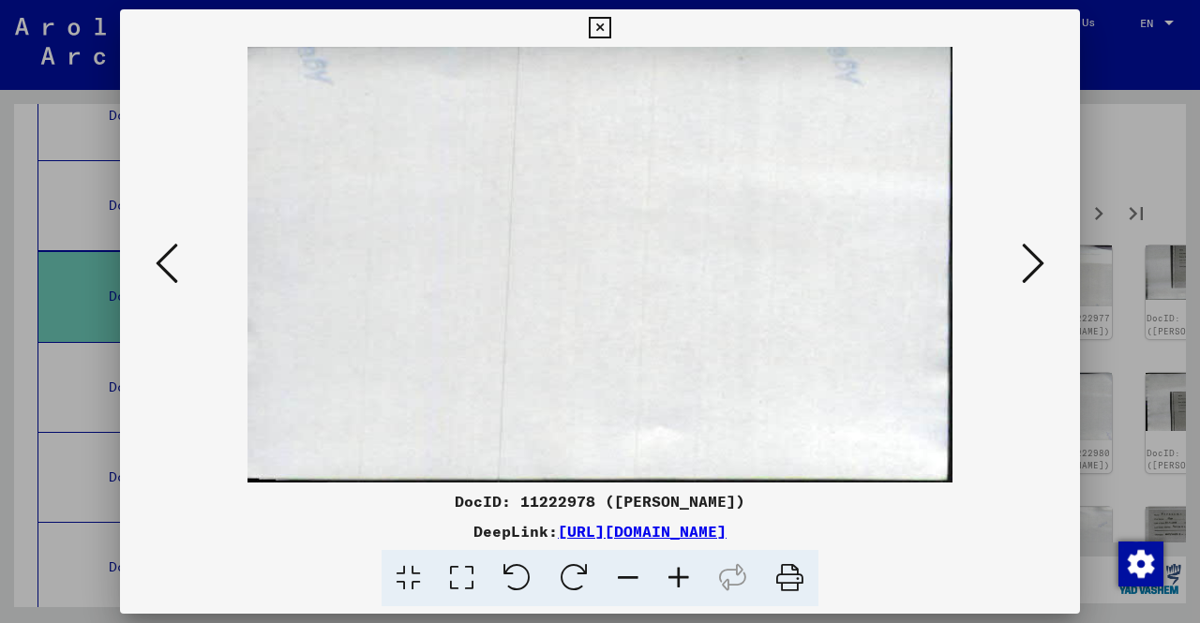
click at [1022, 260] on icon at bounding box center [1033, 263] width 22 height 45
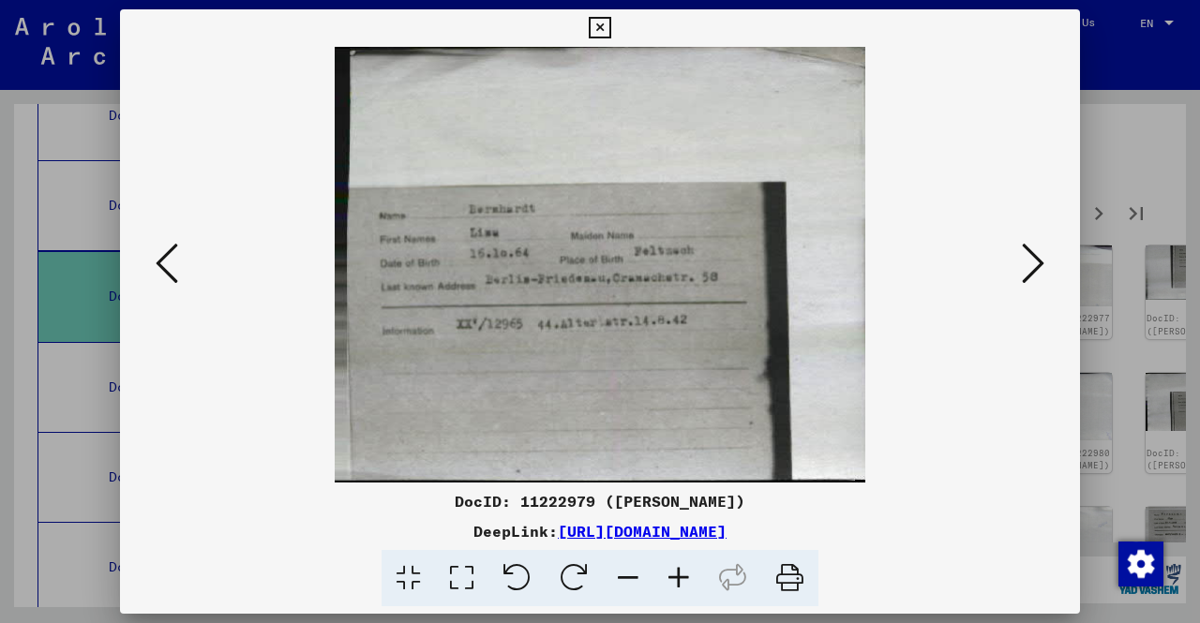
click at [158, 260] on icon at bounding box center [167, 263] width 22 height 45
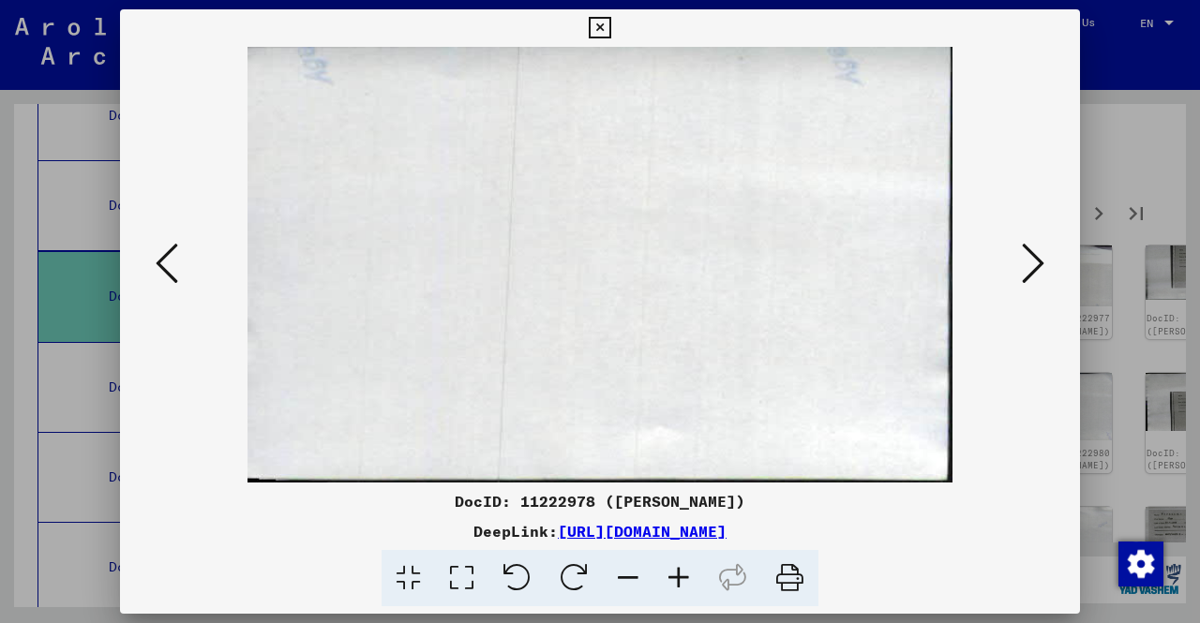
click at [162, 259] on icon at bounding box center [167, 263] width 22 height 45
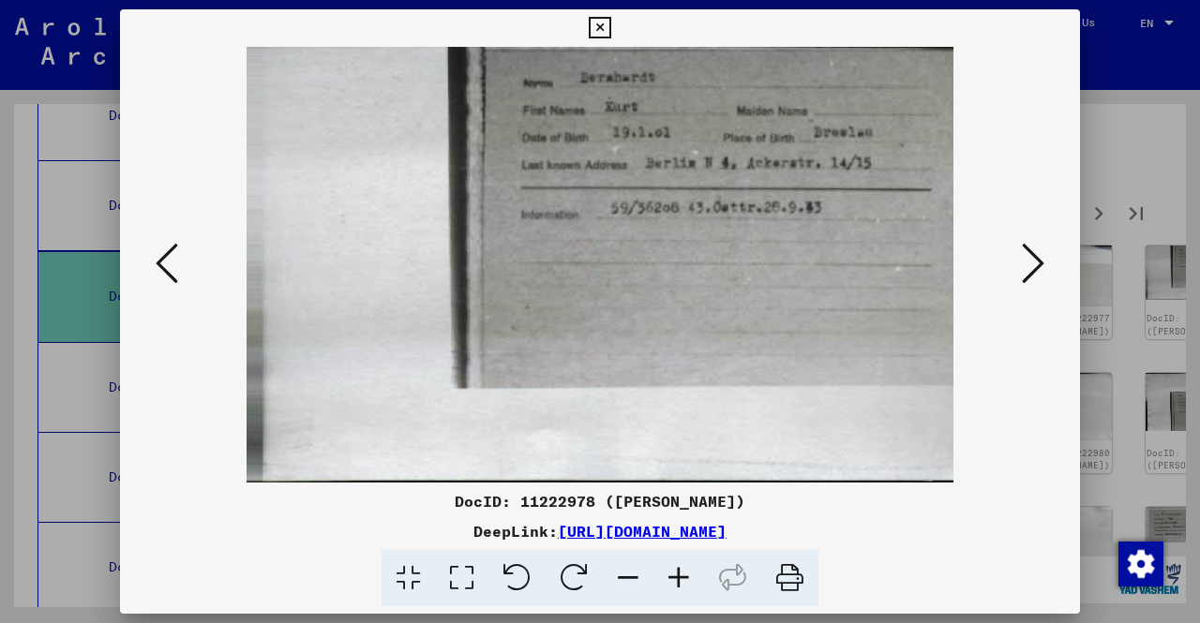
click at [162, 259] on icon at bounding box center [167, 263] width 22 height 45
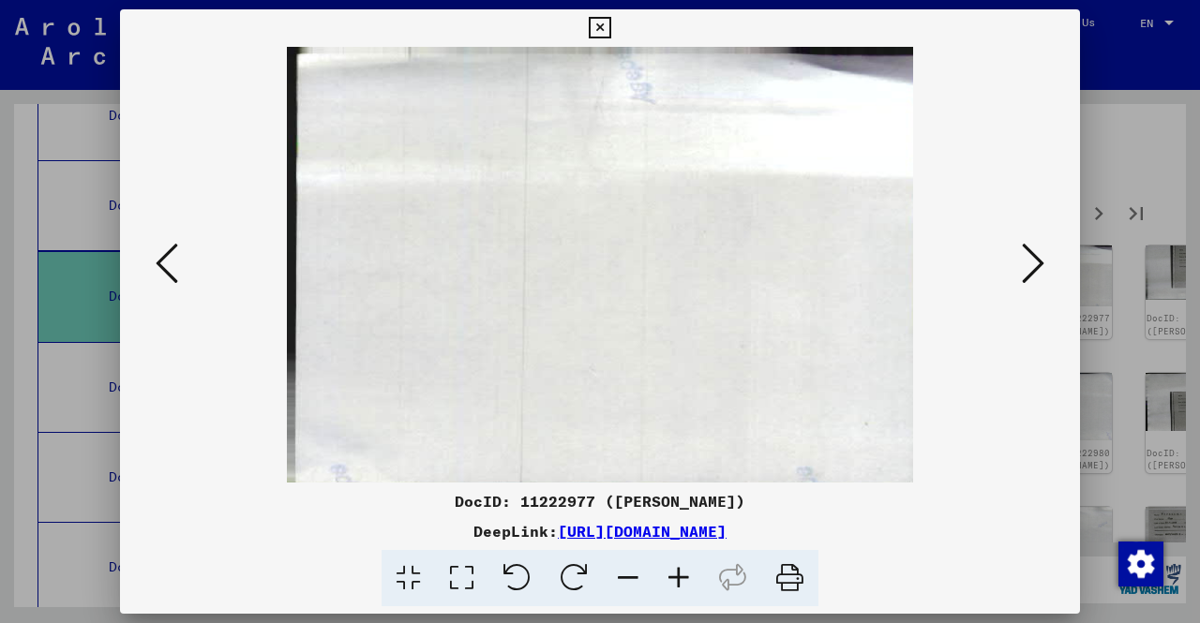
click at [162, 259] on icon at bounding box center [167, 263] width 22 height 45
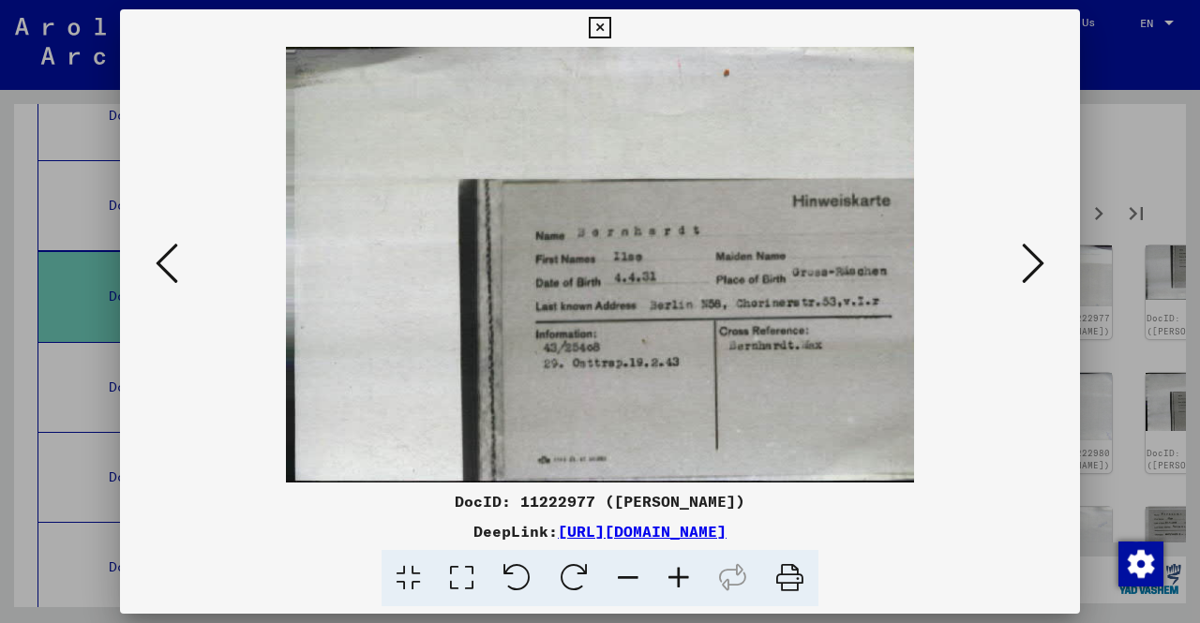
click at [162, 259] on icon at bounding box center [167, 263] width 22 height 45
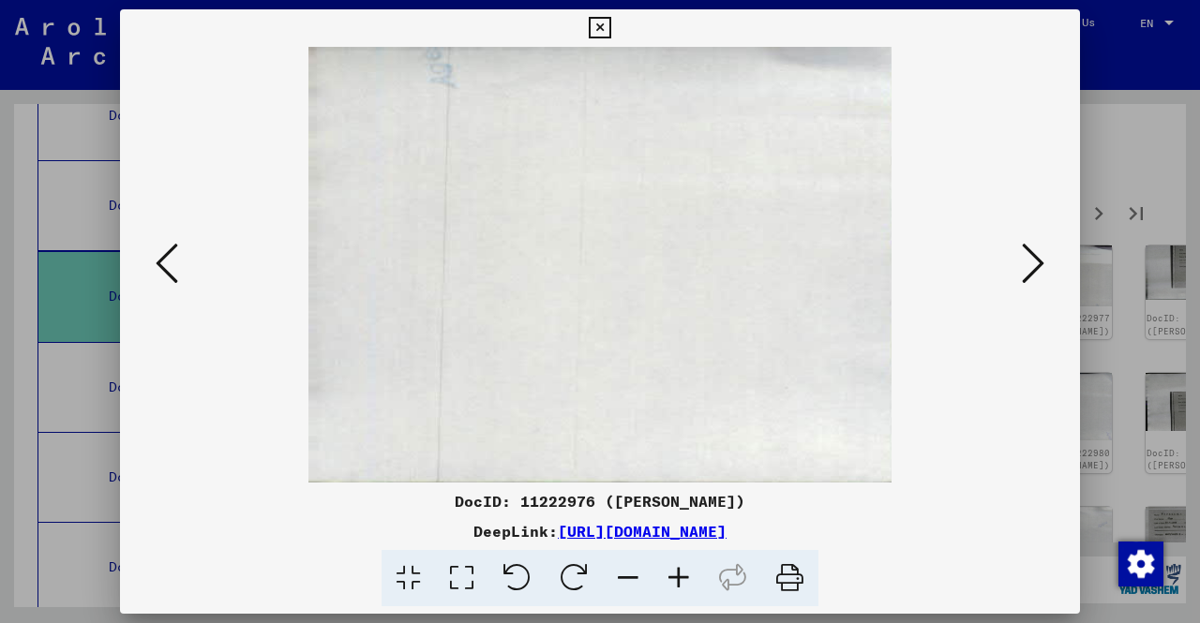
click at [162, 259] on icon at bounding box center [167, 263] width 22 height 45
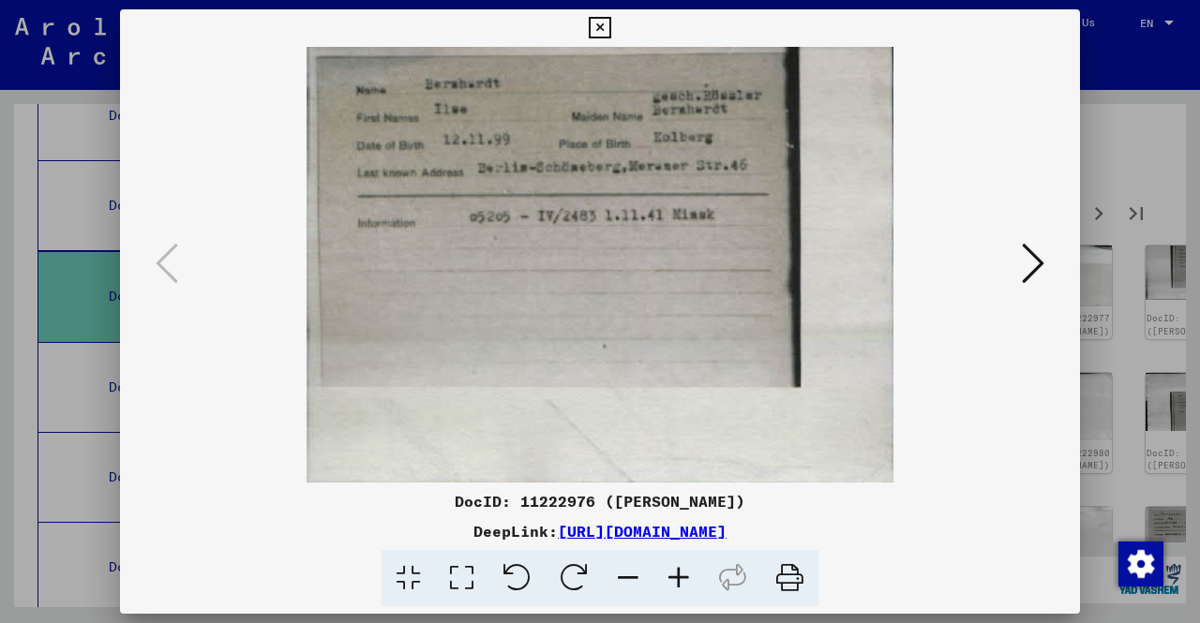
click at [1037, 268] on icon at bounding box center [1033, 263] width 22 height 45
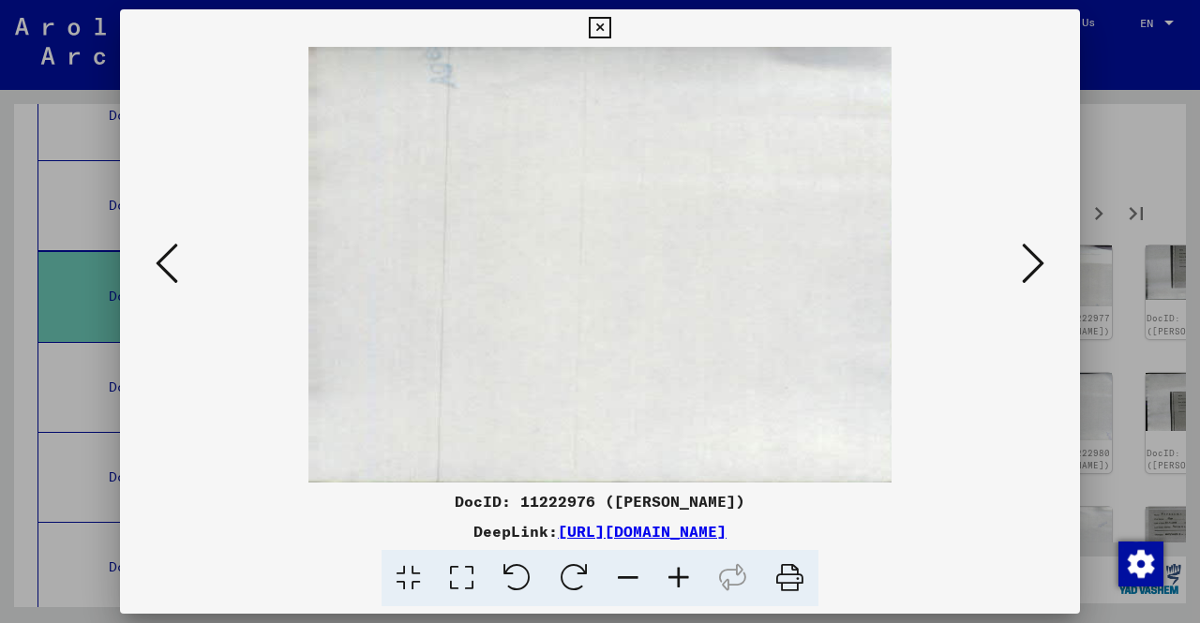
click at [1037, 268] on icon at bounding box center [1033, 263] width 22 height 45
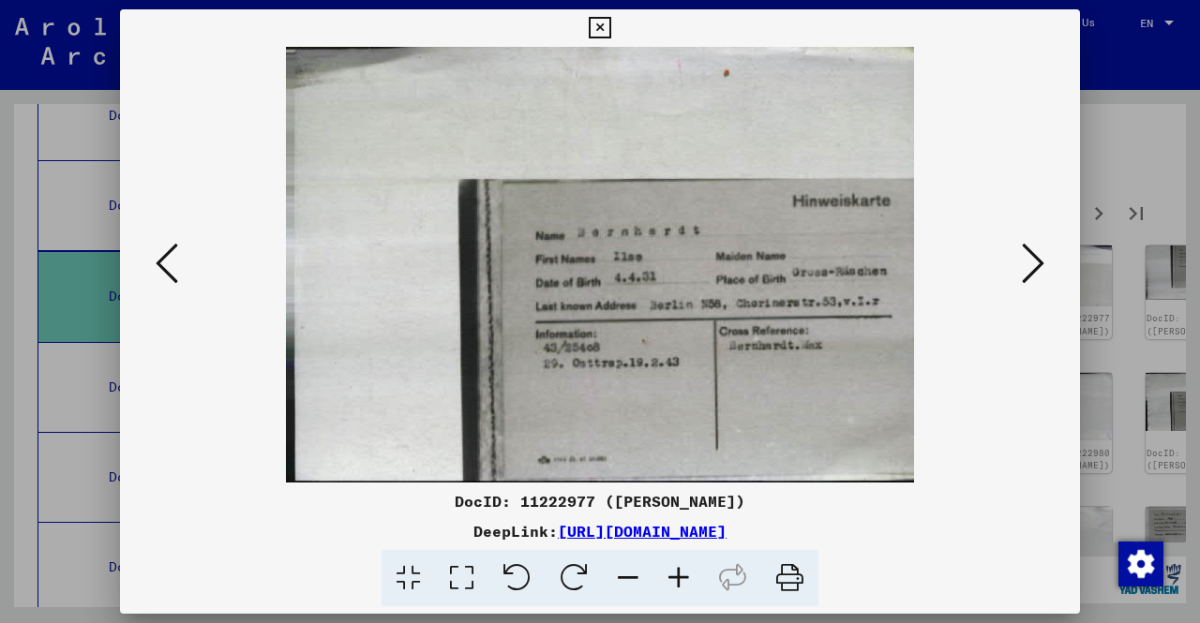
click at [1096, 103] on div at bounding box center [600, 311] width 1200 height 623
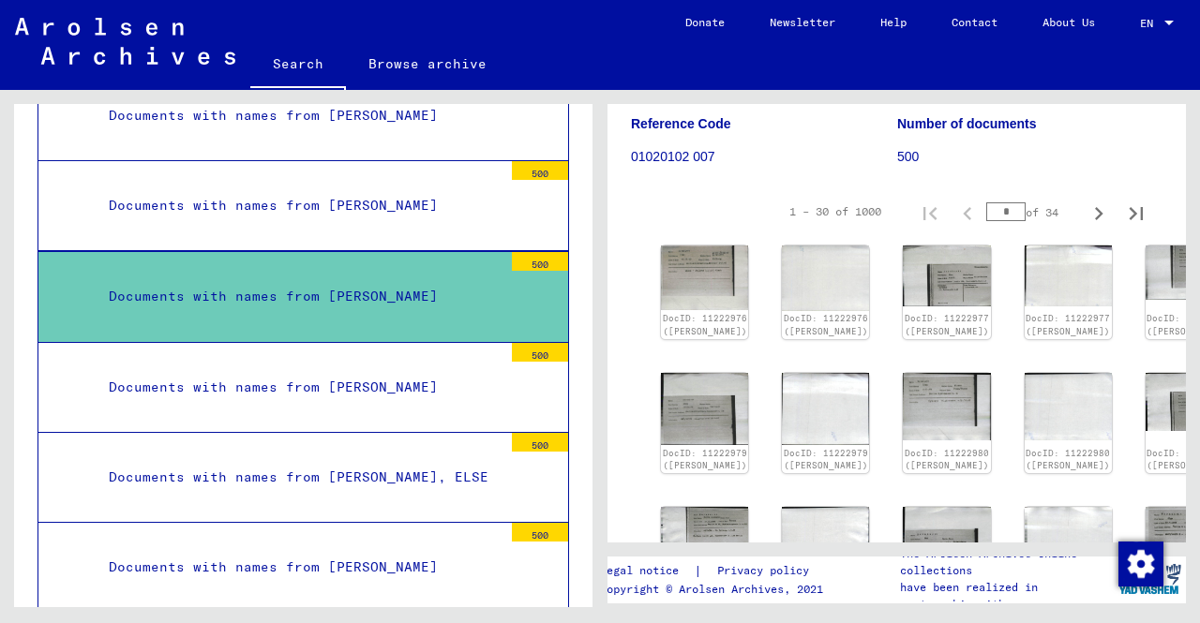
click at [339, 196] on div "Documents with names from [PERSON_NAME]" at bounding box center [299, 205] width 408 height 37
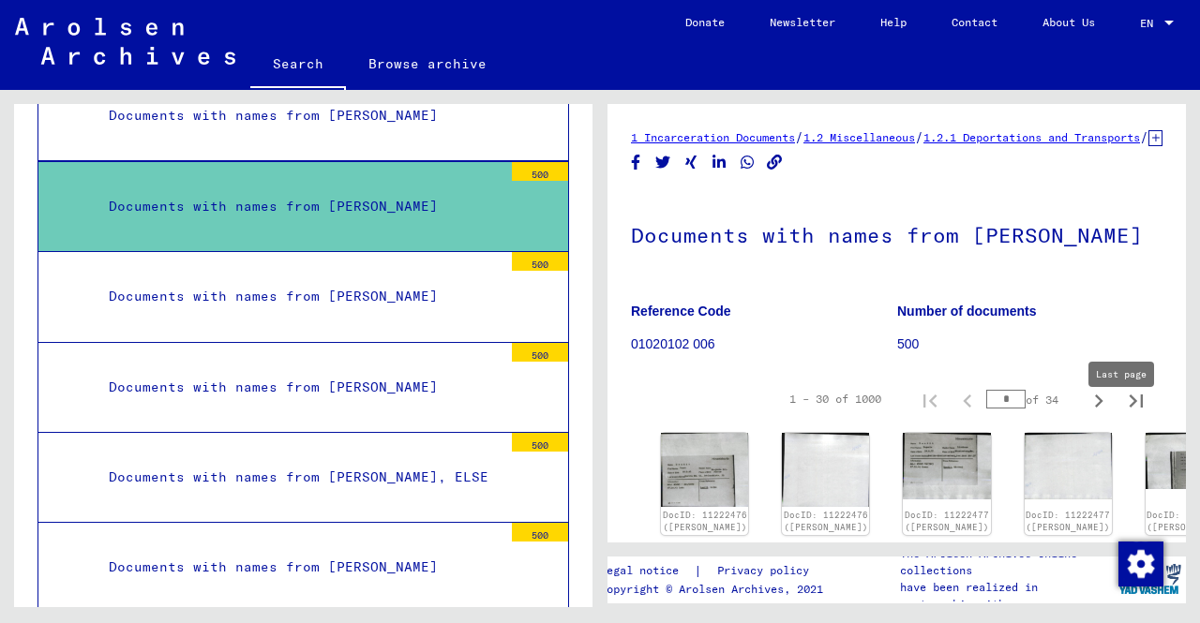
click at [1125, 414] on icon "Last page" at bounding box center [1136, 401] width 26 height 26
type input "**"
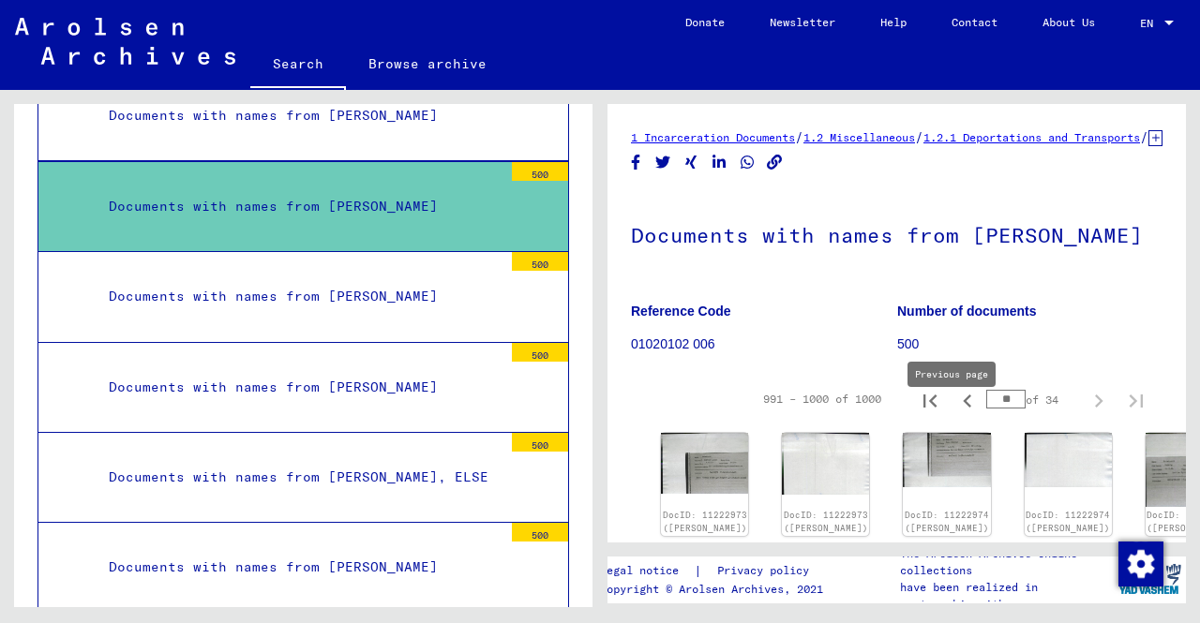
scroll to position [94, 0]
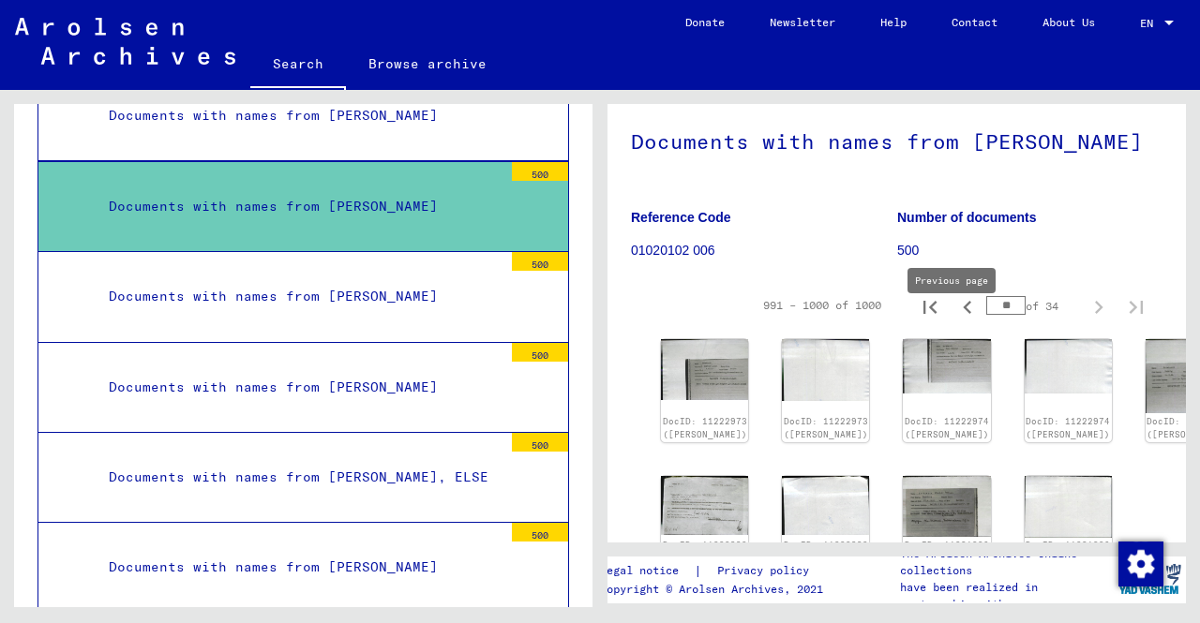
click at [958, 321] on icon "Previous page" at bounding box center [967, 307] width 26 height 26
type input "**"
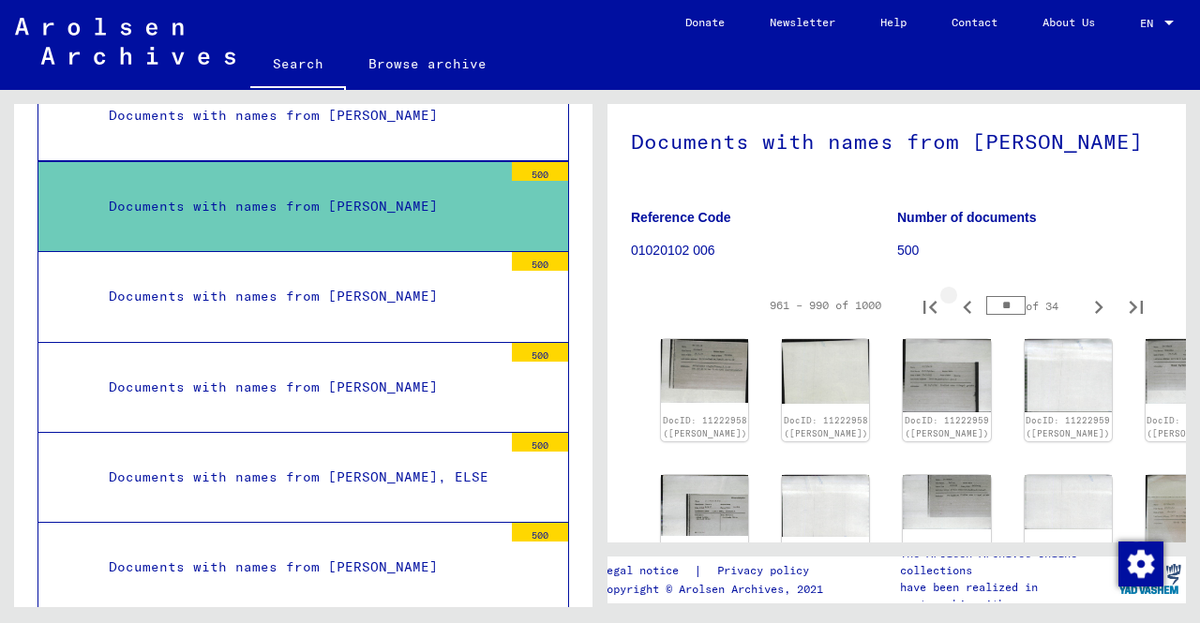
click at [958, 321] on icon "Previous page" at bounding box center [967, 307] width 26 height 26
type input "**"
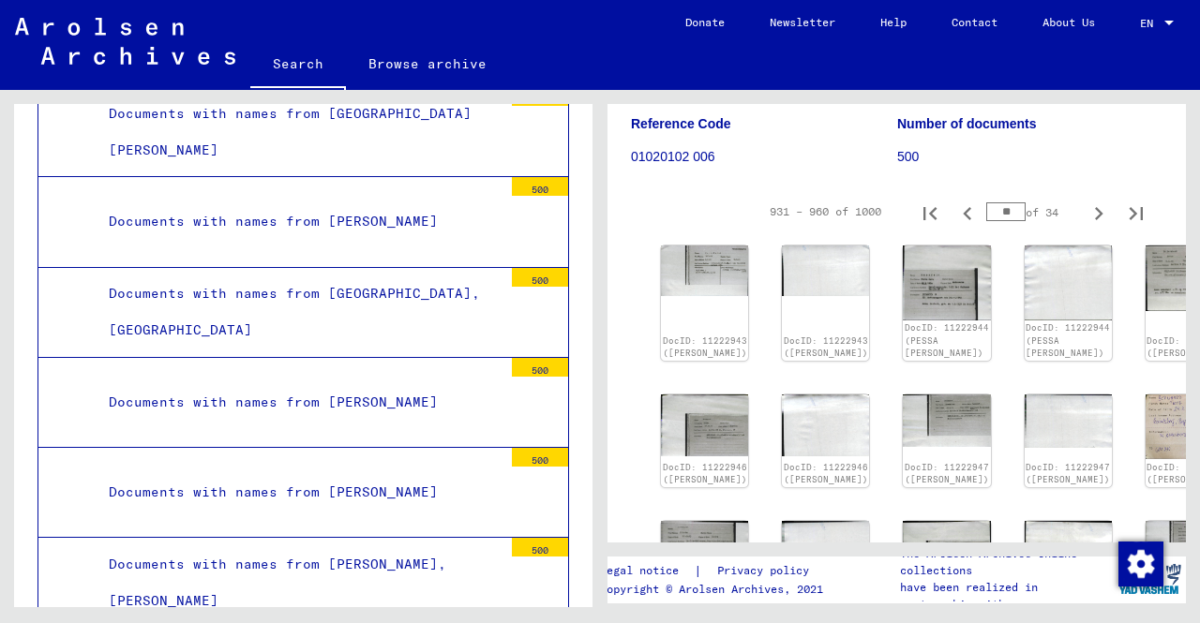
scroll to position [2466, 0]
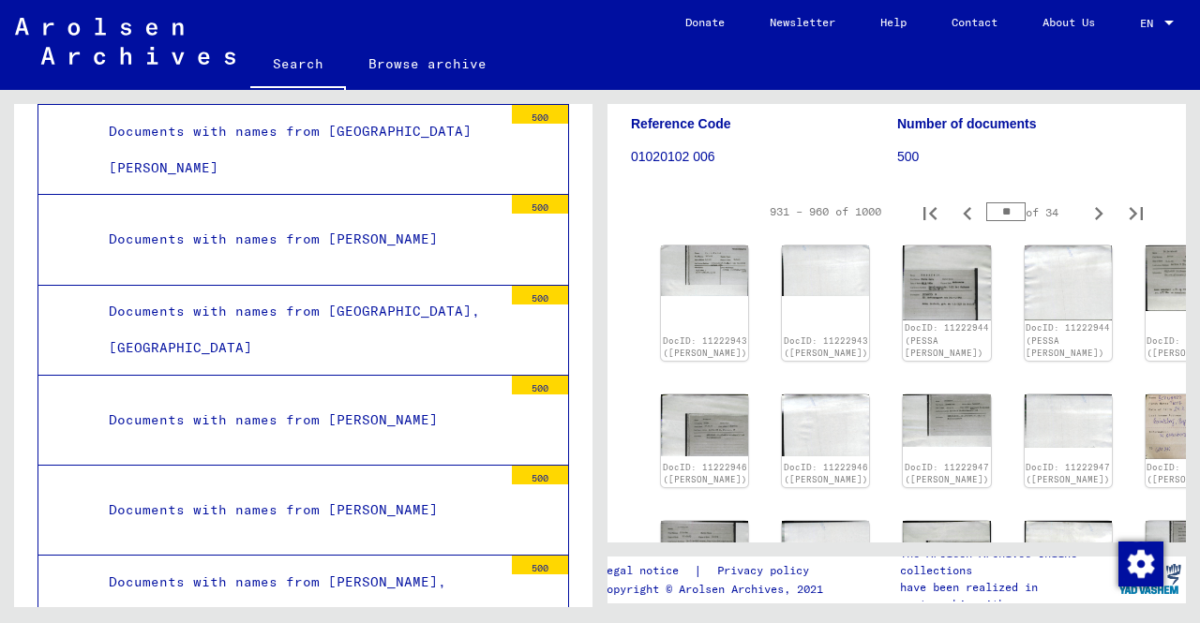
click at [390, 312] on div "Documents with names from [GEOGRAPHIC_DATA], [GEOGRAPHIC_DATA]" at bounding box center [299, 329] width 408 height 73
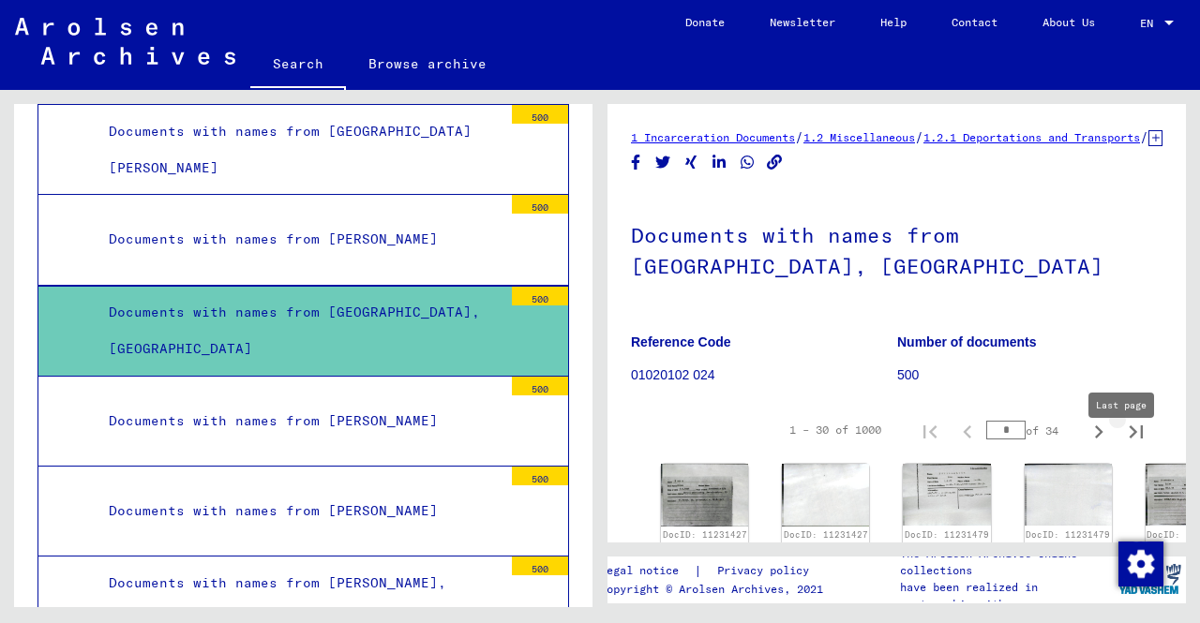
click at [1129, 439] on icon "Last page" at bounding box center [1135, 432] width 13 height 13
type input "**"
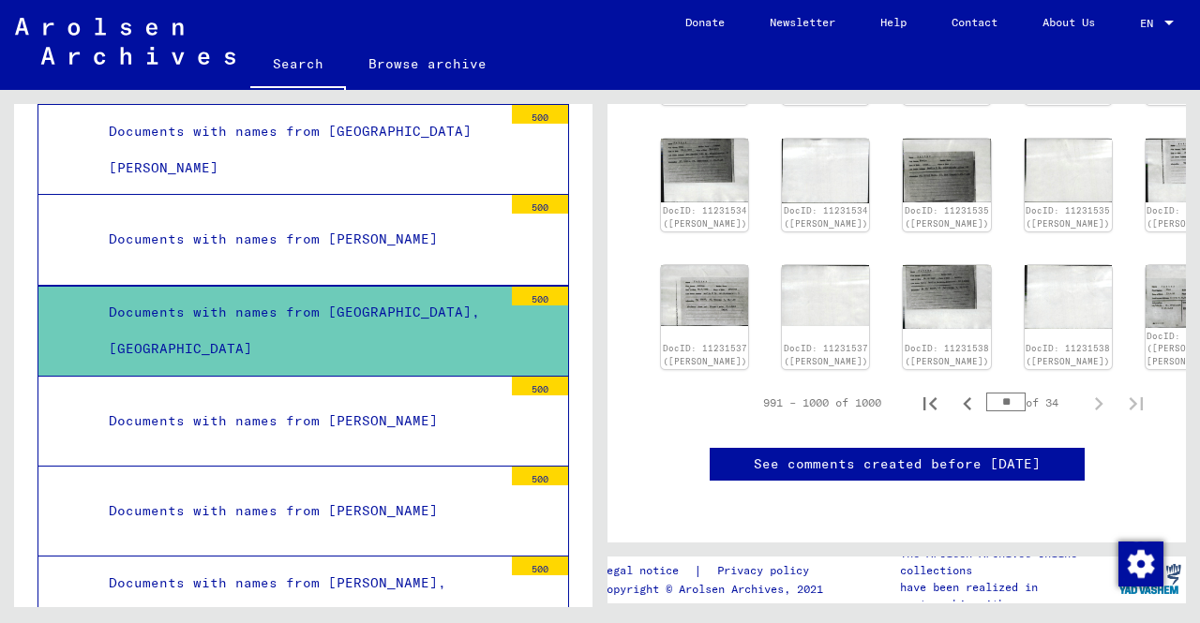
scroll to position [762, 0]
click at [958, 391] on icon "Previous page" at bounding box center [967, 404] width 26 height 26
type input "**"
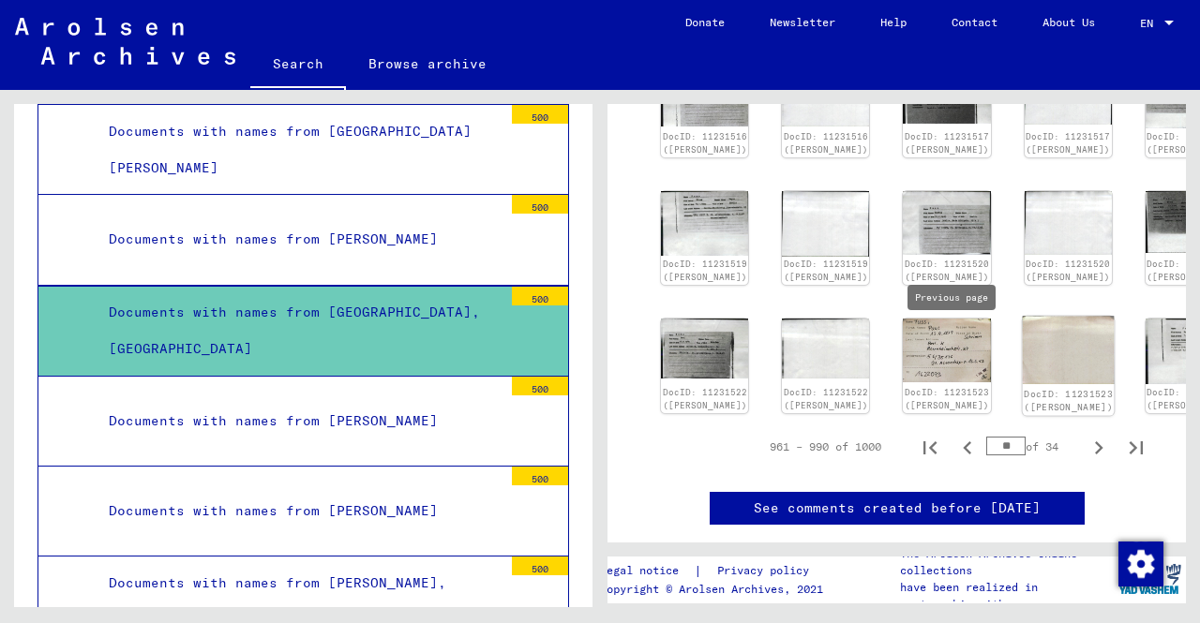
scroll to position [613, 0]
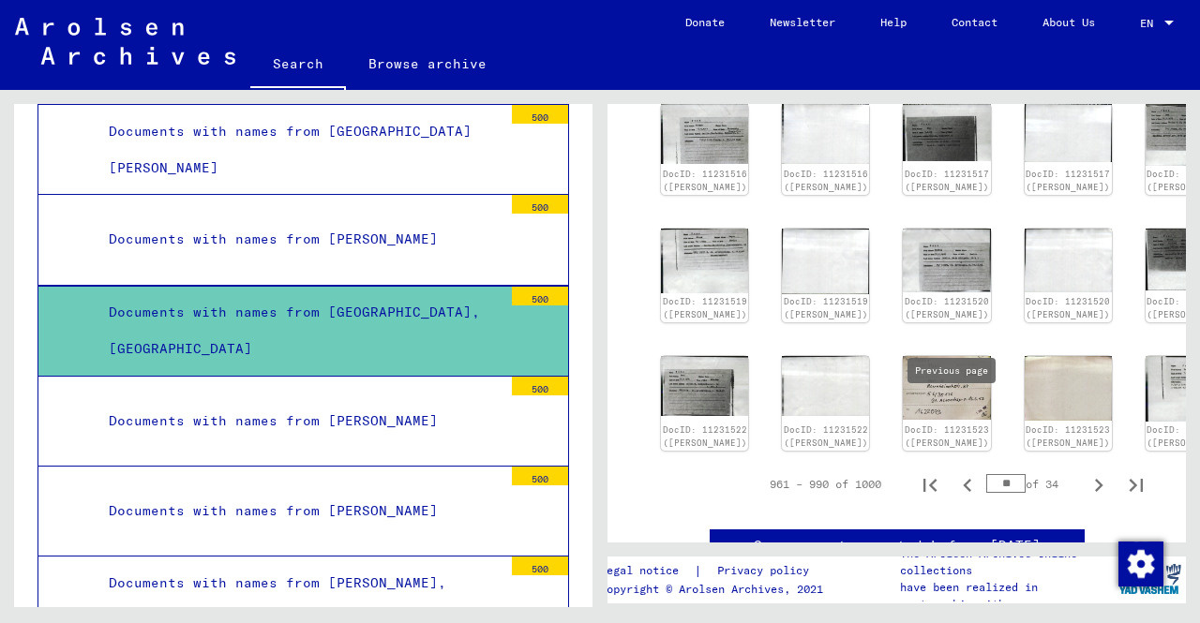
click at [954, 472] on icon "Previous page" at bounding box center [967, 485] width 26 height 26
type input "**"
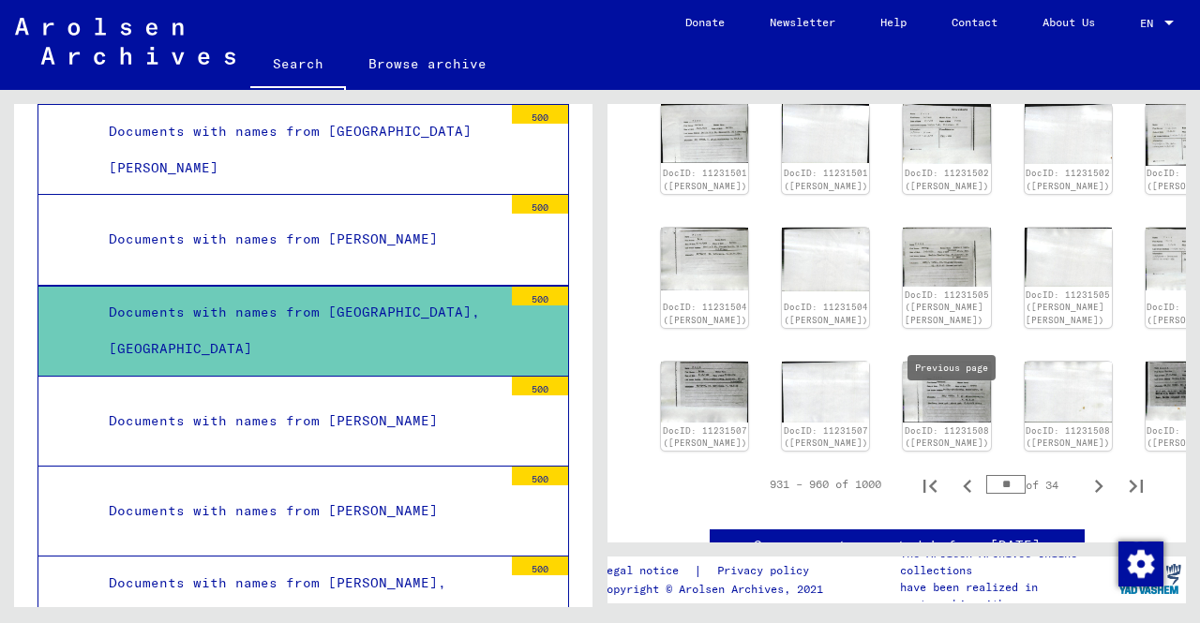
click at [954, 473] on icon "Previous page" at bounding box center [967, 486] width 26 height 26
type input "**"
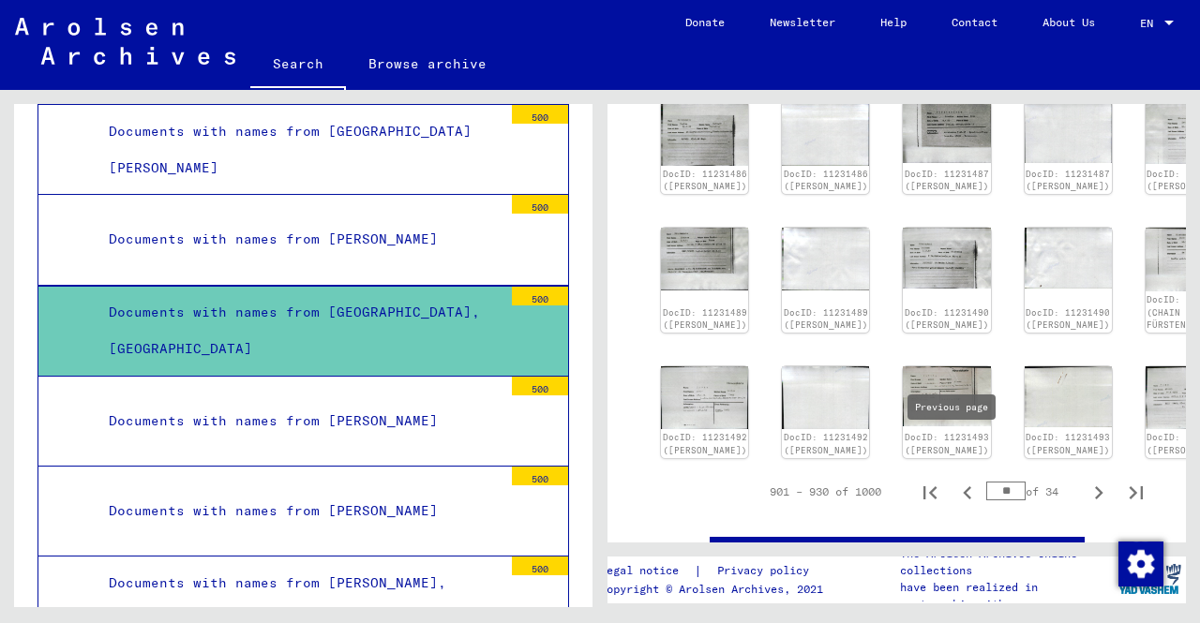
click at [956, 480] on icon "Previous page" at bounding box center [967, 493] width 26 height 26
type input "**"
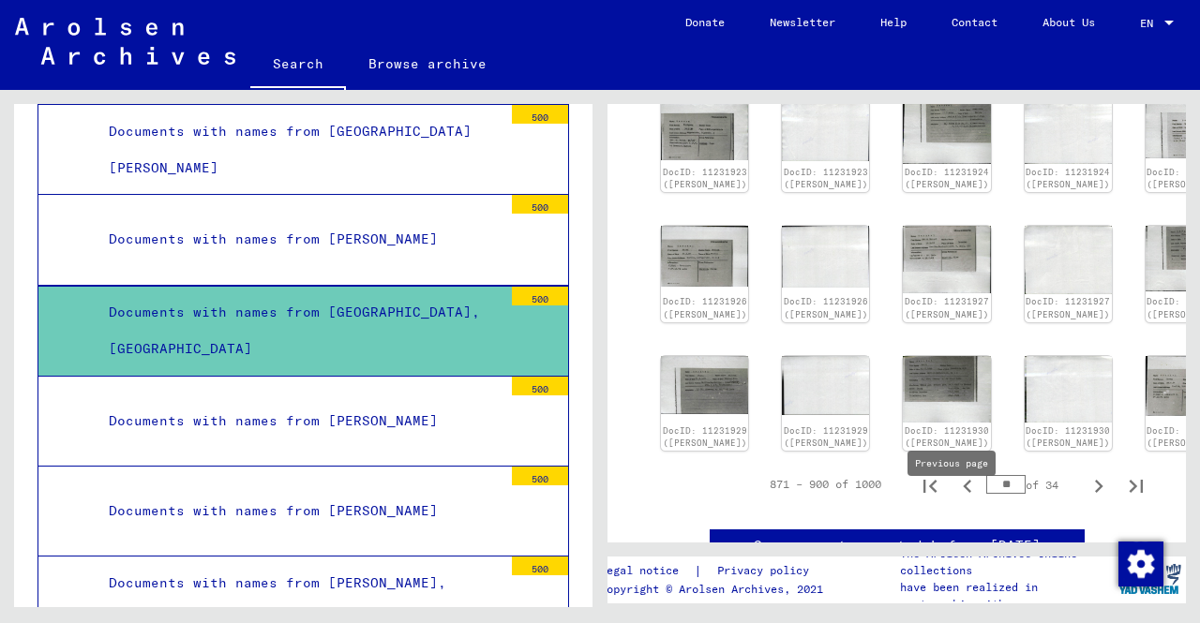
click at [956, 500] on icon "Previous page" at bounding box center [967, 486] width 26 height 26
type input "**"
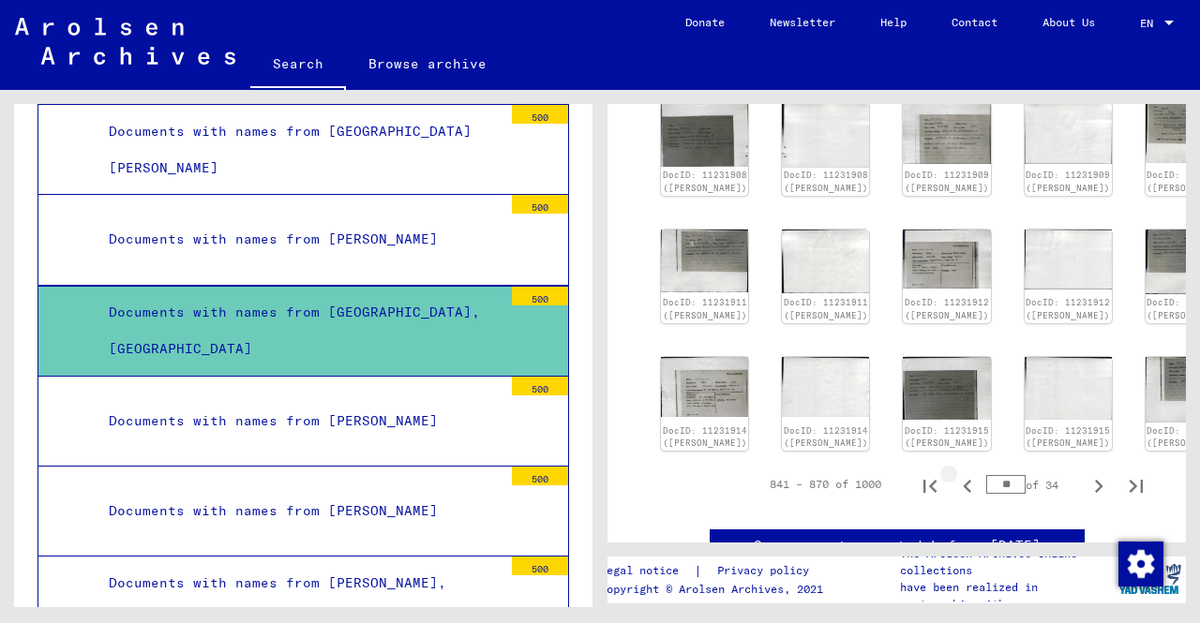
click at [952, 477] on yv-its-full-details-images "841 – 870 of 1000 ** of 34 DocID: 11231902 ([PERSON_NAME]) DocID: 11231902 ([PE…" at bounding box center [896, 151] width 531 height 720
click at [963, 493] on icon "Previous page" at bounding box center [967, 486] width 8 height 13
type input "**"
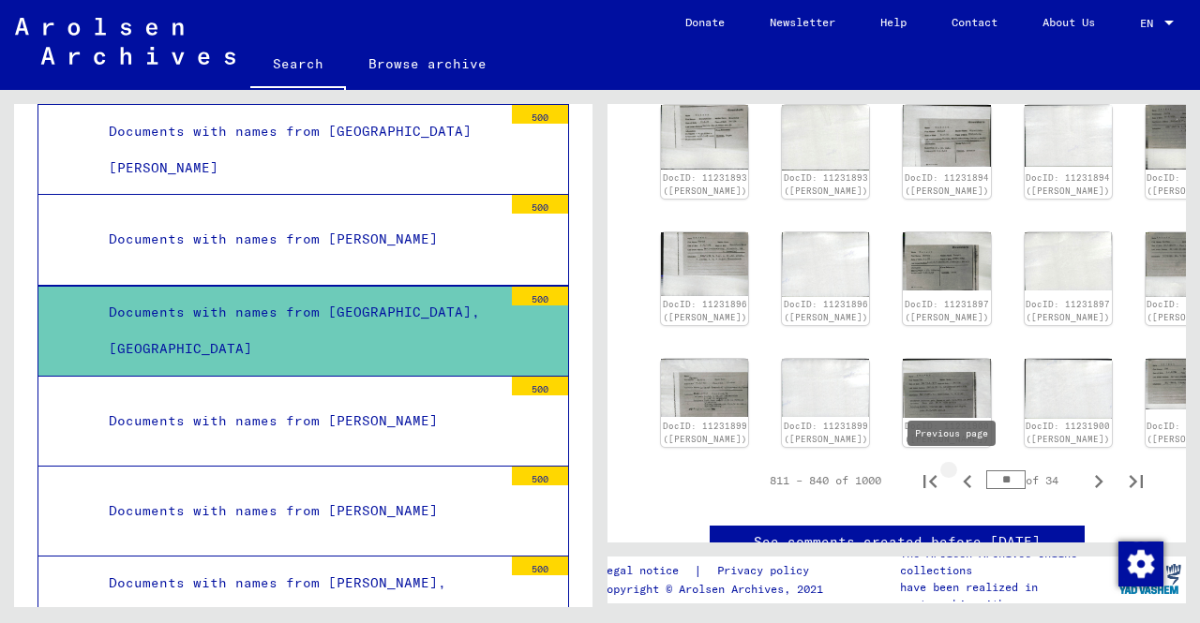
click at [956, 475] on icon "Previous page" at bounding box center [967, 482] width 26 height 26
type input "**"
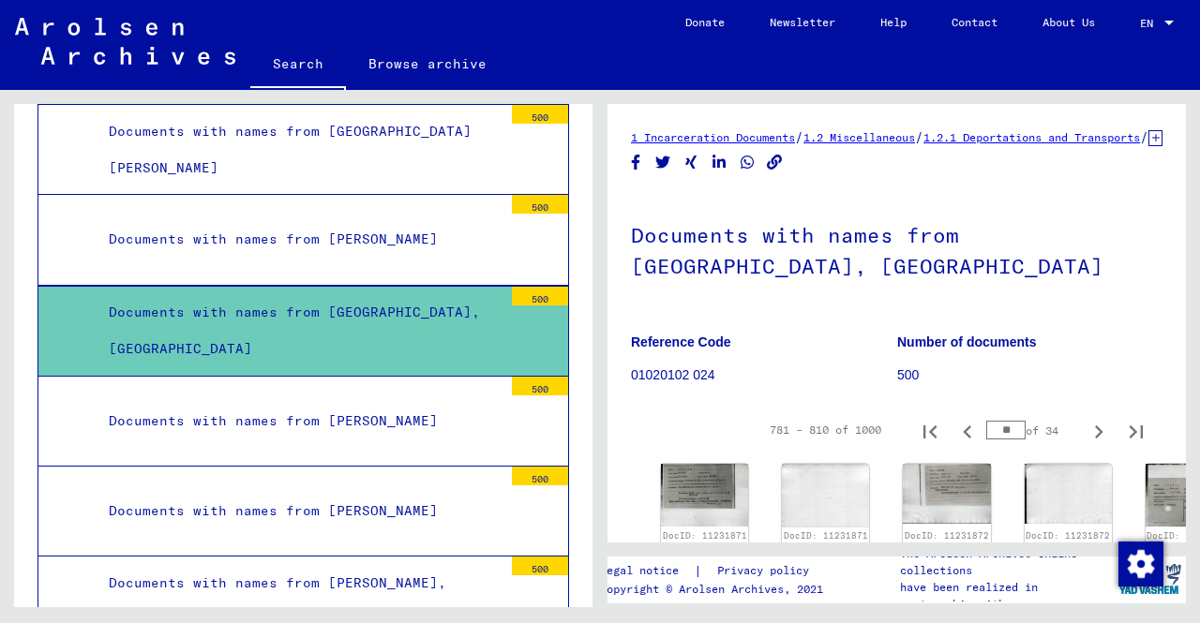
scroll to position [94, 0]
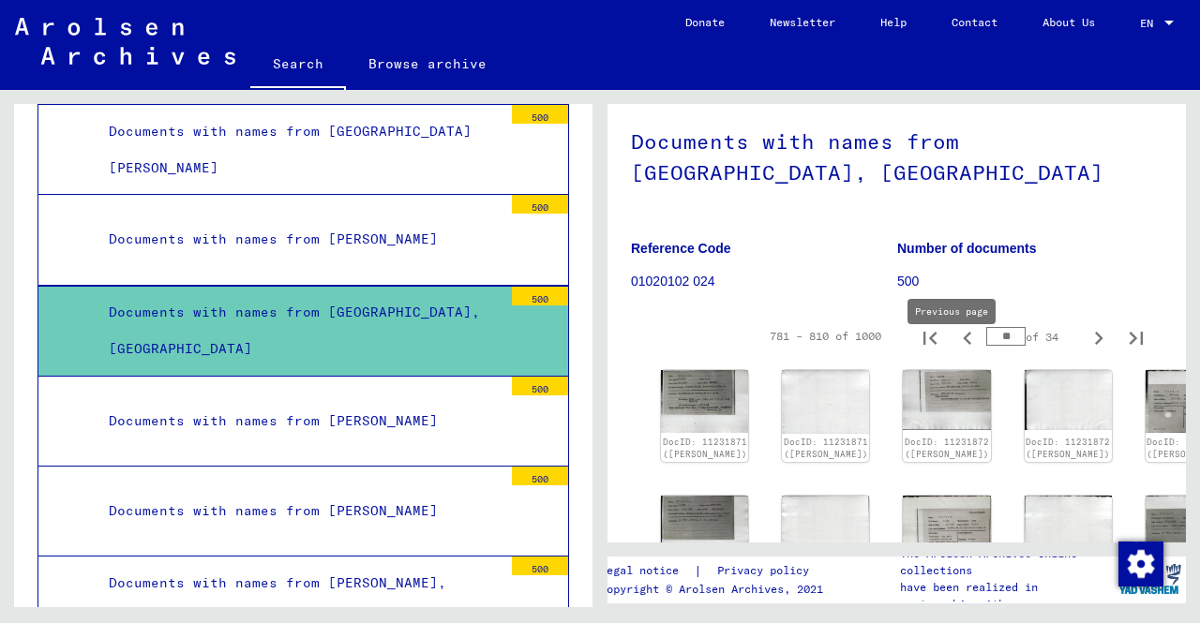
click at [963, 345] on icon "Previous page" at bounding box center [967, 338] width 8 height 13
type input "**"
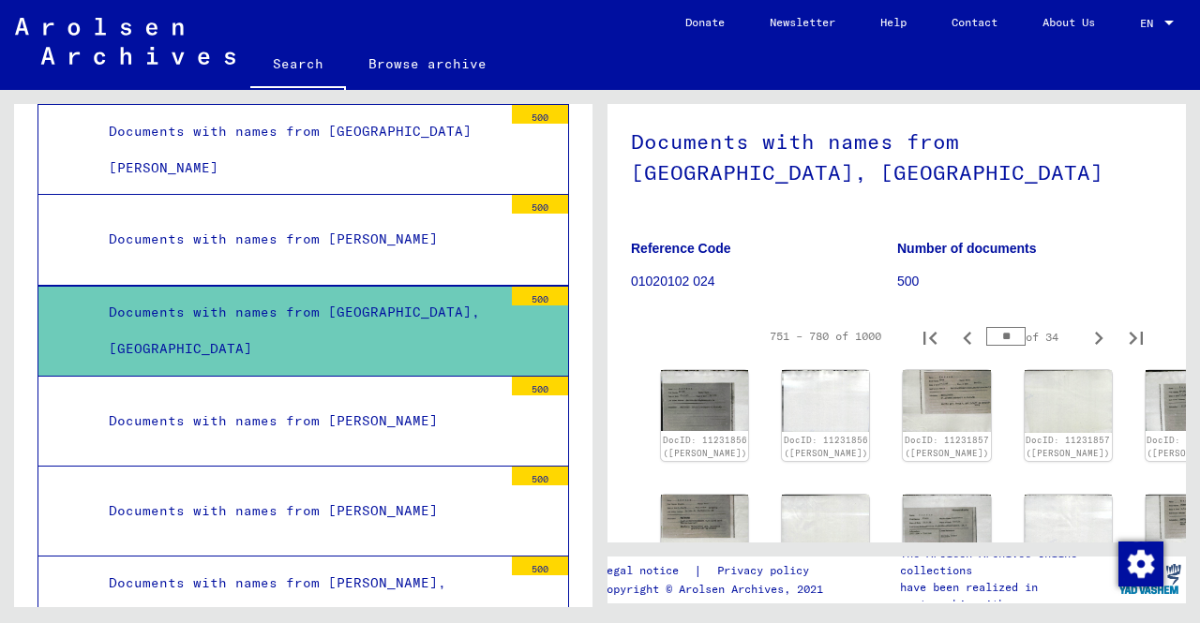
click at [963, 345] on icon "Previous page" at bounding box center [967, 338] width 8 height 13
type input "**"
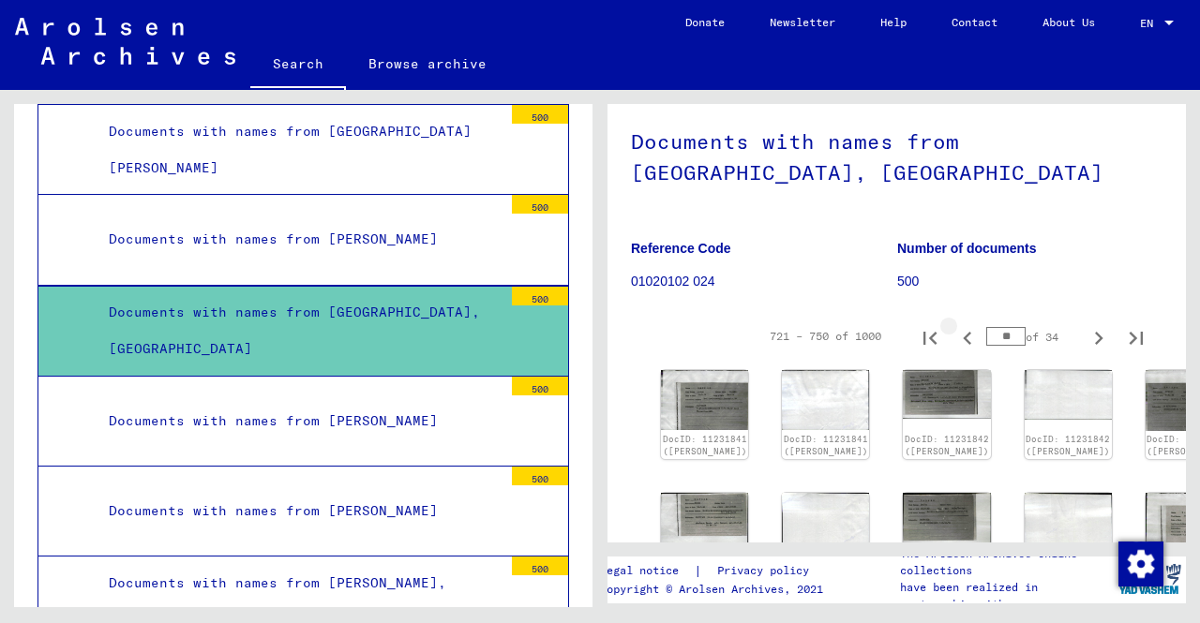
click at [963, 345] on icon "Previous page" at bounding box center [967, 338] width 8 height 13
type input "**"
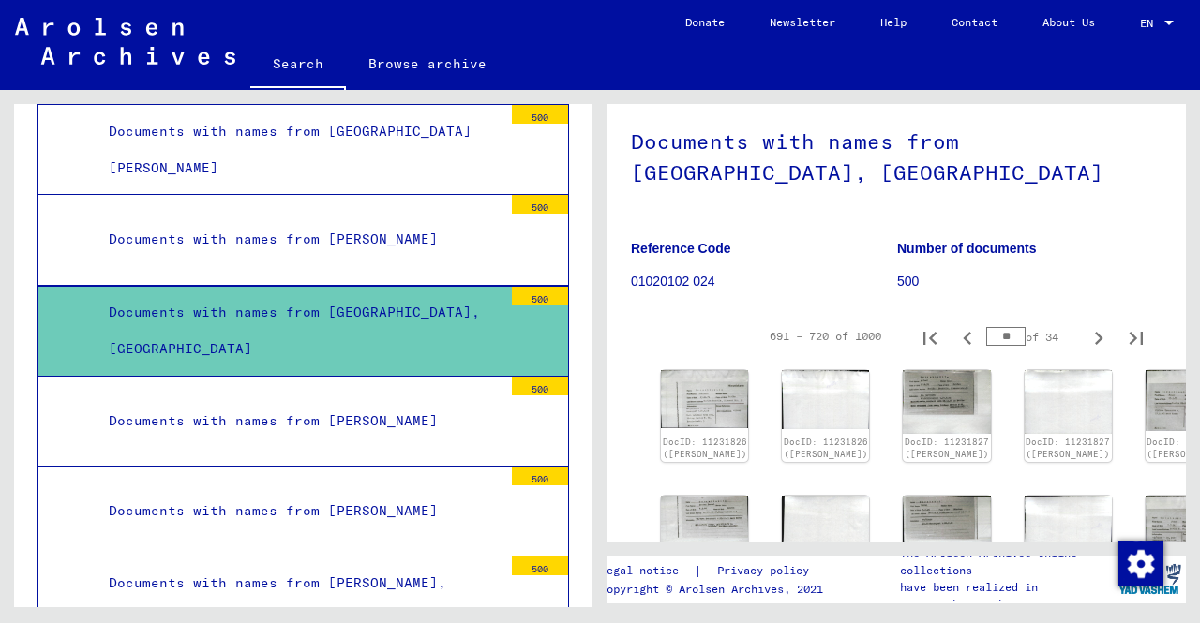
click at [963, 345] on icon "Previous page" at bounding box center [967, 338] width 8 height 13
type input "**"
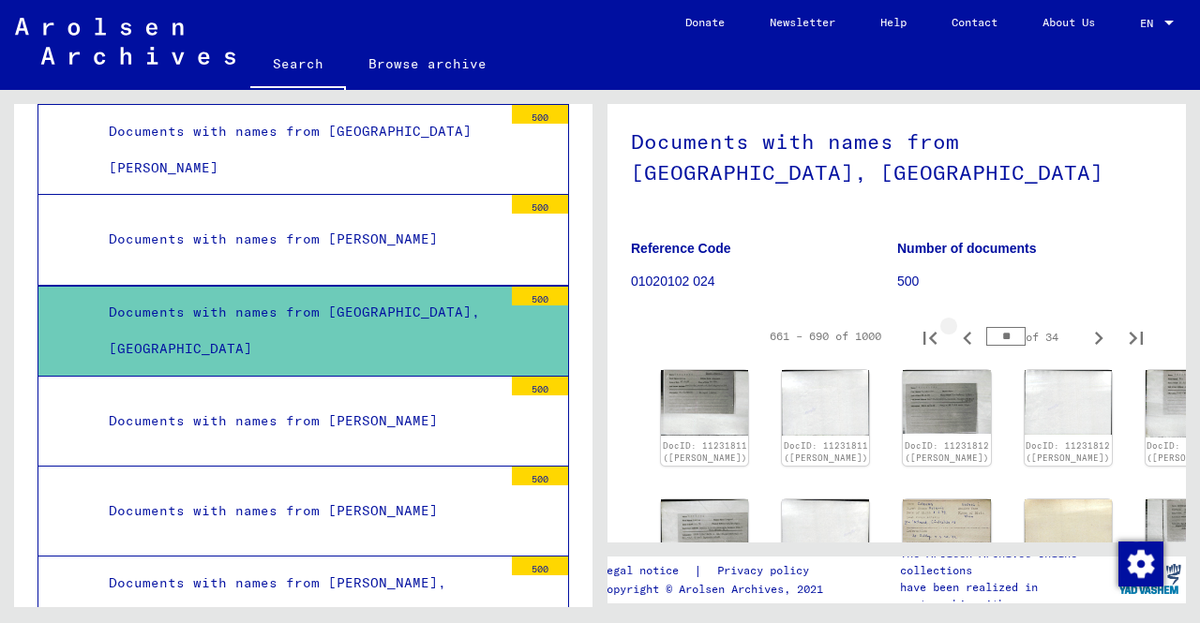
click at [963, 345] on icon "Previous page" at bounding box center [967, 338] width 8 height 13
type input "**"
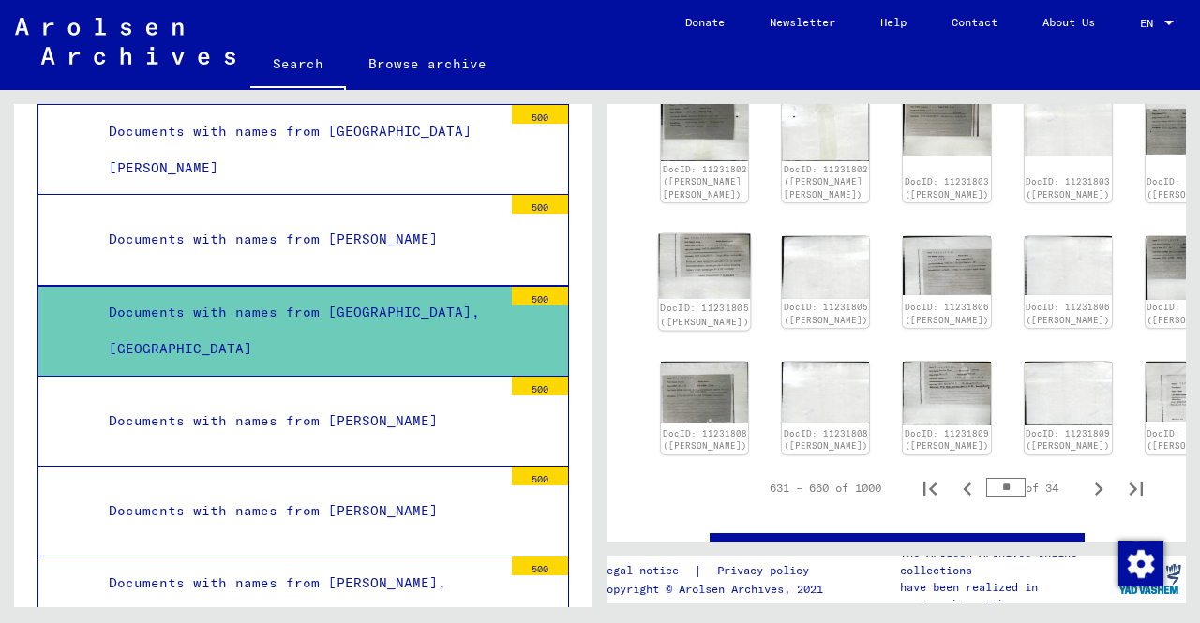
scroll to position [656, 0]
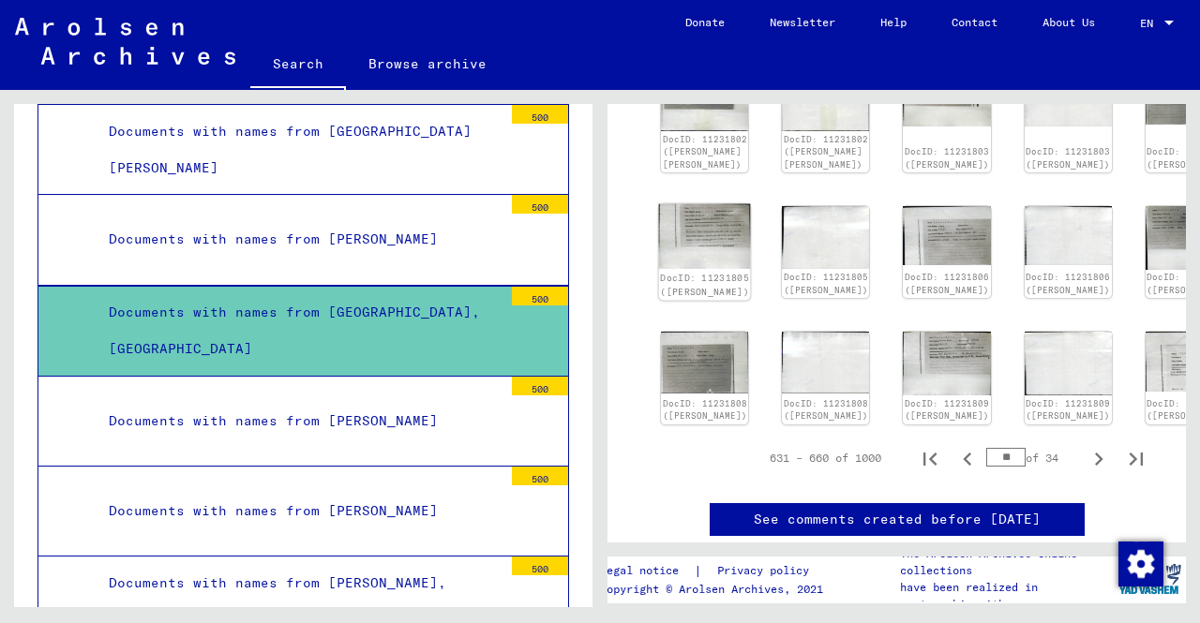
click at [695, 277] on link "DocID: 11231805 ([PERSON_NAME])" at bounding box center [704, 285] width 89 height 24
